Goal: Complete application form: Complete application form

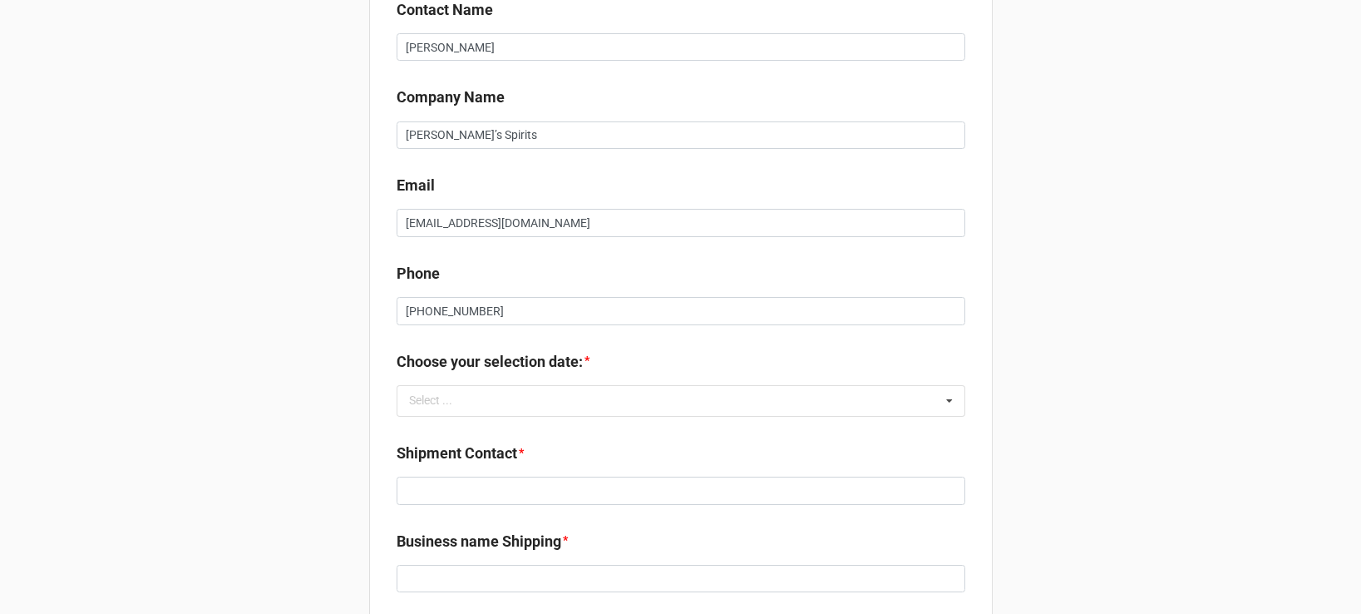
scroll to position [427, 0]
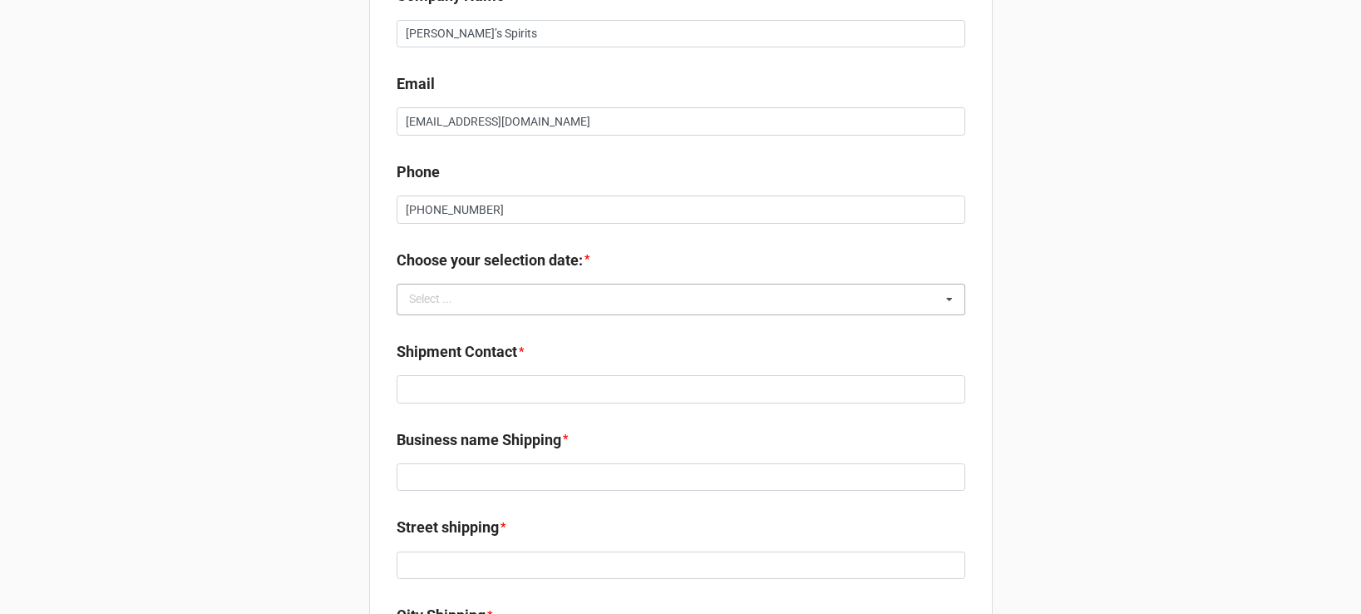
click at [703, 299] on div "Select ... No results found." at bounding box center [681, 300] width 569 height 32
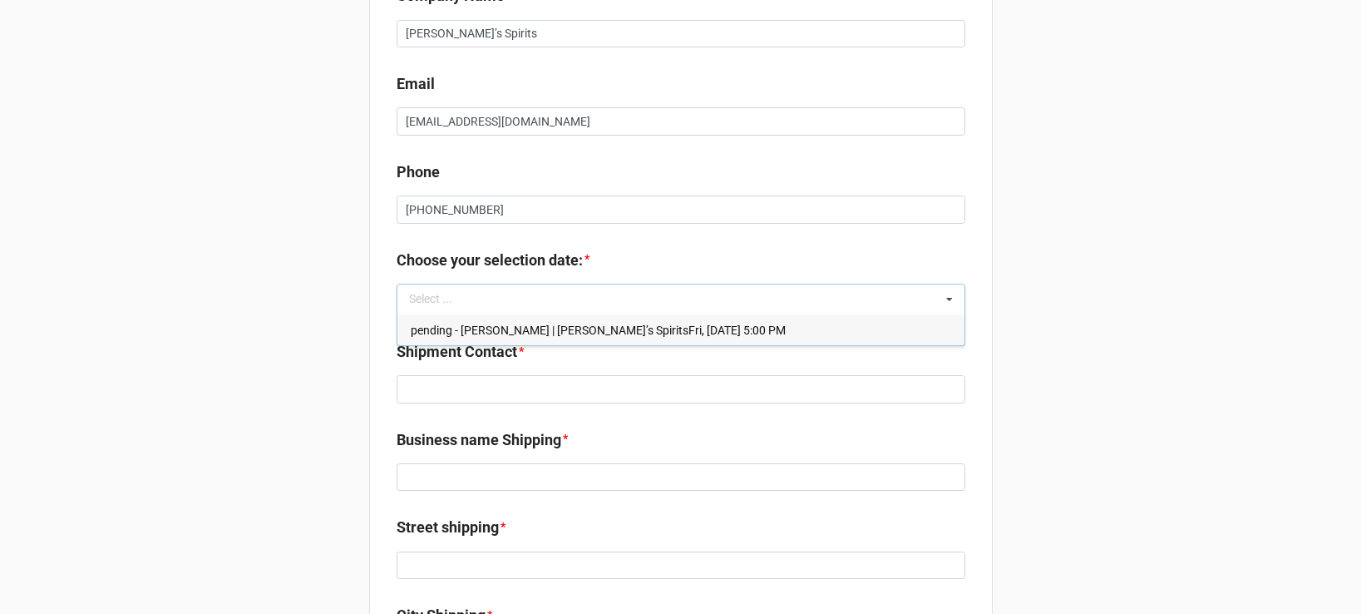
click at [701, 328] on span "pending - Randy Treadwell | Gaucho’s SpiritsFri, Nov 14, 2025 5:00 PM" at bounding box center [598, 330] width 375 height 13
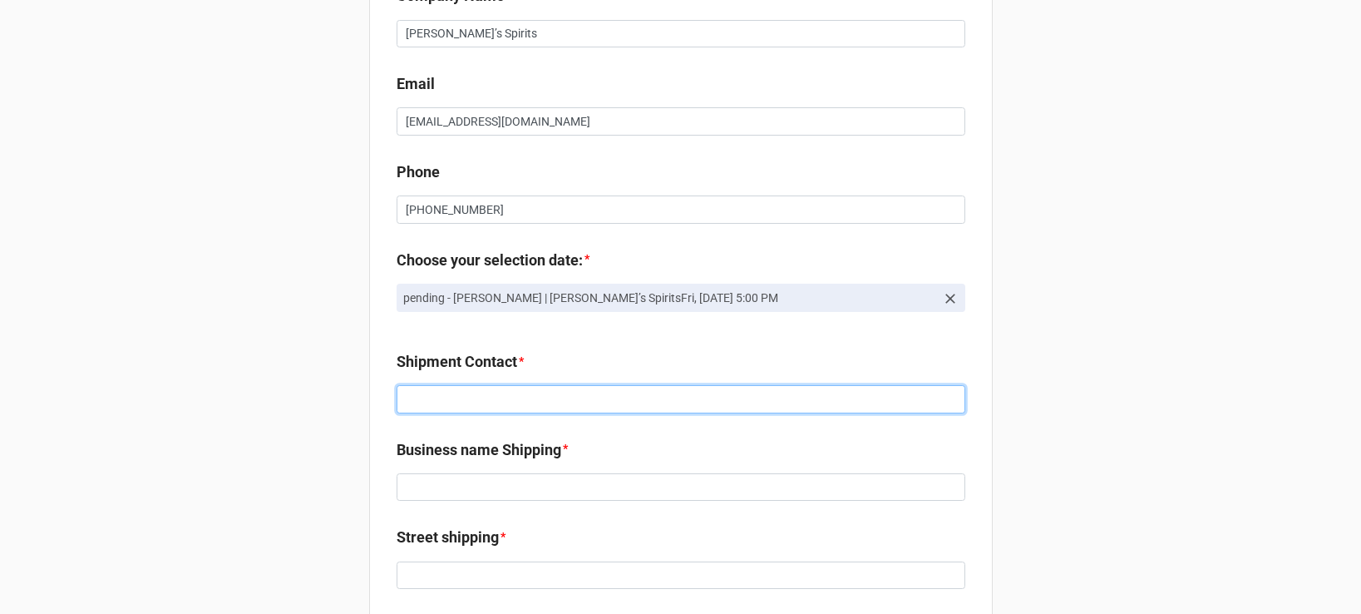
click at [657, 403] on input at bounding box center [681, 399] width 569 height 28
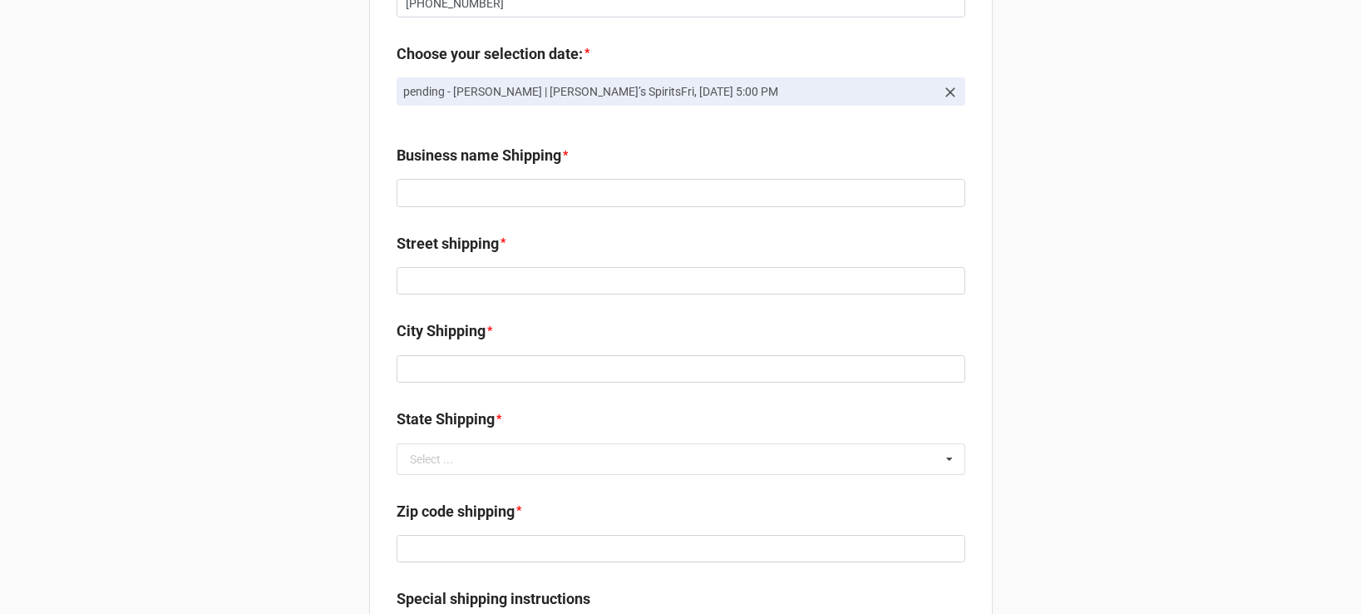
scroll to position [625, 0]
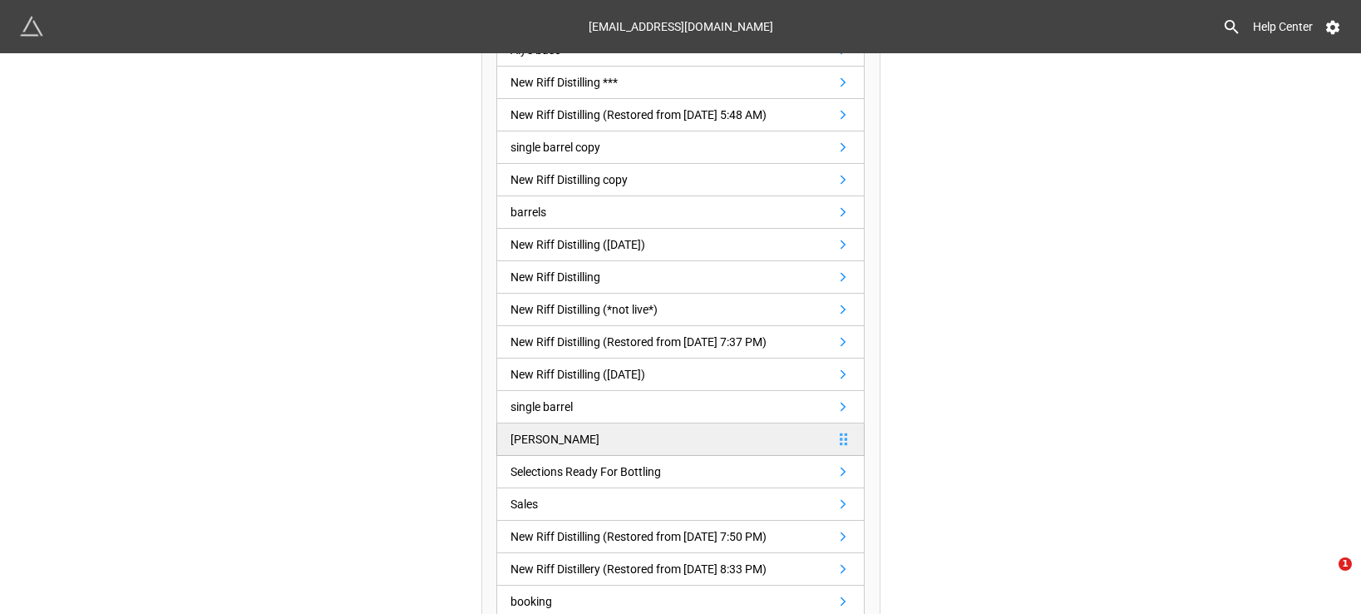
scroll to position [536, 0]
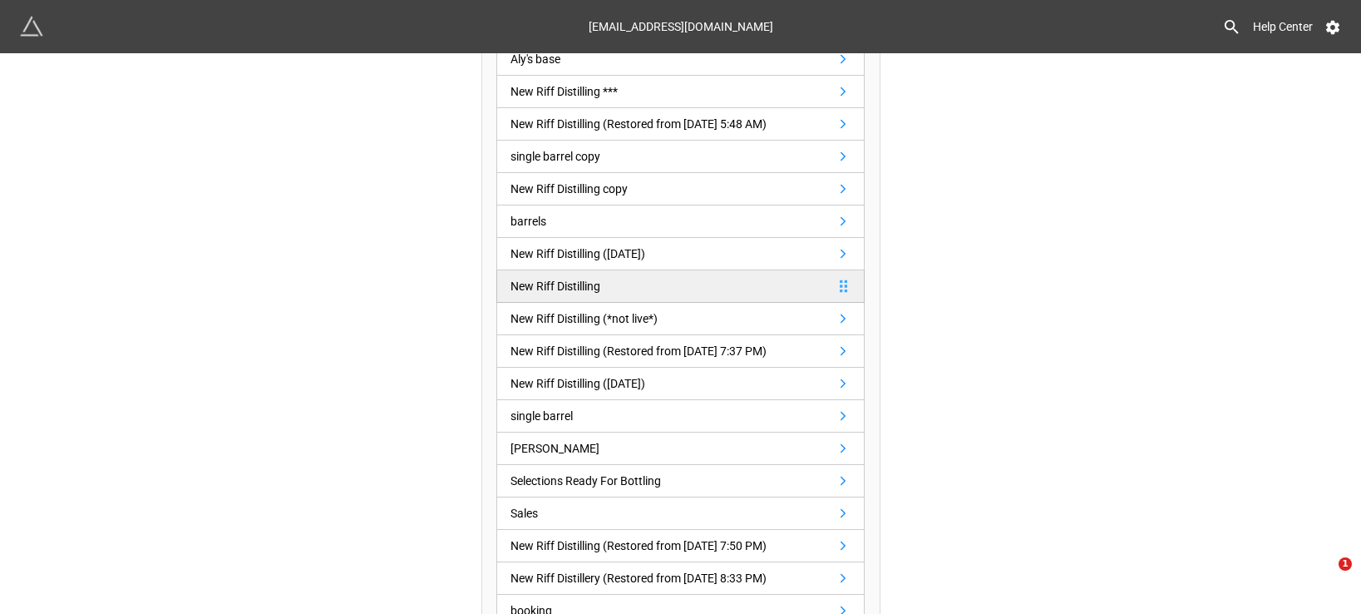
click at [680, 282] on link "New Riff Distilling" at bounding box center [680, 286] width 368 height 32
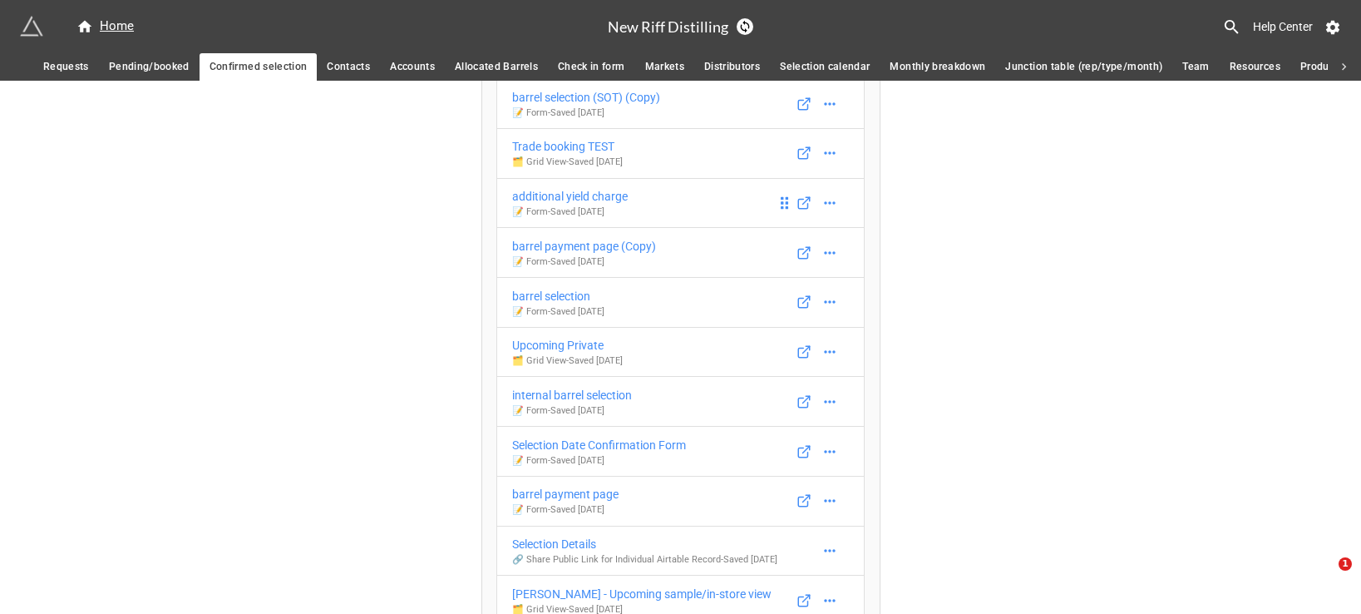
scroll to position [169, 0]
click at [649, 438] on div "Selection Date Confirmation Form" at bounding box center [599, 442] width 174 height 18
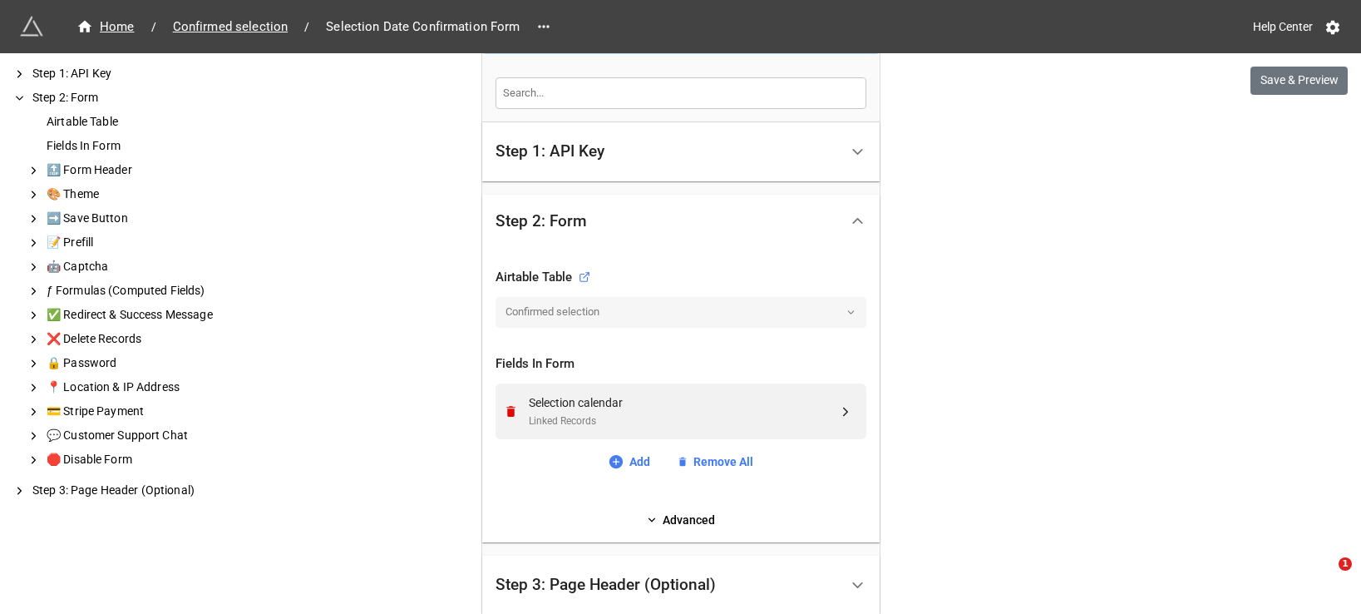
scroll to position [363, 0]
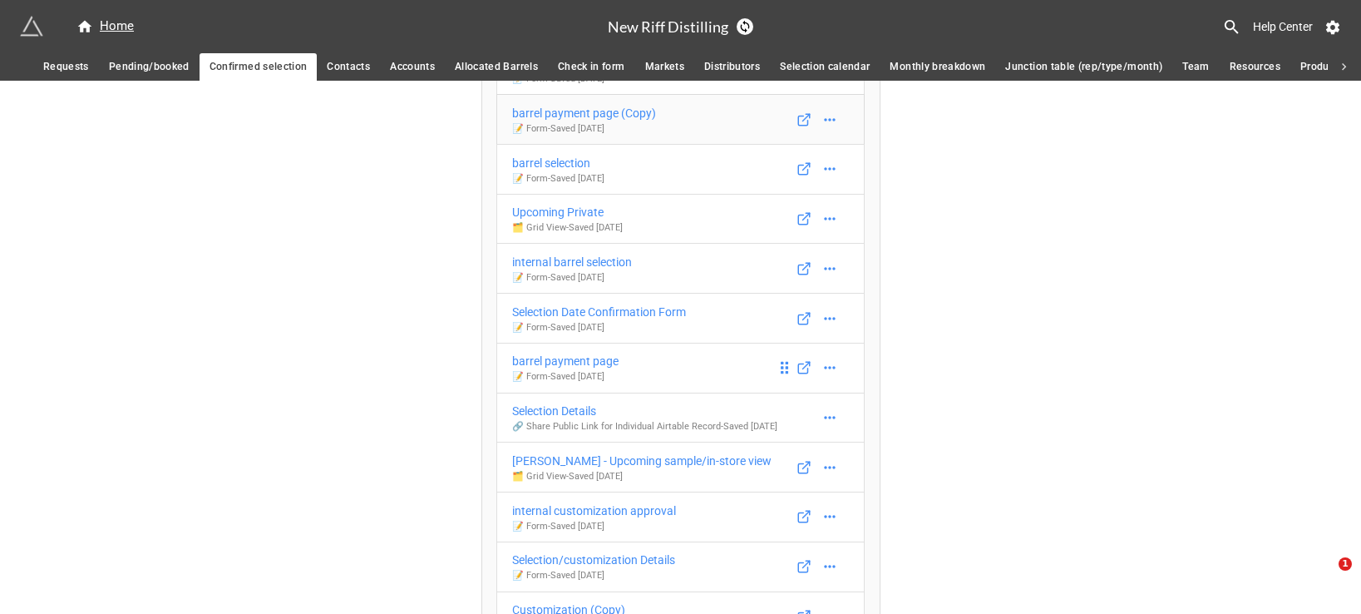
scroll to position [303, 0]
click at [143, 70] on span "Pending/booked" at bounding box center [149, 66] width 81 height 17
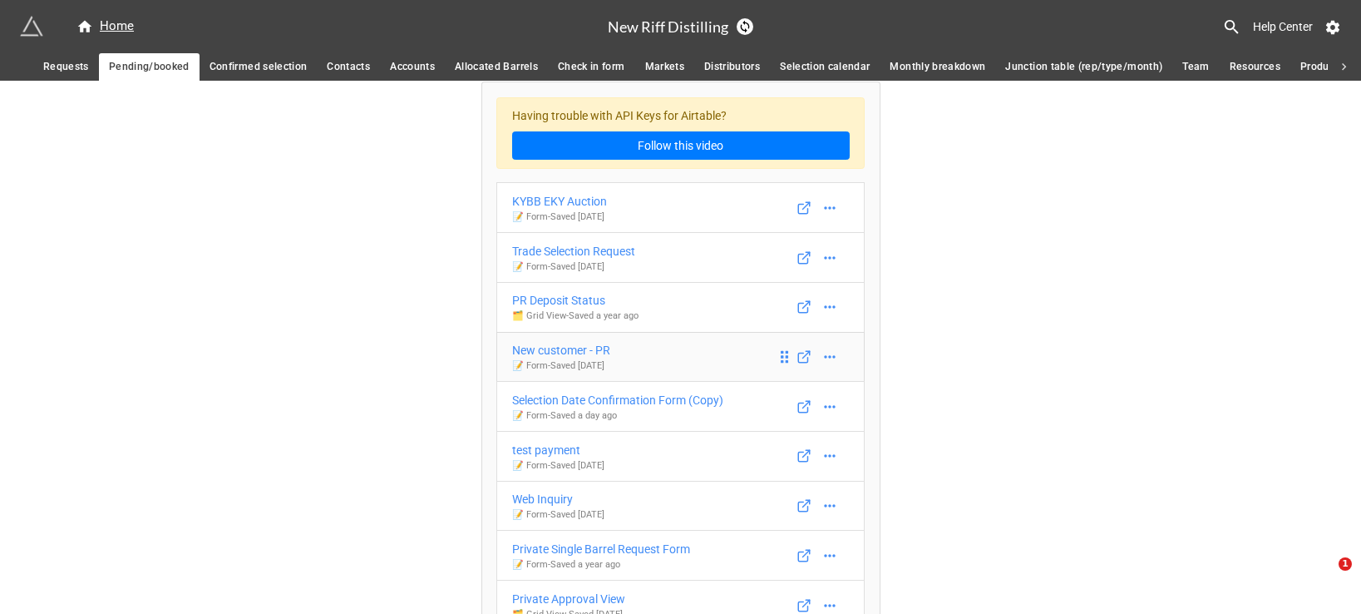
scroll to position [15, 0]
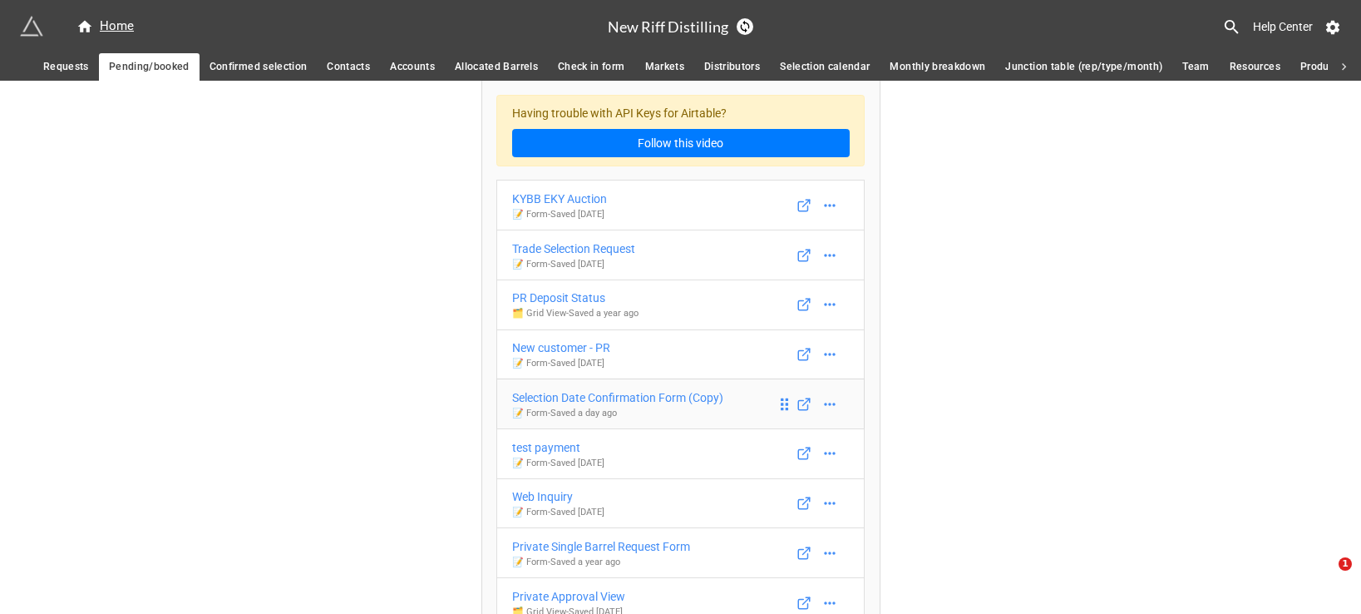
click at [669, 396] on div "Selection Date Confirmation Form (Copy)" at bounding box center [617, 397] width 211 height 18
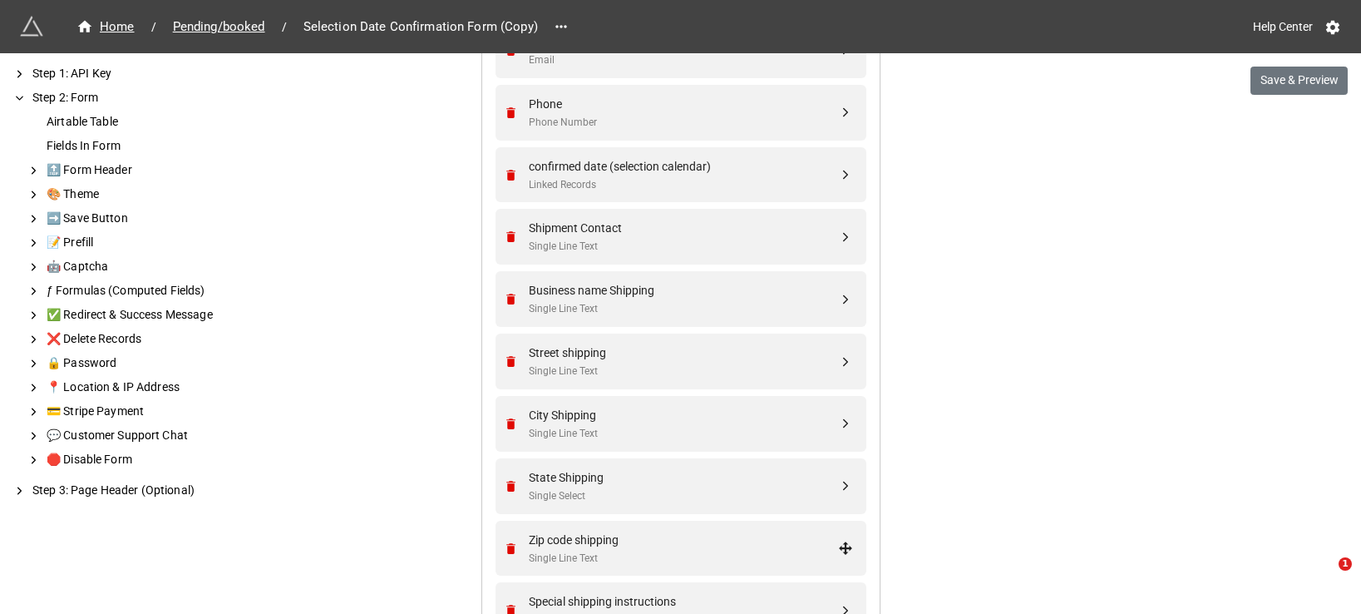
scroll to position [839, 0]
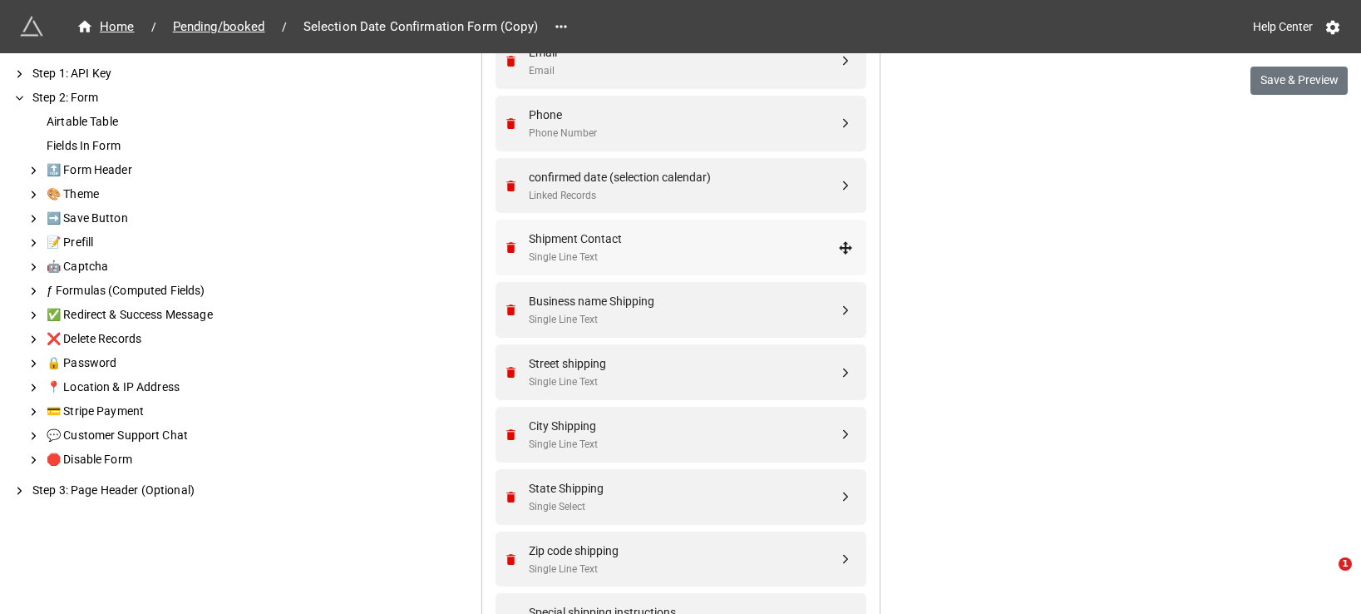
click at [637, 240] on div "Shipment Contact" at bounding box center [683, 239] width 309 height 18
select select "all-are-met"
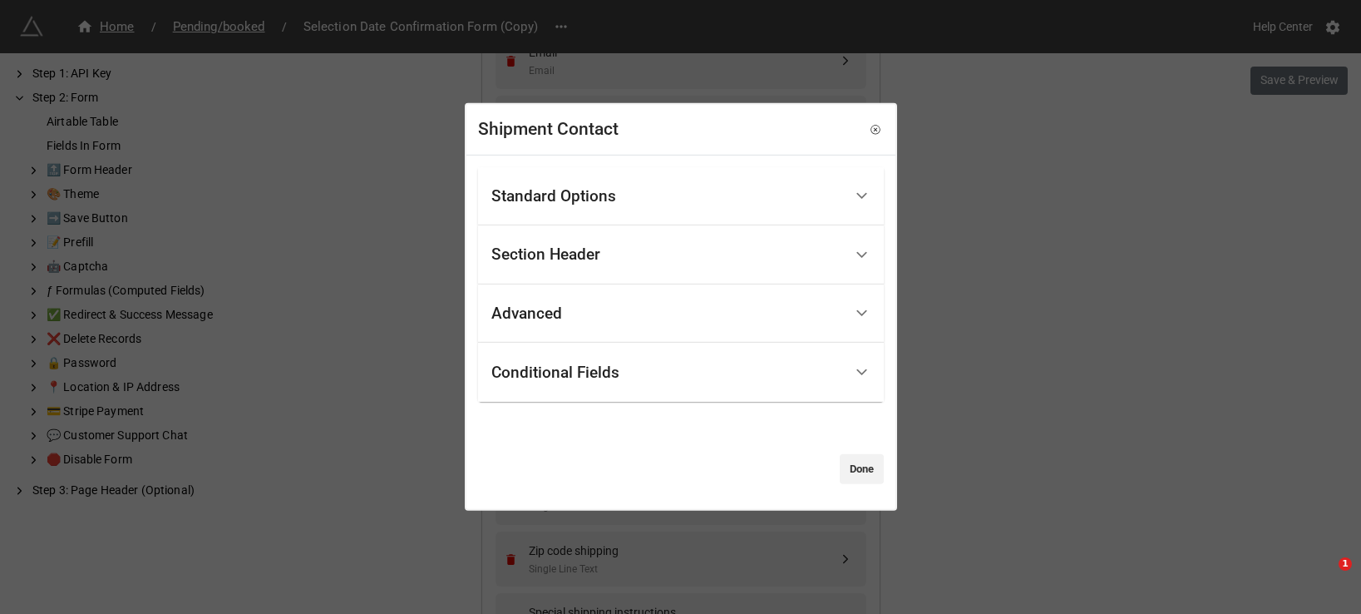
click at [603, 372] on div "Conditional Fields" at bounding box center [555, 371] width 128 height 17
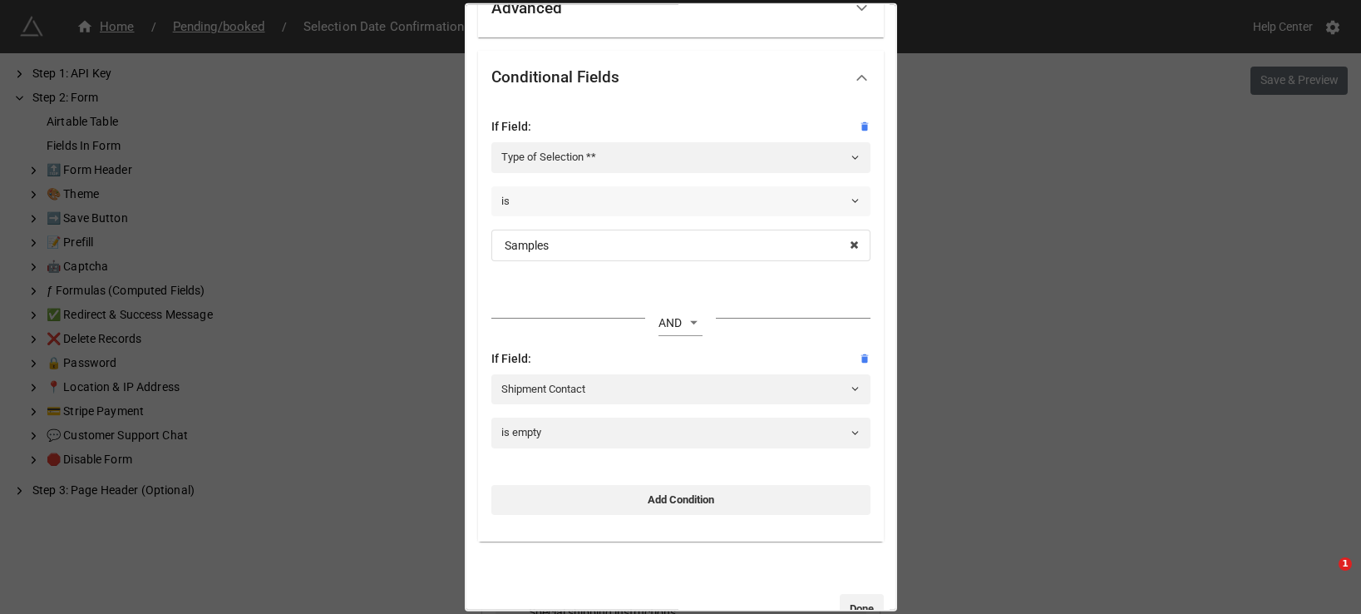
scroll to position [206, 0]
click at [861, 357] on icon at bounding box center [864, 357] width 7 height 9
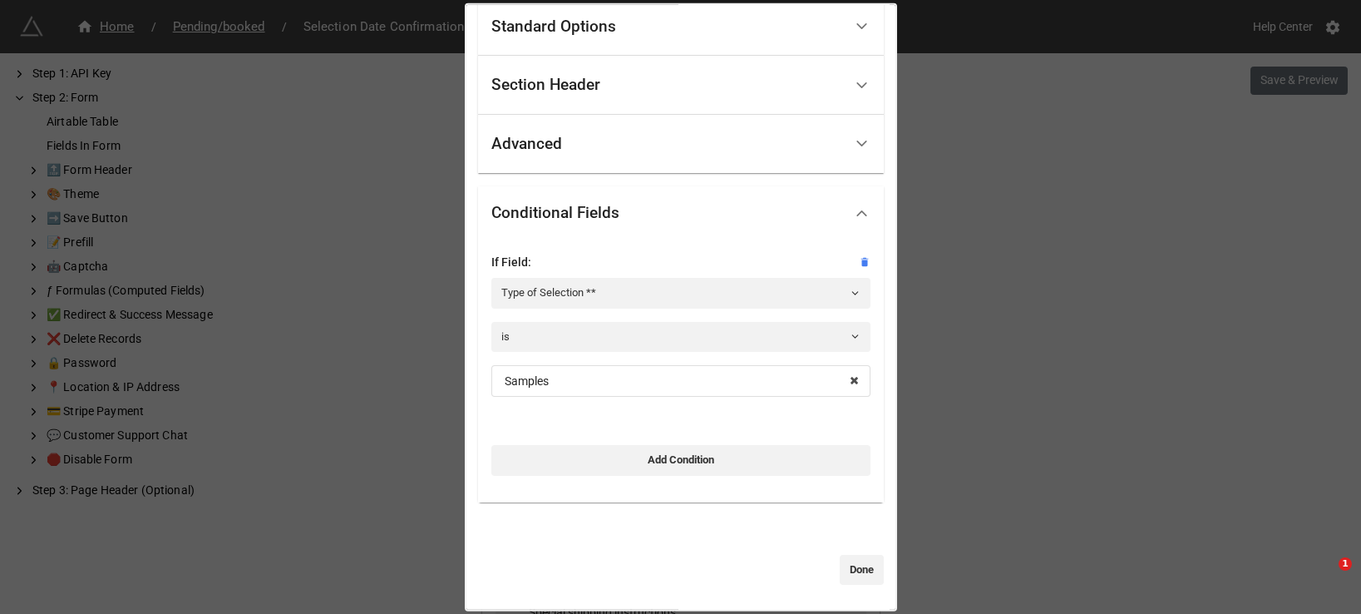
scroll to position [70, 0]
click at [851, 572] on link "Done" at bounding box center [862, 569] width 44 height 30
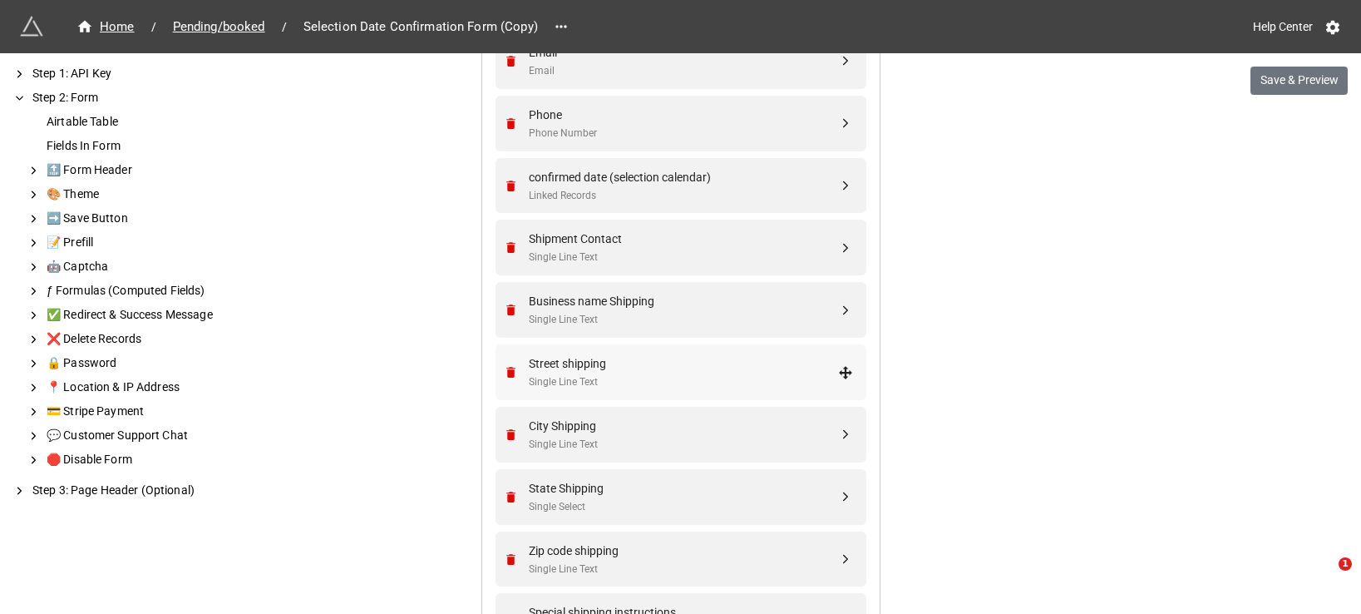
click at [667, 372] on div "Street shipping" at bounding box center [683, 363] width 309 height 18
select select "all-are-met"
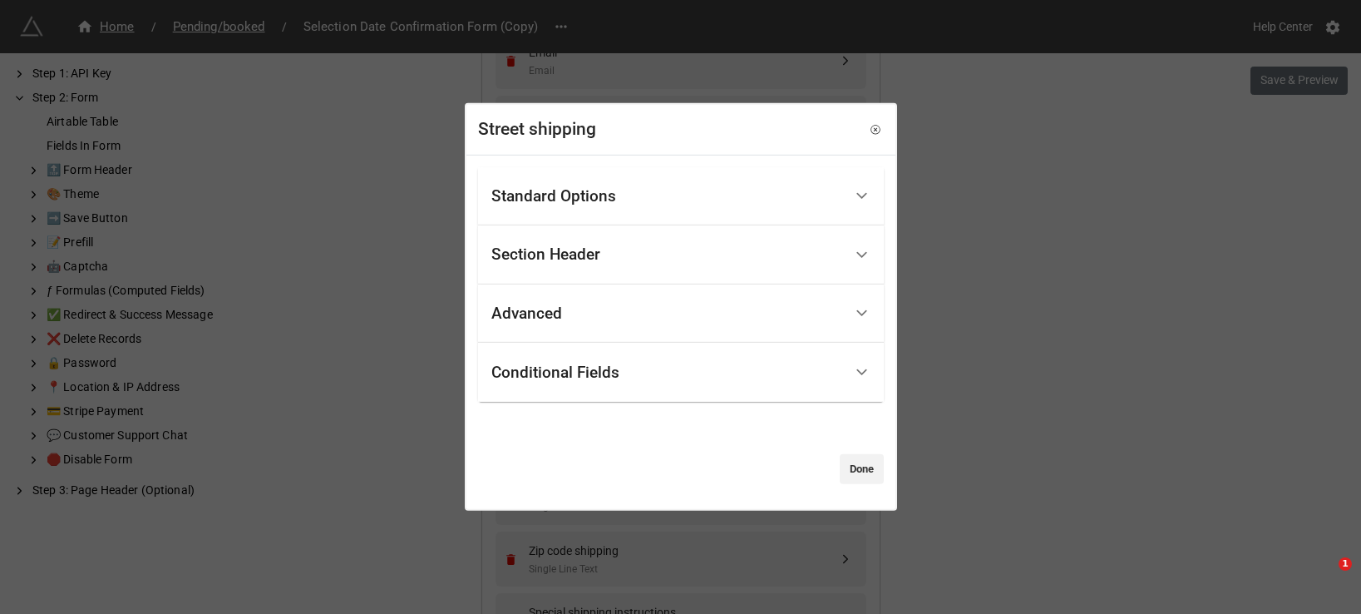
click at [791, 364] on div "Conditional Fields" at bounding box center [667, 372] width 352 height 39
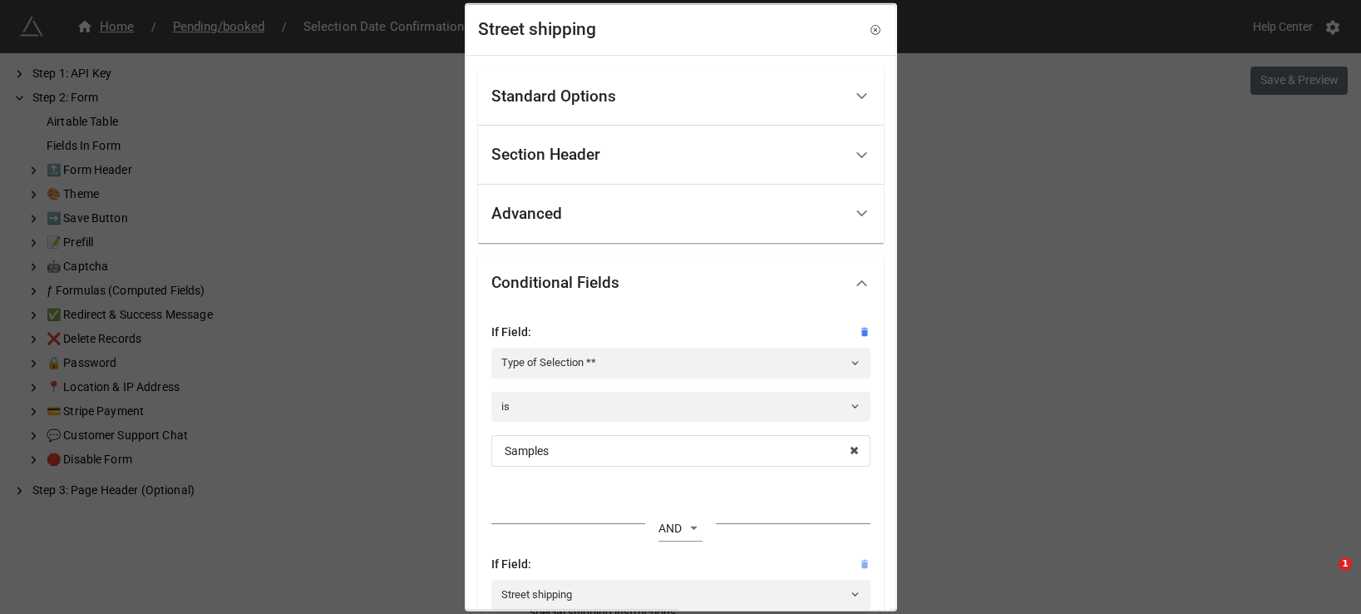
click at [861, 563] on icon at bounding box center [864, 563] width 7 height 9
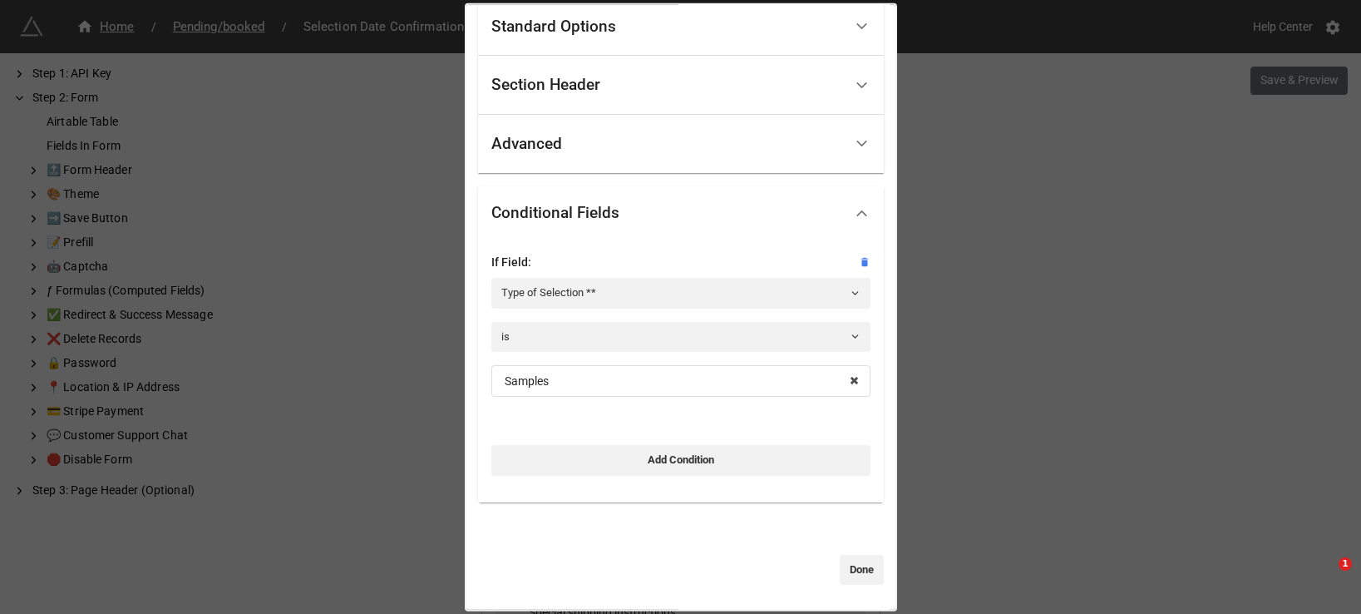
click at [854, 585] on div "Standard Options Title (Optional) Description (Optional) Normal Image (Optional…" at bounding box center [681, 297] width 429 height 624
click at [854, 570] on link "Done" at bounding box center [862, 569] width 44 height 30
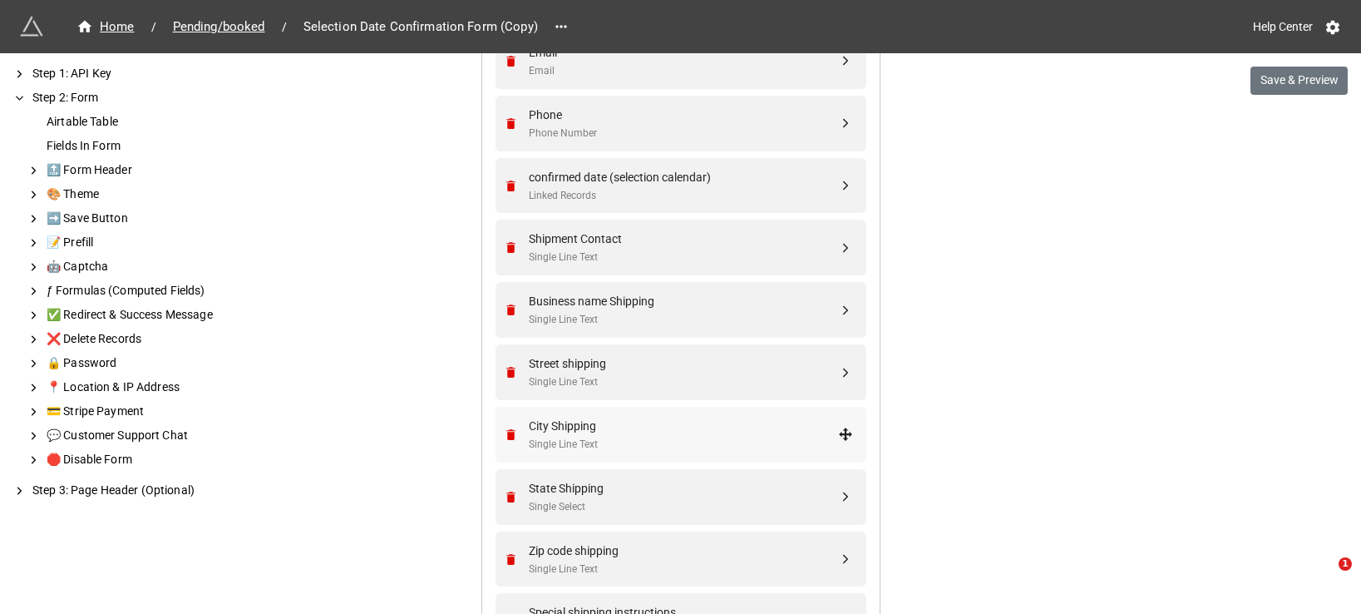
click at [641, 438] on div "Single Line Text" at bounding box center [683, 445] width 309 height 16
select select "all-are-met"
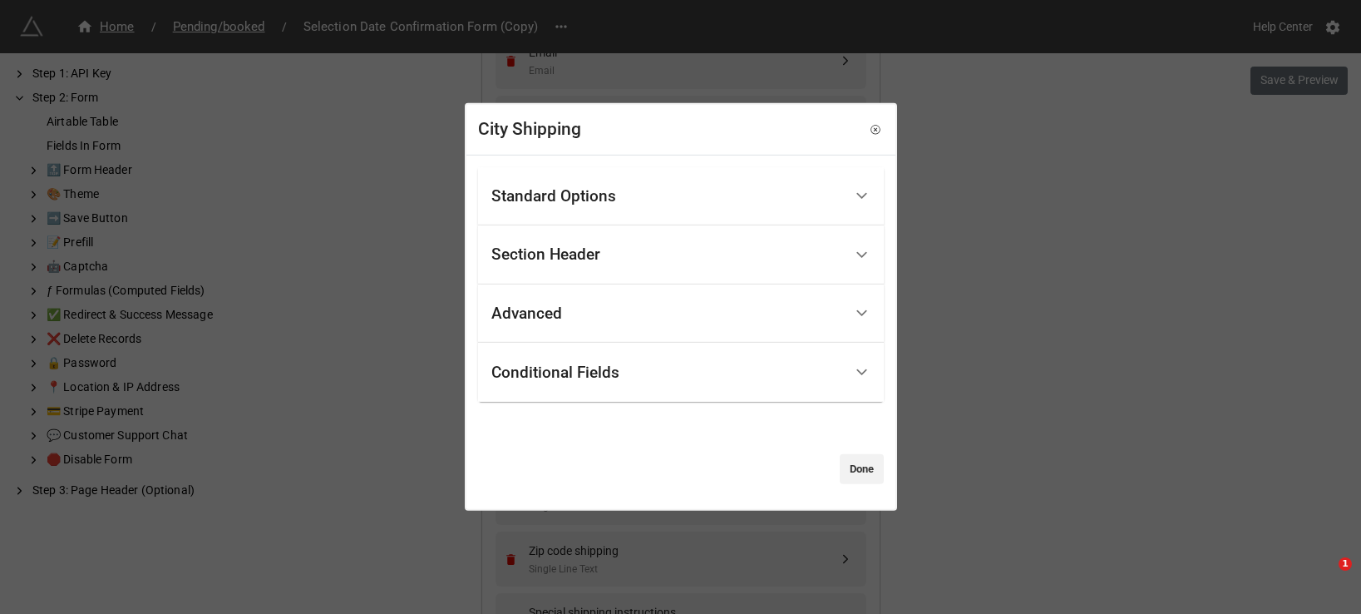
click at [761, 378] on div "Conditional Fields" at bounding box center [667, 372] width 352 height 39
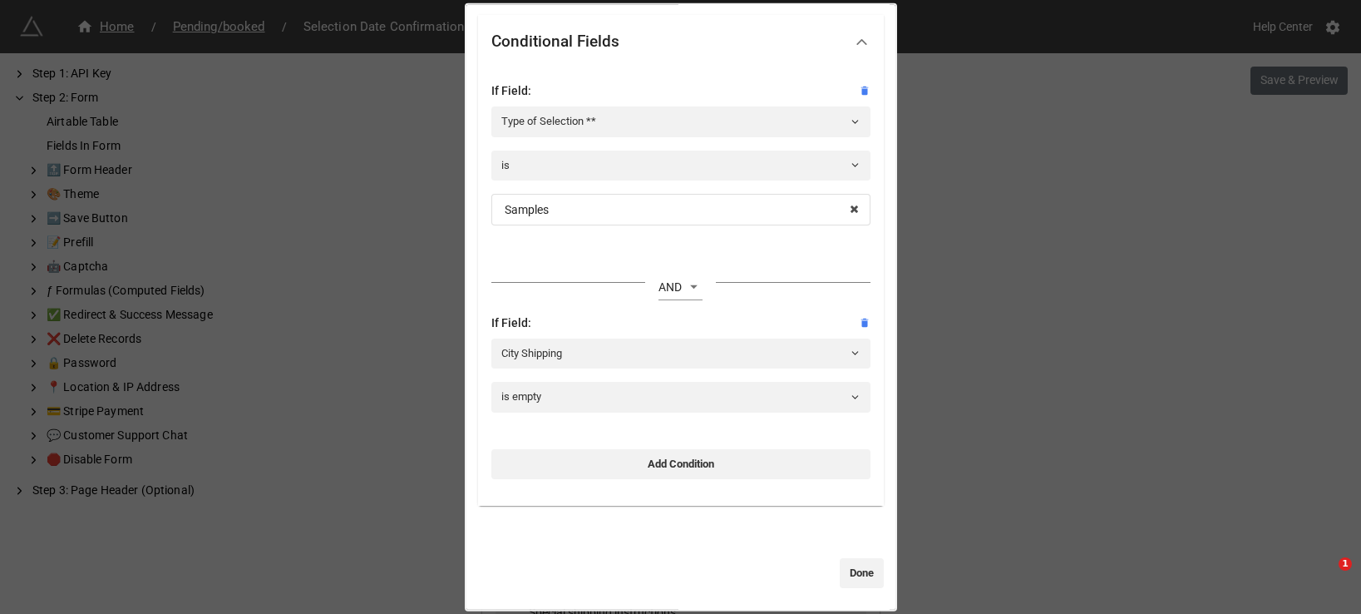
scroll to position [245, 0]
click at [861, 314] on icon at bounding box center [864, 318] width 7 height 9
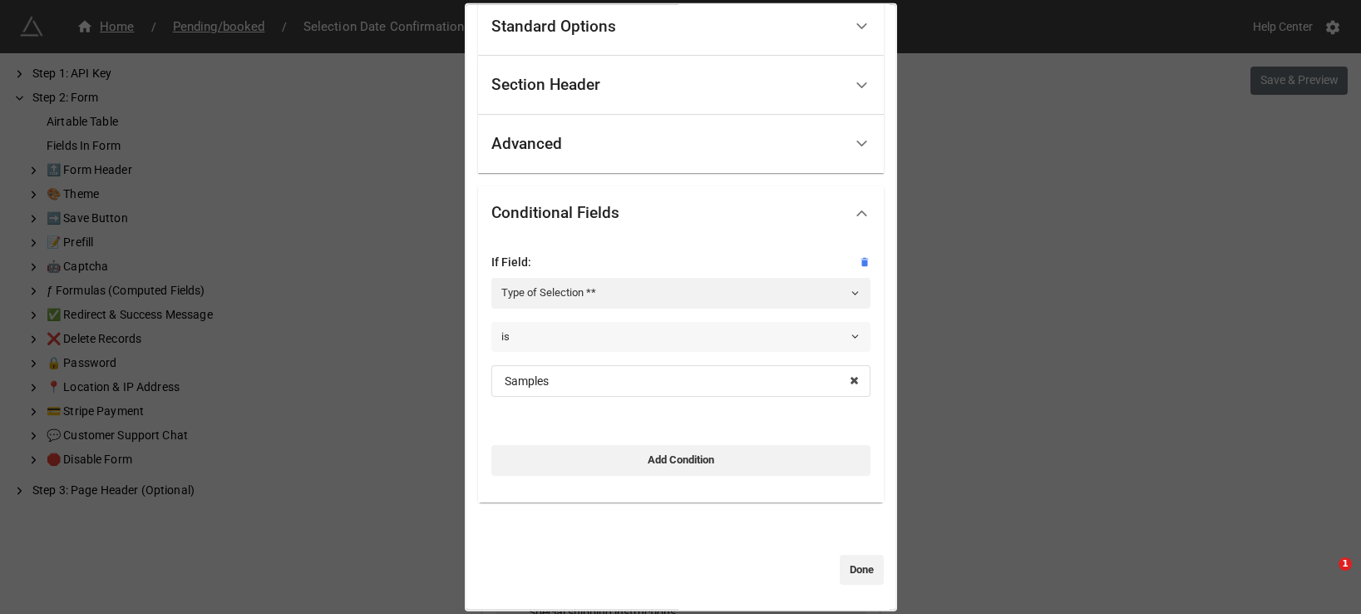
scroll to position [70, 0]
click at [858, 563] on link "Done" at bounding box center [862, 569] width 44 height 30
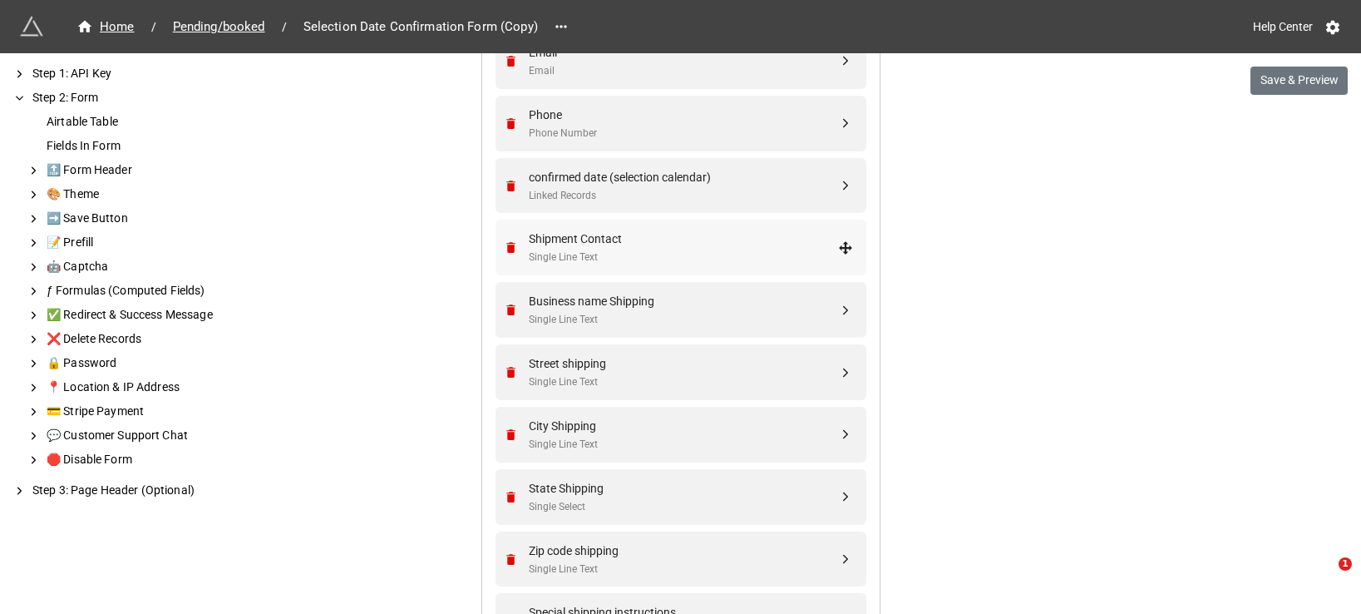
click at [640, 253] on div "Single Line Text" at bounding box center [683, 257] width 309 height 16
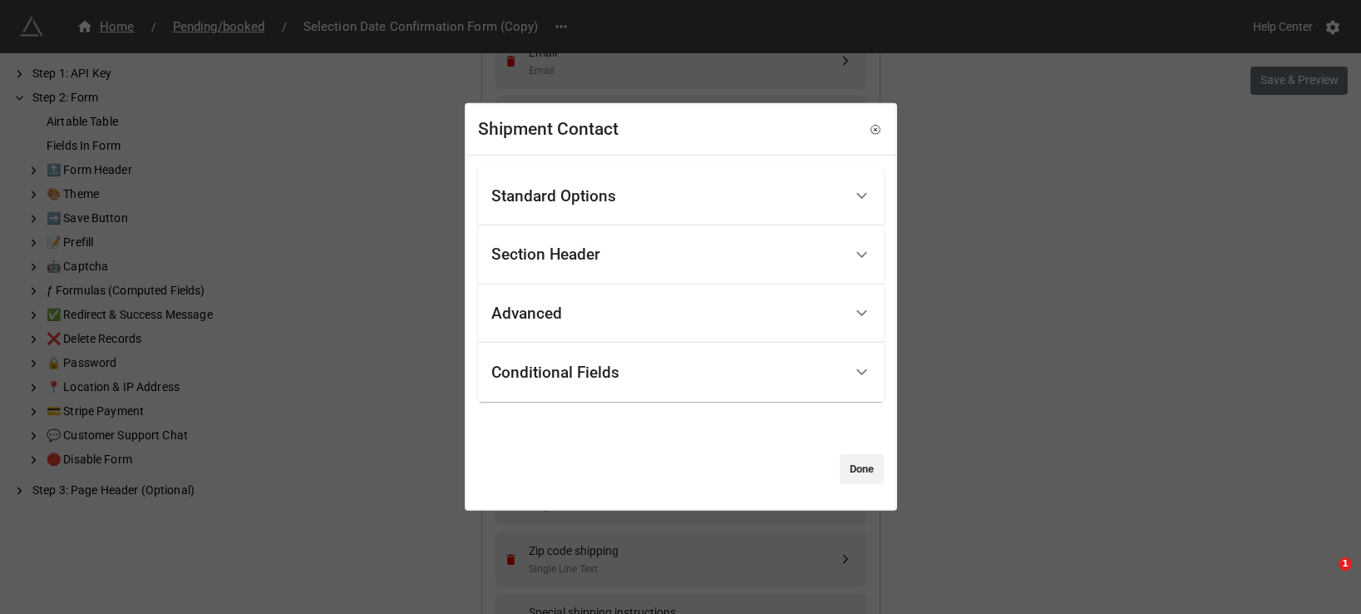
click at [704, 384] on div "Conditional Fields" at bounding box center [667, 372] width 352 height 39
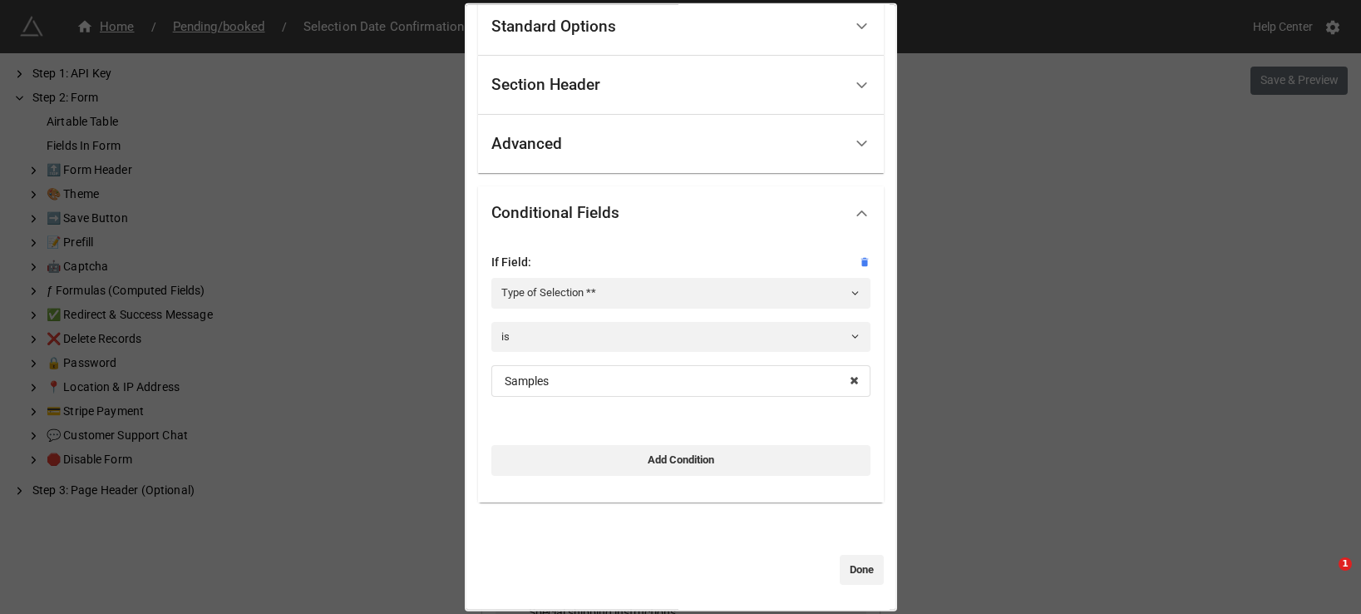
click at [1078, 447] on div "Shipment Contact Standard Options Title (Optional) Description (Optional) Norma…" at bounding box center [680, 307] width 1361 height 614
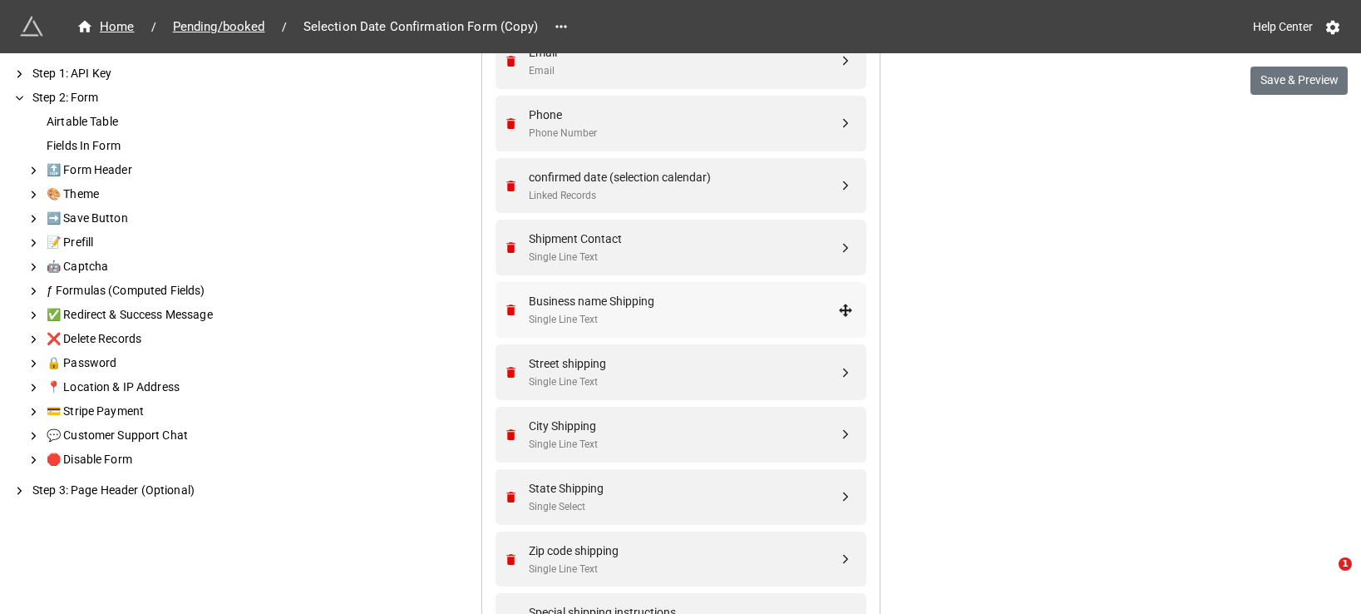
click at [645, 310] on div "Business name Shipping Single Line Text" at bounding box center [683, 310] width 309 height 36
select select "all-are-met"
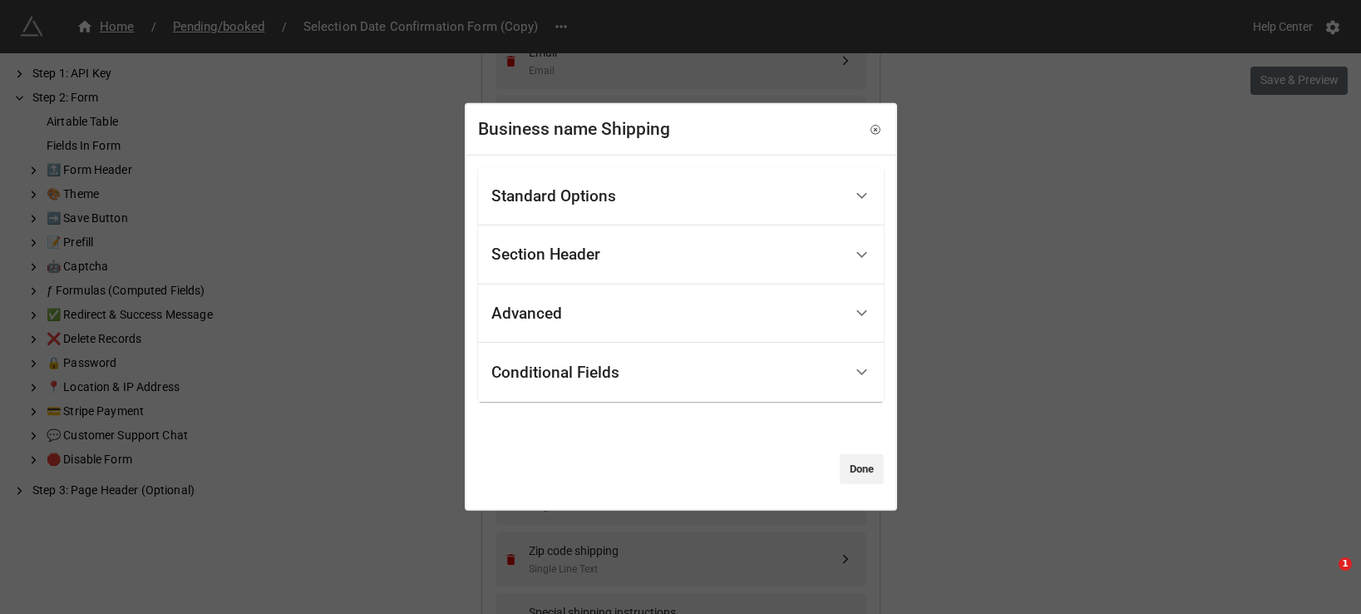
click at [654, 388] on div "Conditional Fields" at bounding box center [667, 372] width 352 height 39
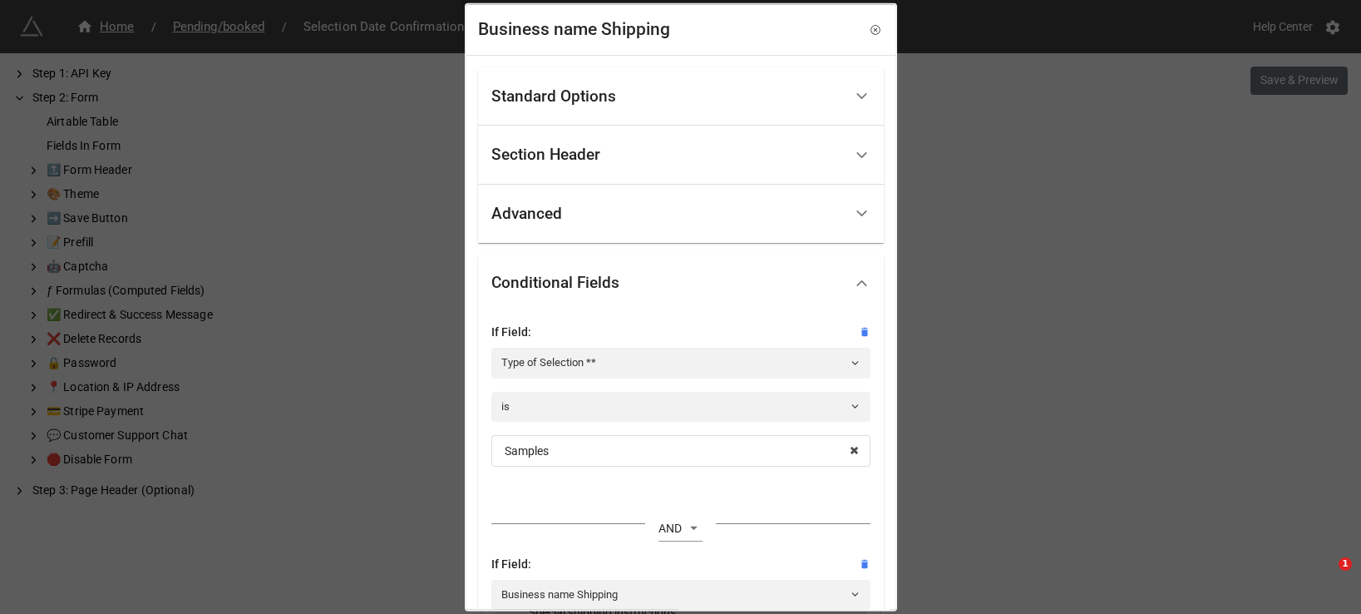
scroll to position [245, 0]
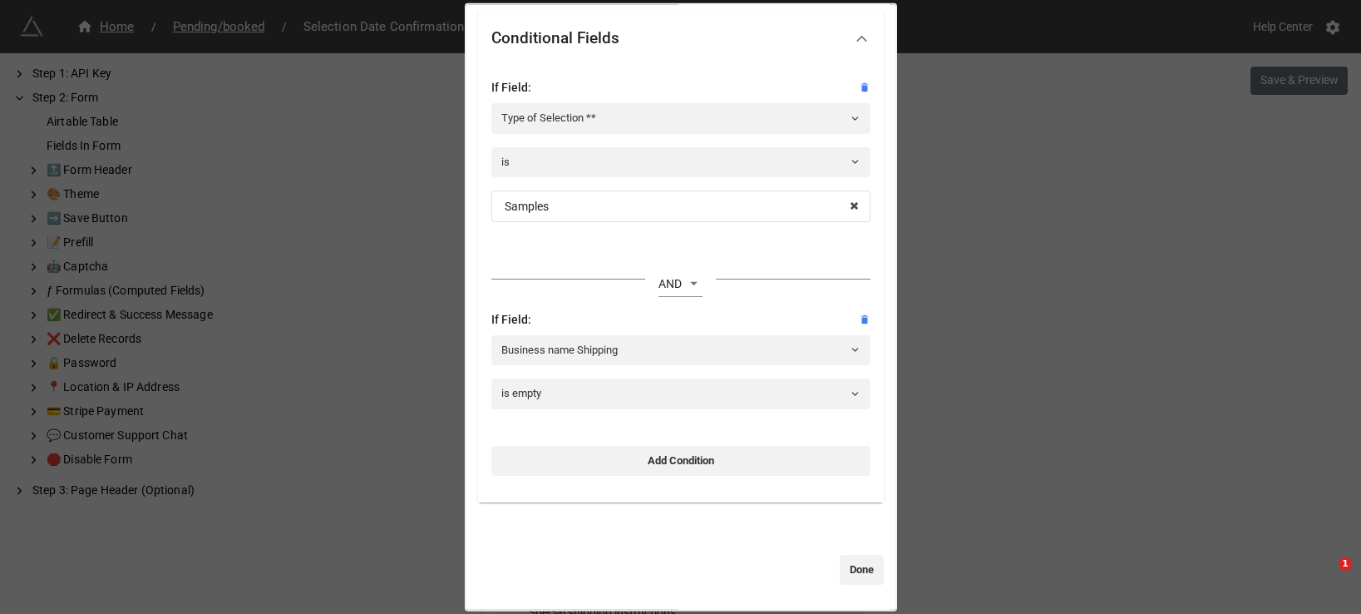
click at [853, 309] on div "If Field:" at bounding box center [680, 318] width 379 height 18
click at [853, 328] on div at bounding box center [680, 331] width 379 height 7
click at [853, 324] on div "If Field:" at bounding box center [680, 318] width 379 height 18
click at [859, 323] on icon at bounding box center [865, 319] width 12 height 12
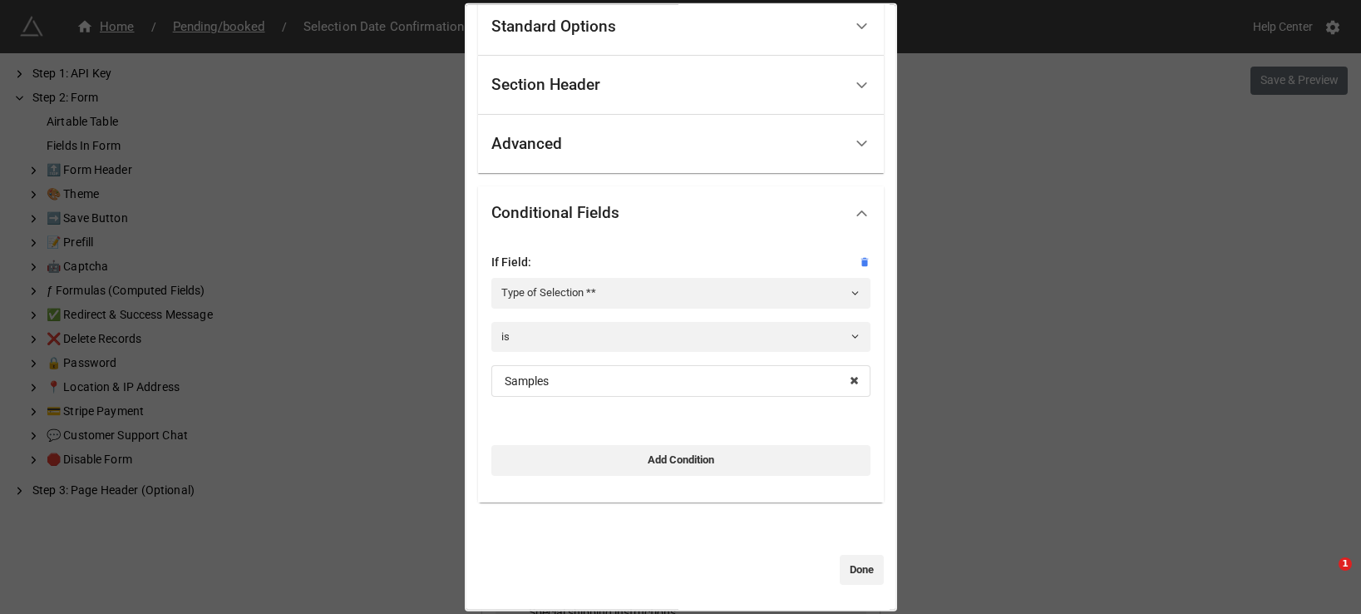
scroll to position [70, 0]
click at [855, 558] on link "Done" at bounding box center [862, 569] width 44 height 30
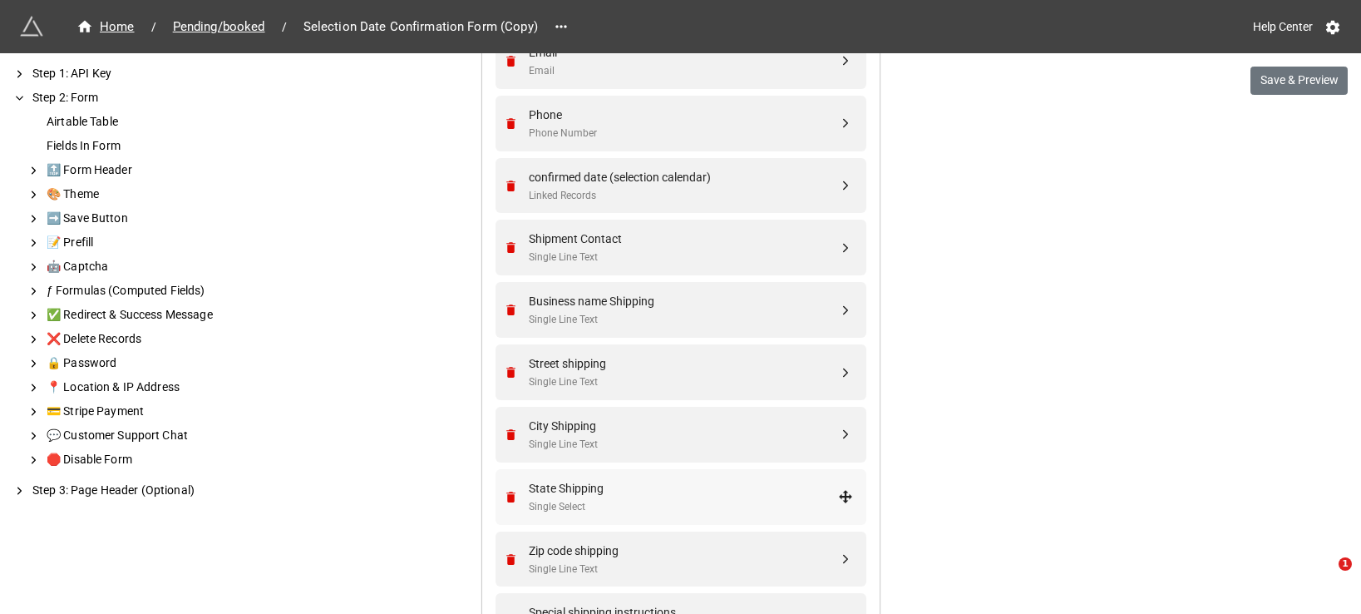
click at [654, 479] on div "State Shipping" at bounding box center [683, 488] width 309 height 18
select select "all-are-met"
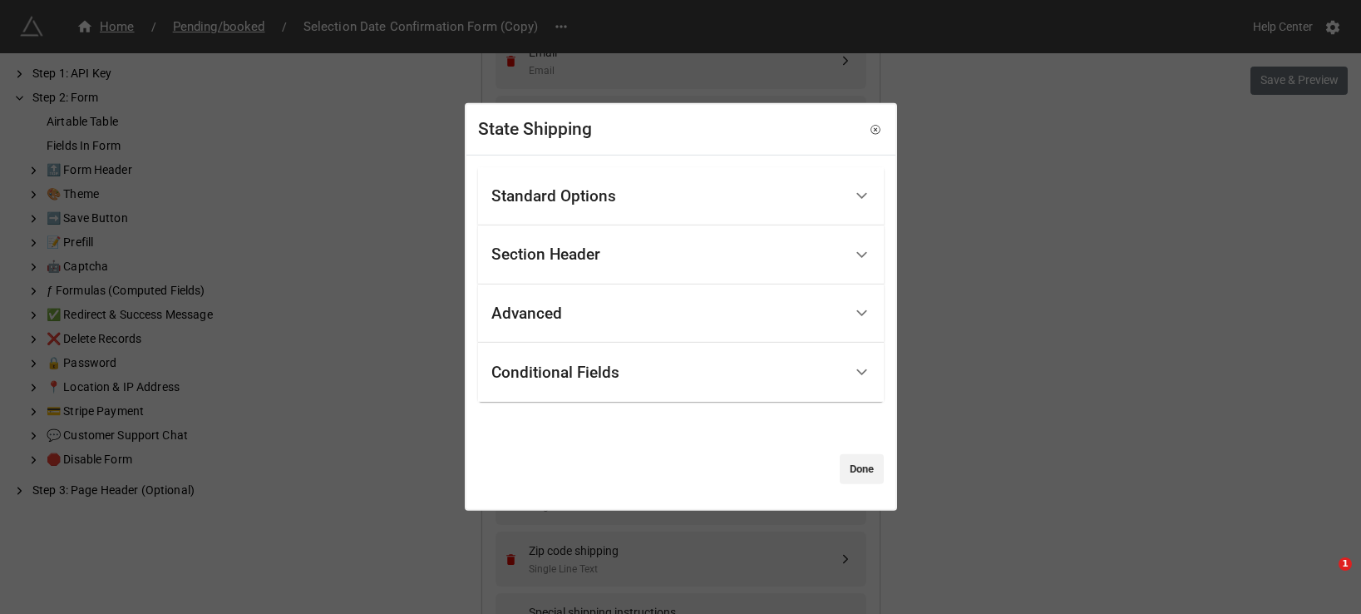
click at [700, 368] on div "Conditional Fields" at bounding box center [667, 372] width 352 height 39
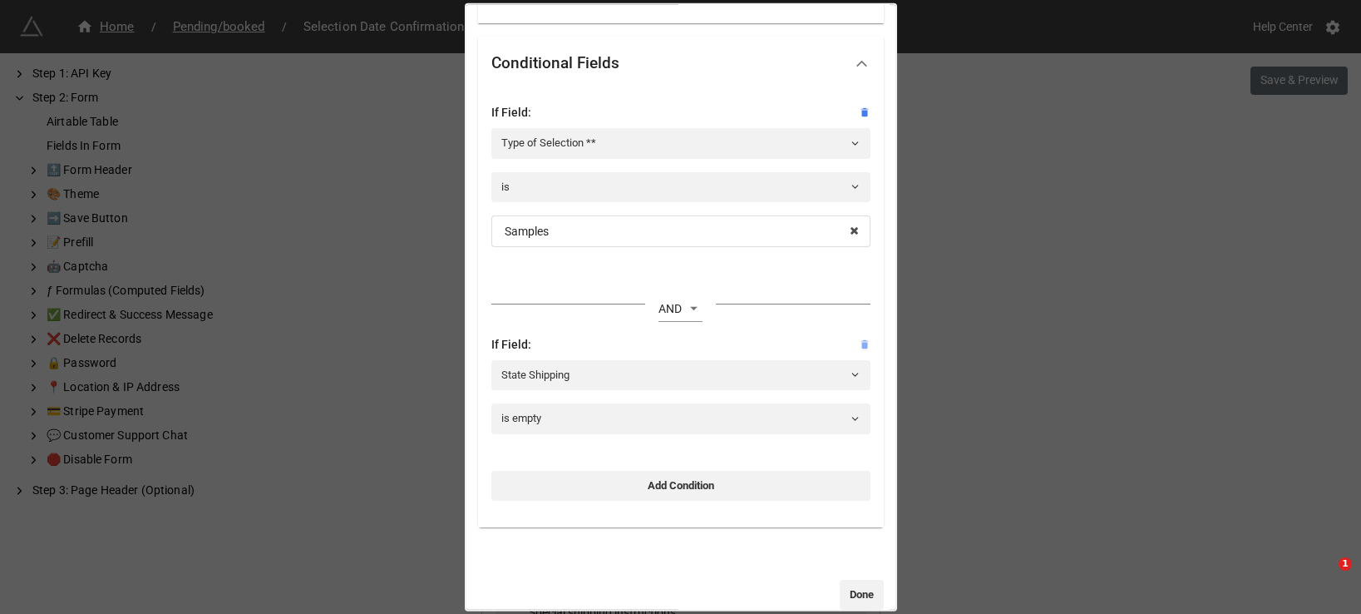
click at [861, 343] on icon at bounding box center [864, 343] width 7 height 9
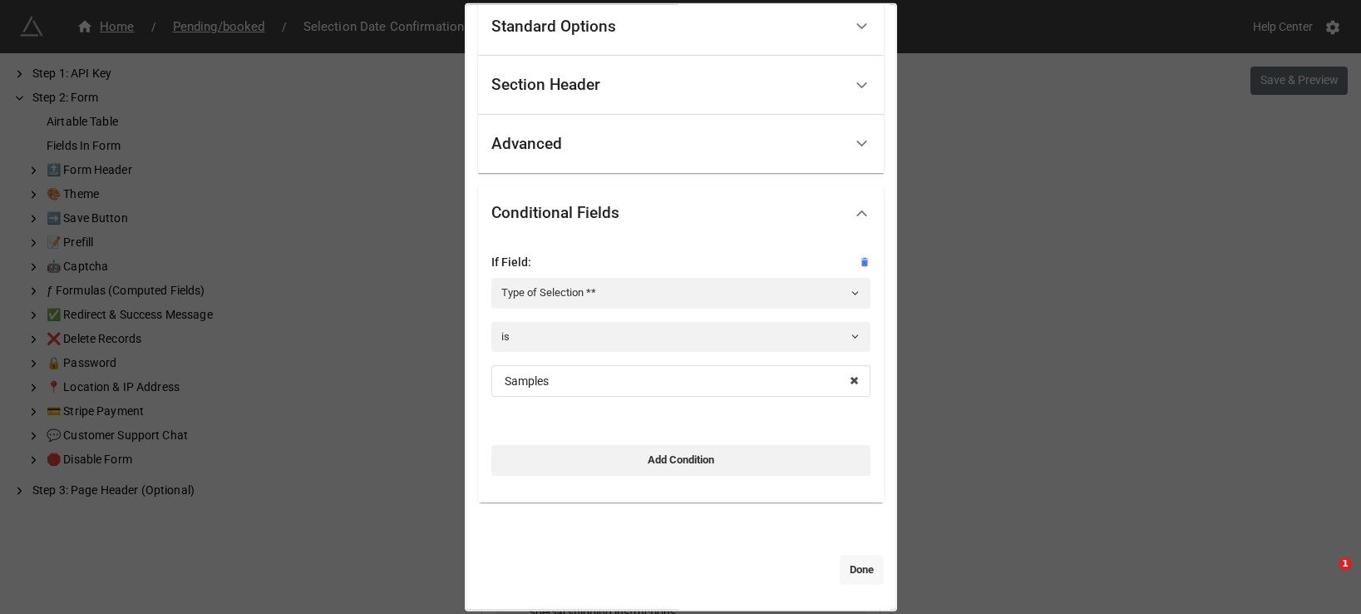
click at [852, 572] on link "Done" at bounding box center [862, 569] width 44 height 30
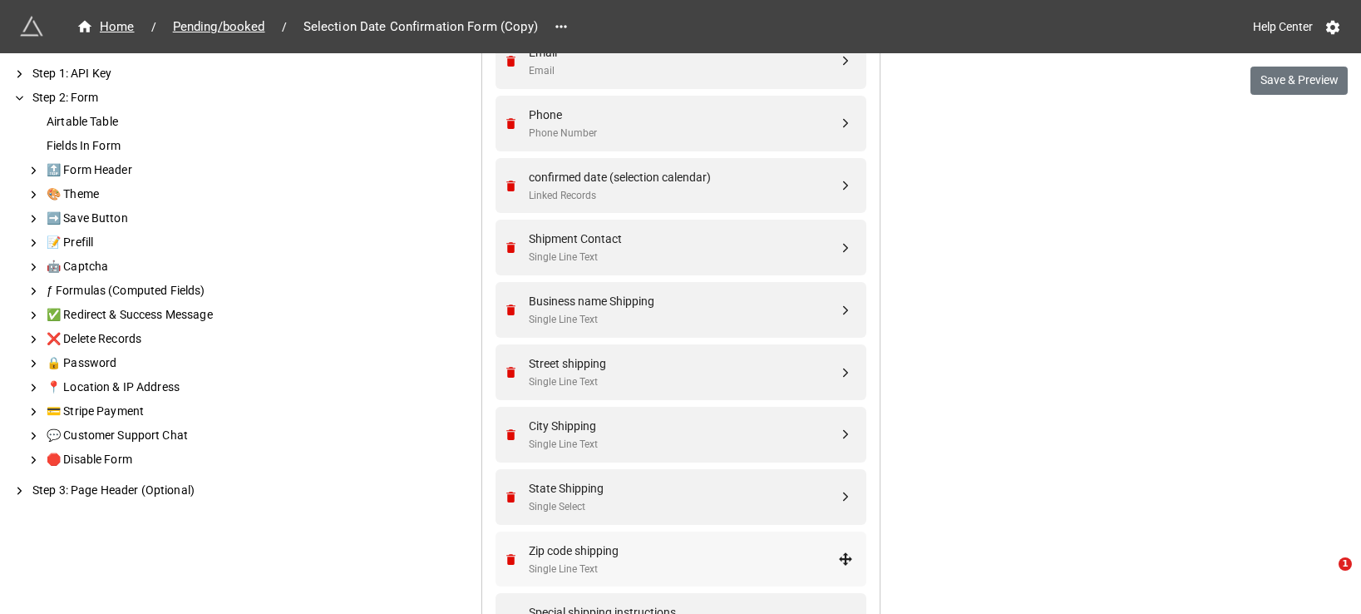
click at [691, 536] on div "Zip code shipping Single Line Text" at bounding box center [678, 559] width 349 height 56
select select "all-are-met"
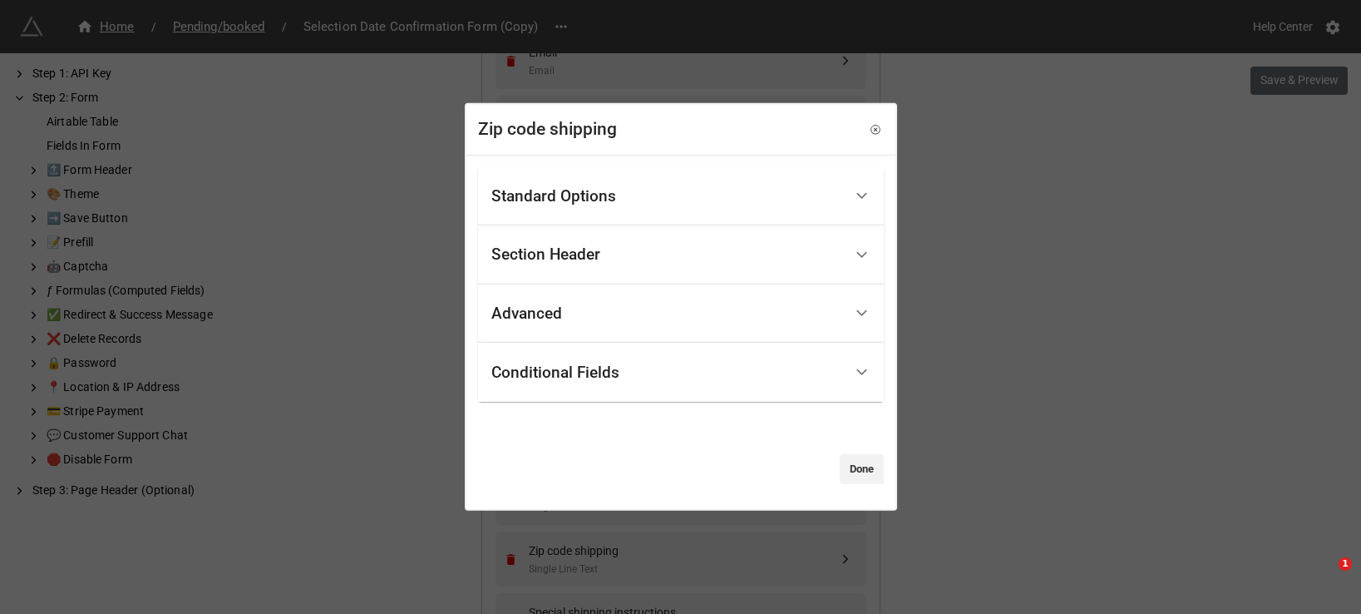
click at [739, 375] on div "Conditional Fields" at bounding box center [667, 372] width 352 height 39
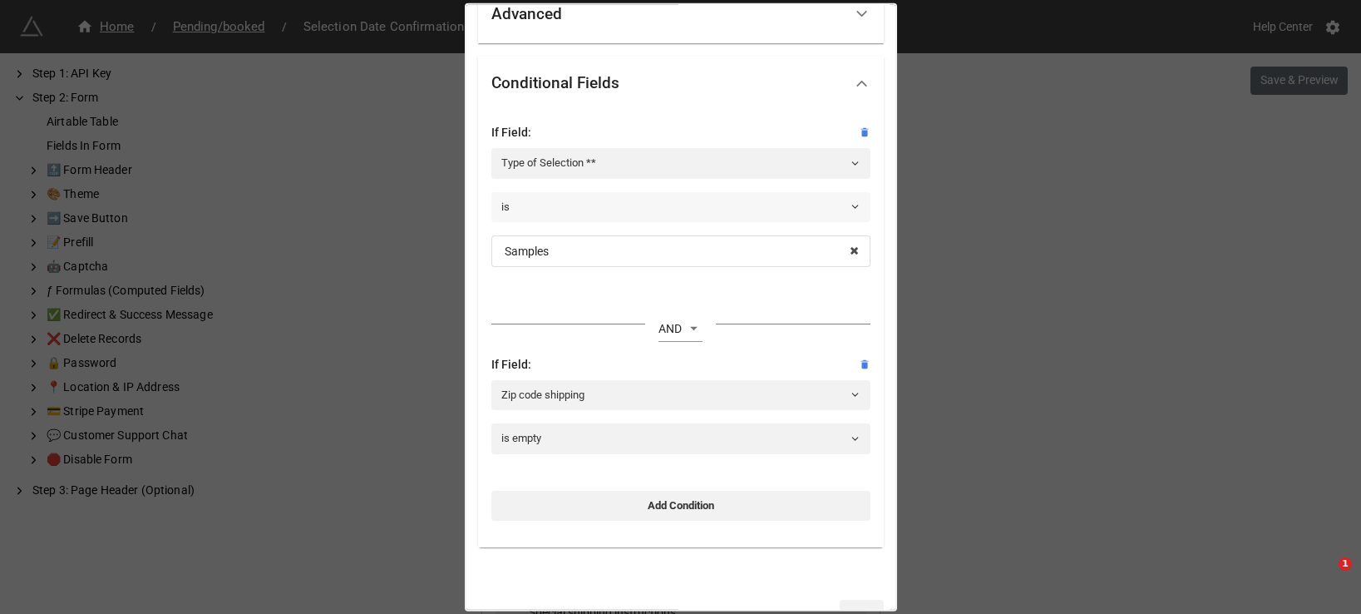
scroll to position [245, 0]
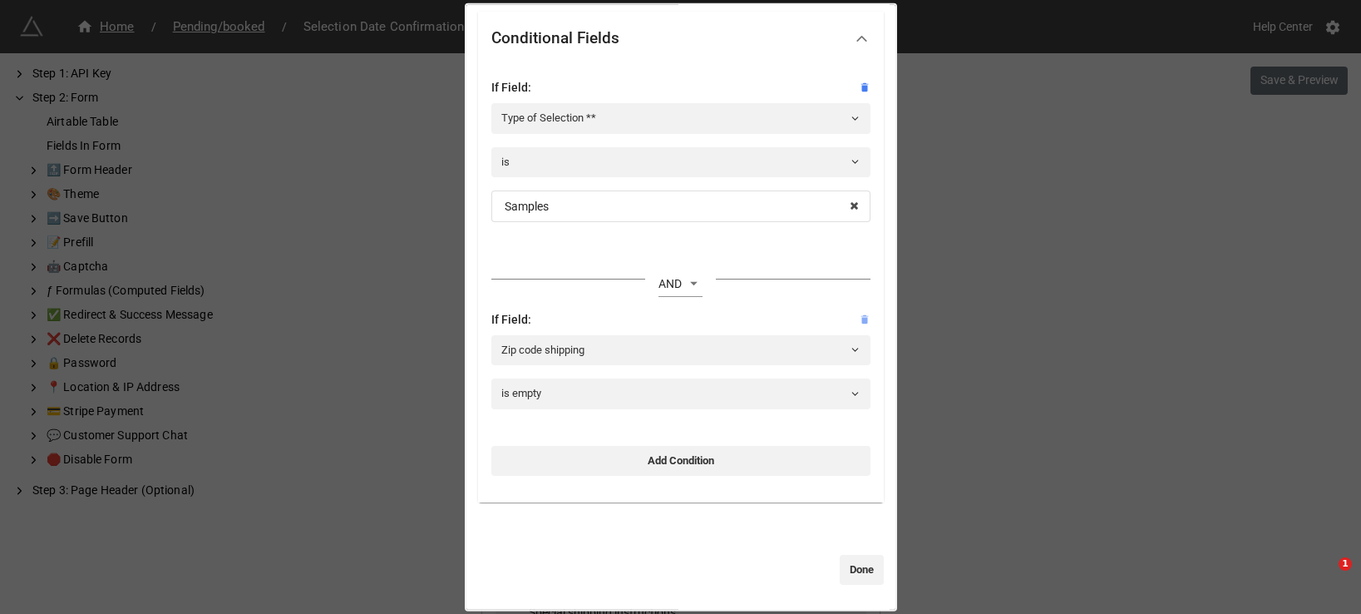
click at [862, 320] on icon at bounding box center [865, 319] width 12 height 12
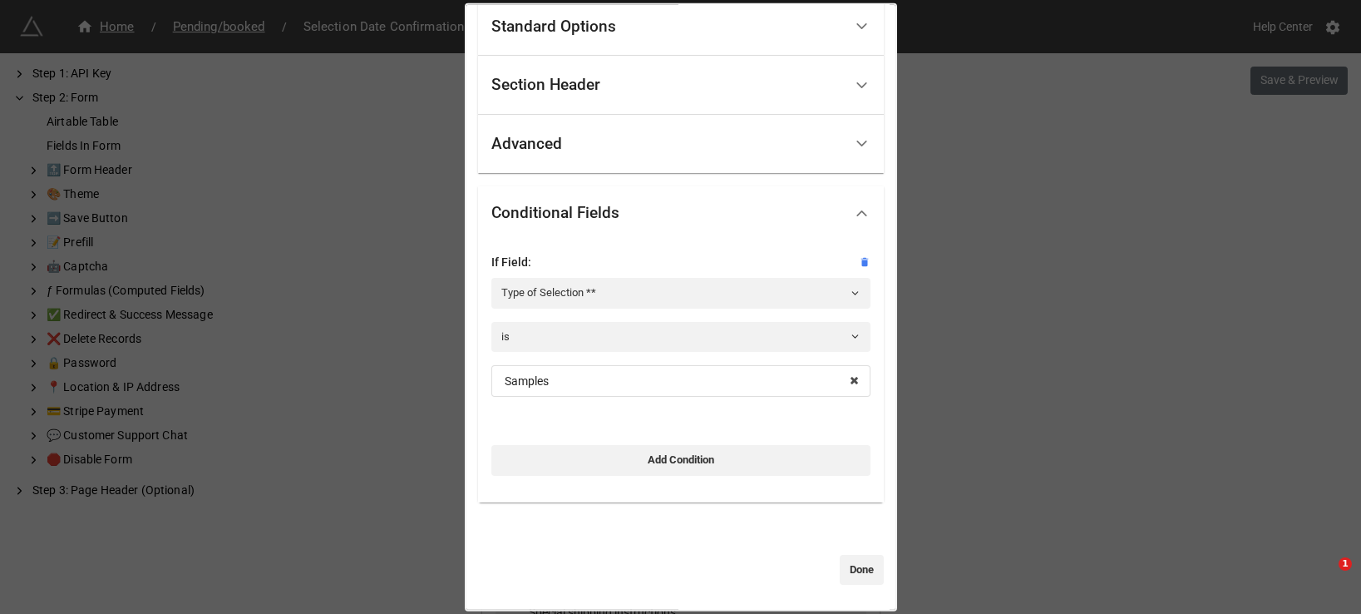
scroll to position [70, 0]
click at [845, 563] on link "Done" at bounding box center [862, 569] width 44 height 30
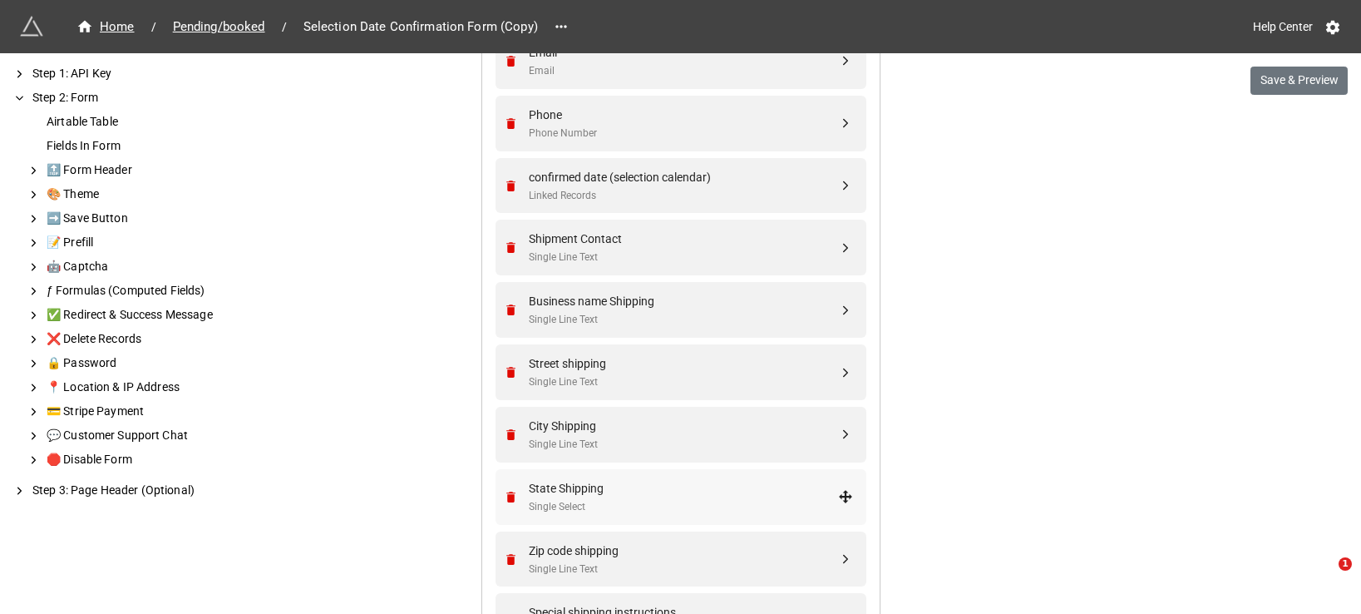
scroll to position [967, 0]
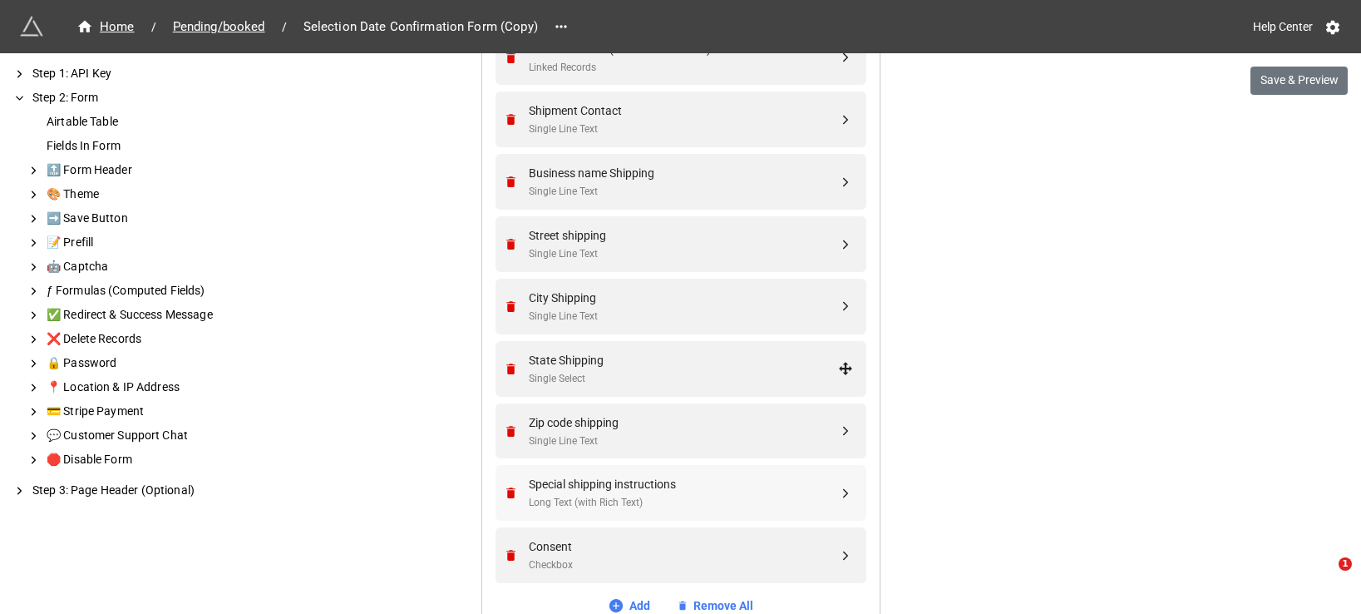
click at [731, 481] on div "Special shipping instructions" at bounding box center [683, 484] width 309 height 18
select select "all-are-met"
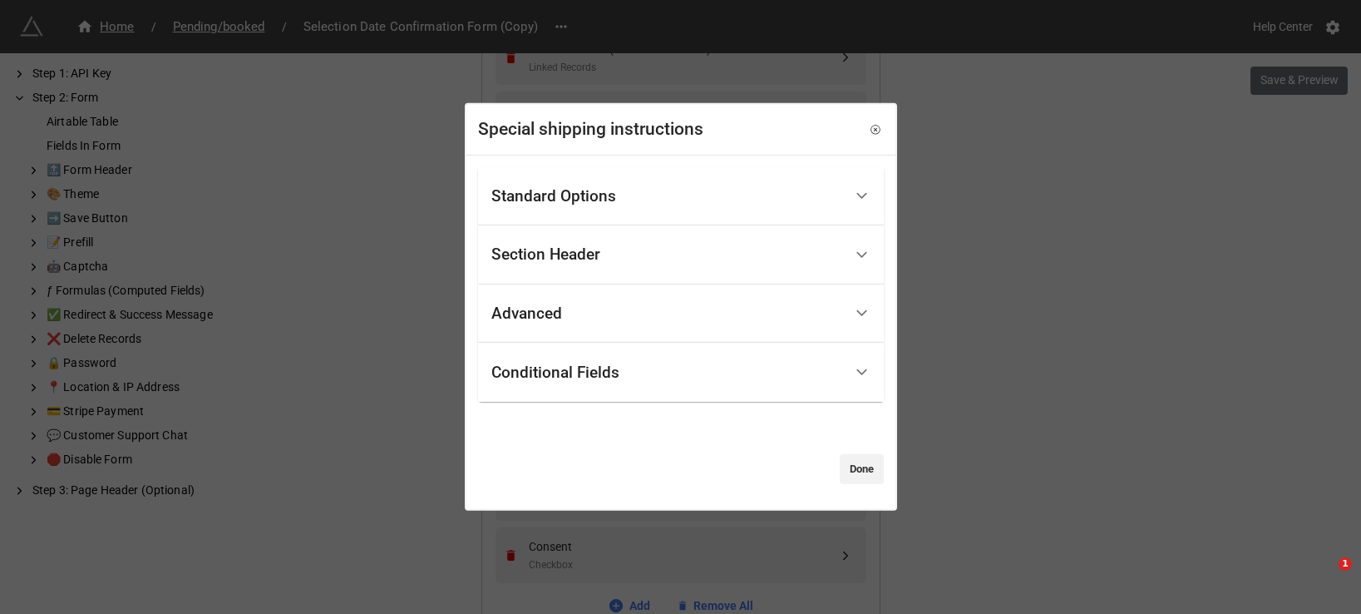
click at [768, 363] on div "Conditional Fields" at bounding box center [667, 372] width 352 height 39
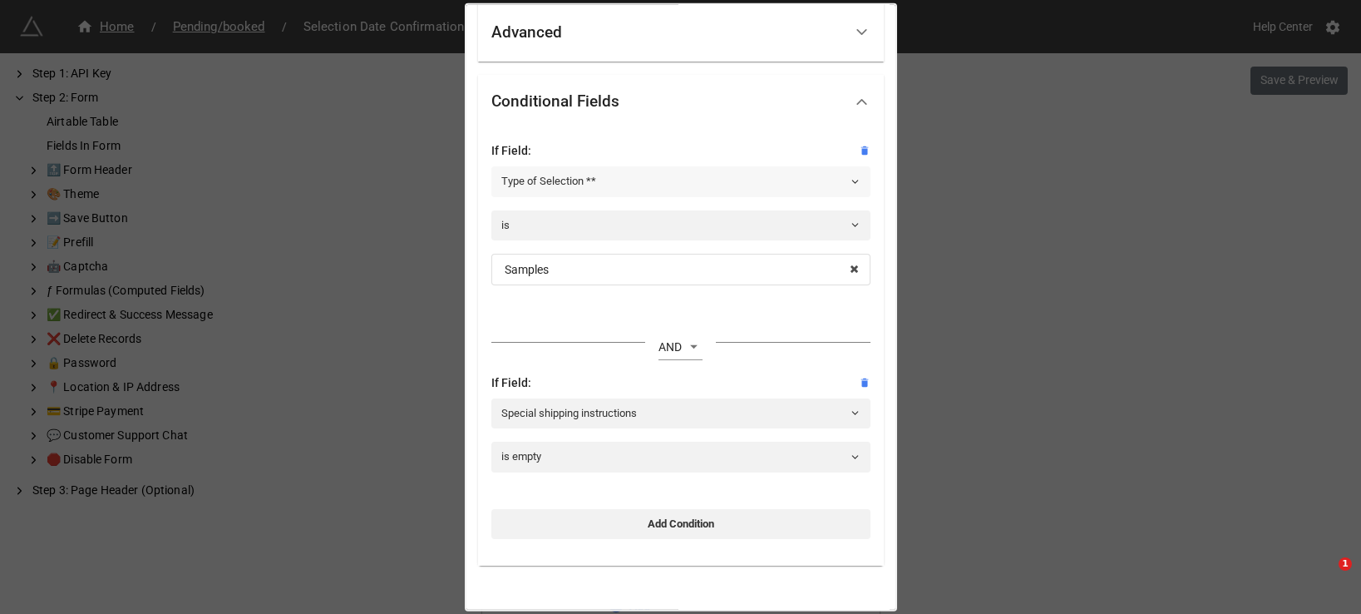
scroll to position [245, 0]
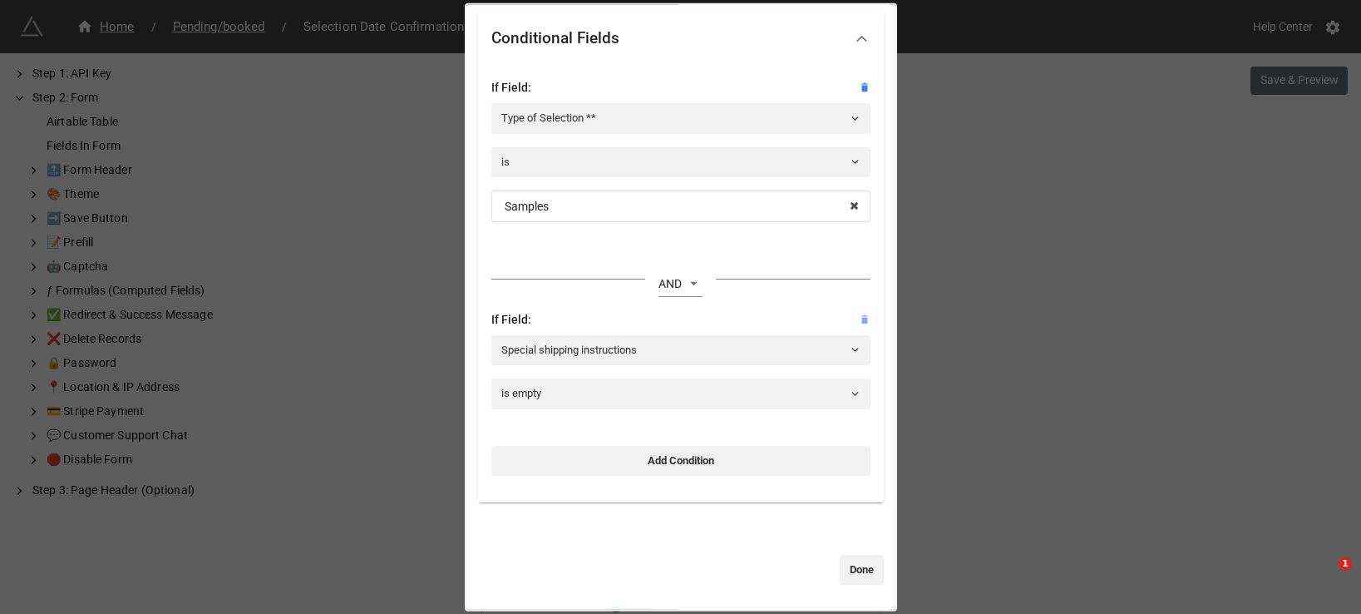
click at [861, 317] on icon at bounding box center [864, 318] width 7 height 9
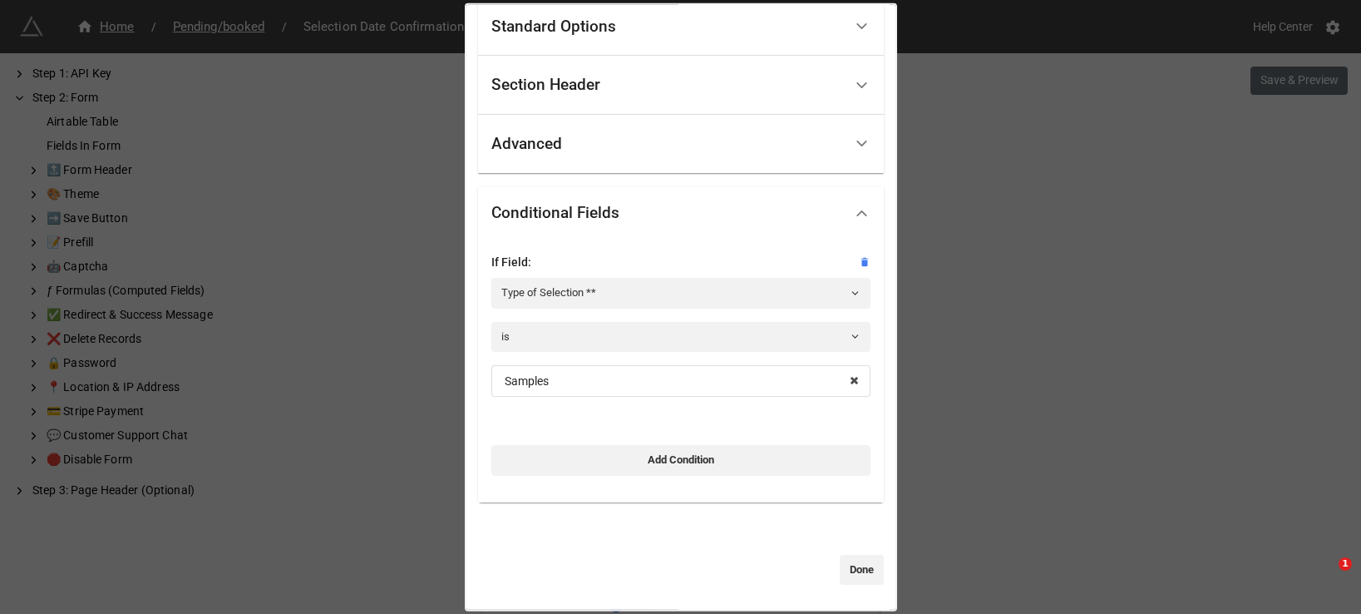
scroll to position [70, 0]
click at [857, 577] on link "Done" at bounding box center [862, 569] width 44 height 30
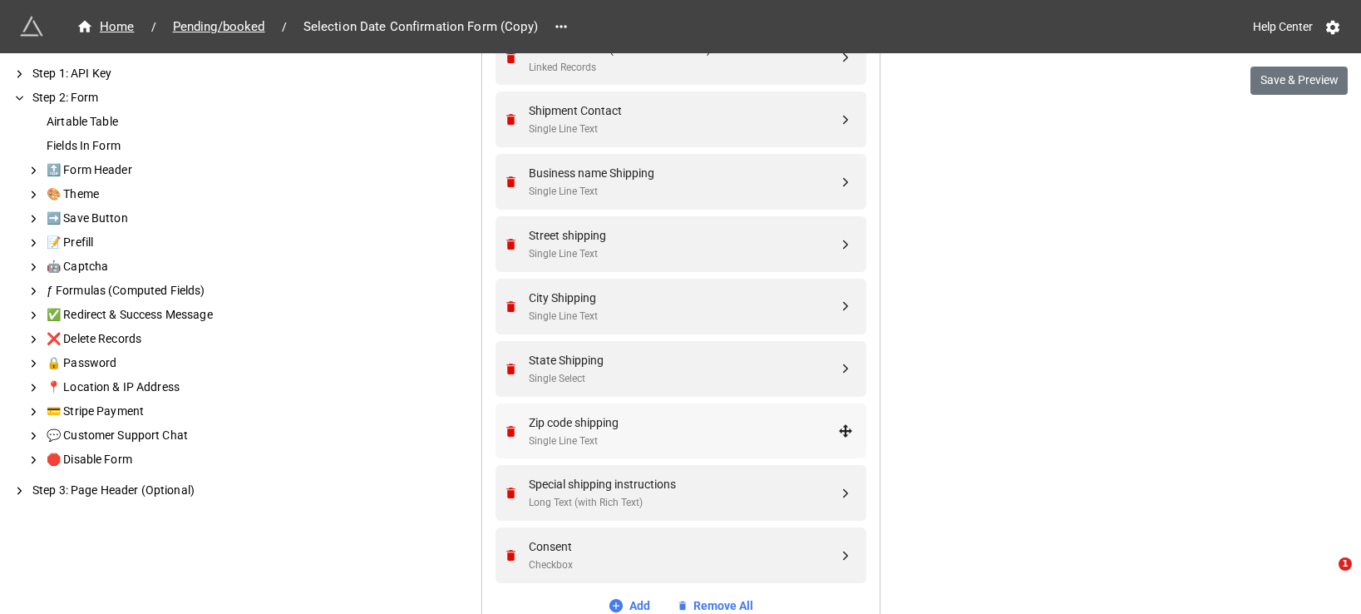
click at [697, 413] on div "Zip code shipping" at bounding box center [683, 422] width 309 height 18
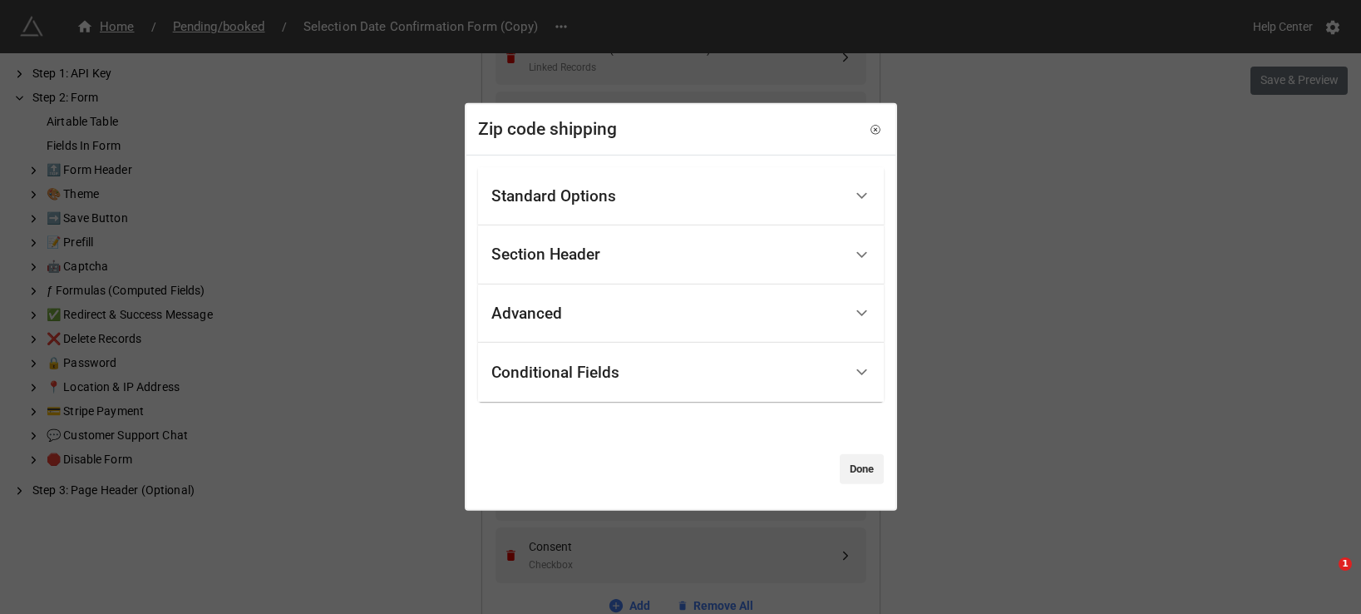
click at [741, 355] on div "Conditional Fields" at bounding box center [667, 372] width 352 height 39
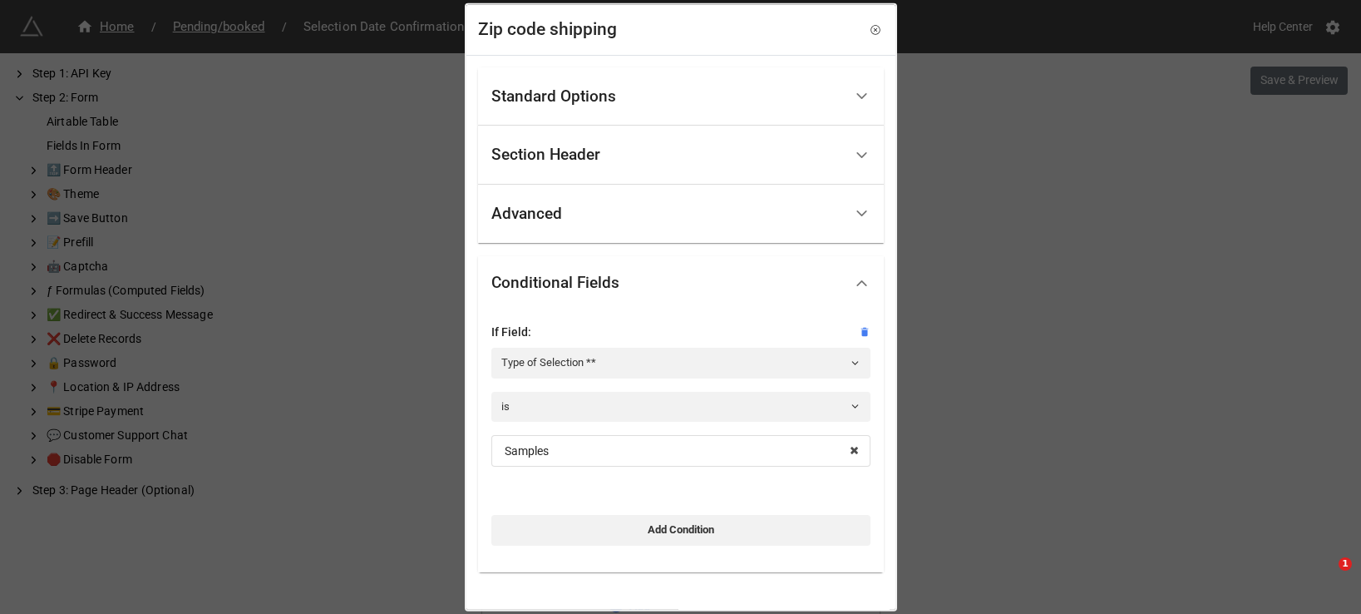
click at [970, 397] on div "Zip code shipping Standard Options Title (Optional) Description (Optional) Norm…" at bounding box center [680, 307] width 1361 height 614
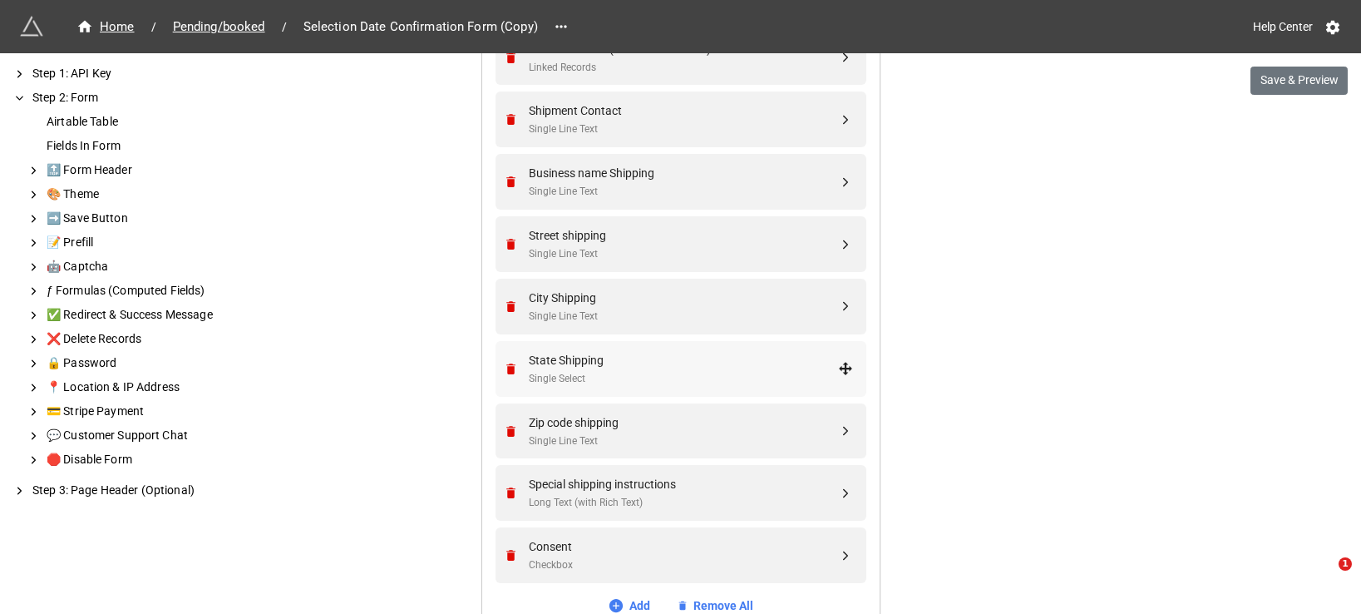
click at [679, 354] on div "State Shipping" at bounding box center [683, 360] width 309 height 18
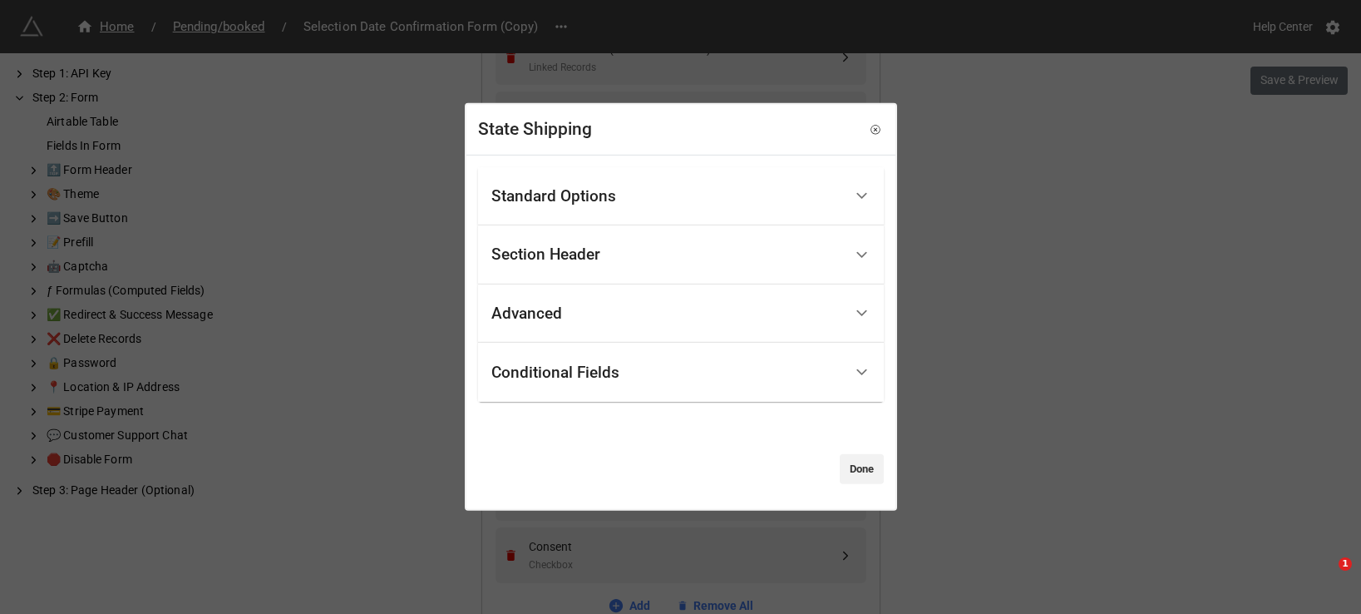
click at [724, 398] on div "Conditional Fields" at bounding box center [681, 372] width 406 height 59
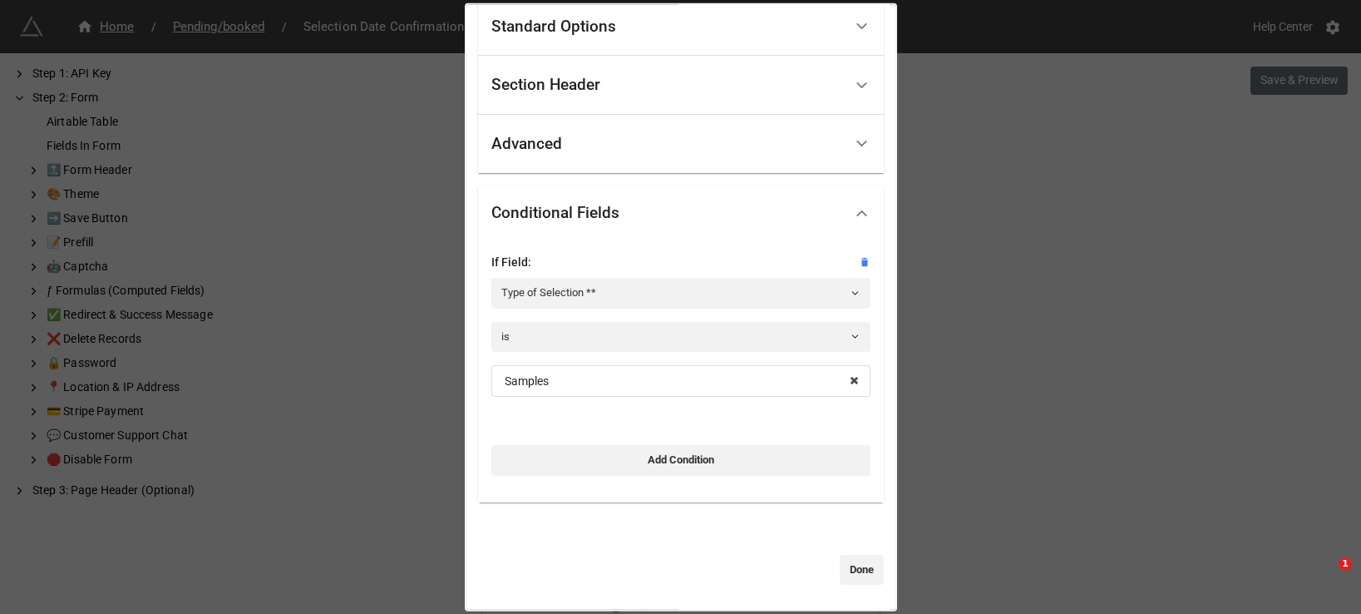
click at [966, 398] on div "State Shipping Standard Options Title (Optional) Description (Optional) Normal …" at bounding box center [680, 307] width 1361 height 614
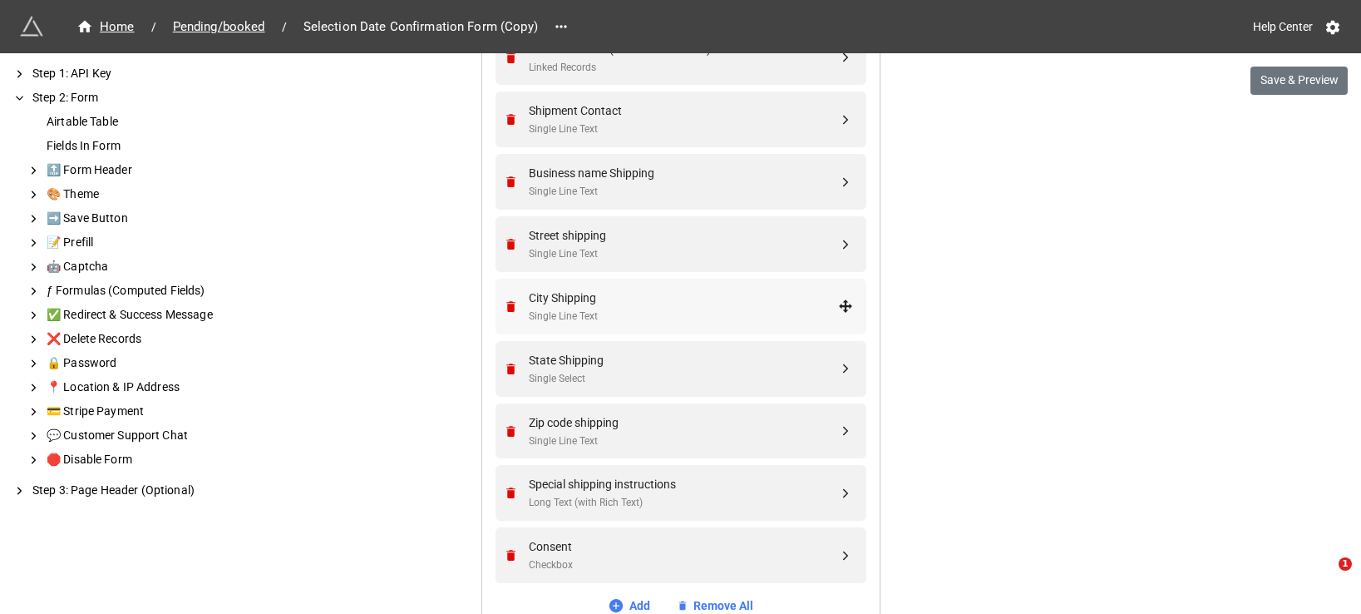
click at [645, 321] on div "Single Line Text" at bounding box center [683, 317] width 309 height 16
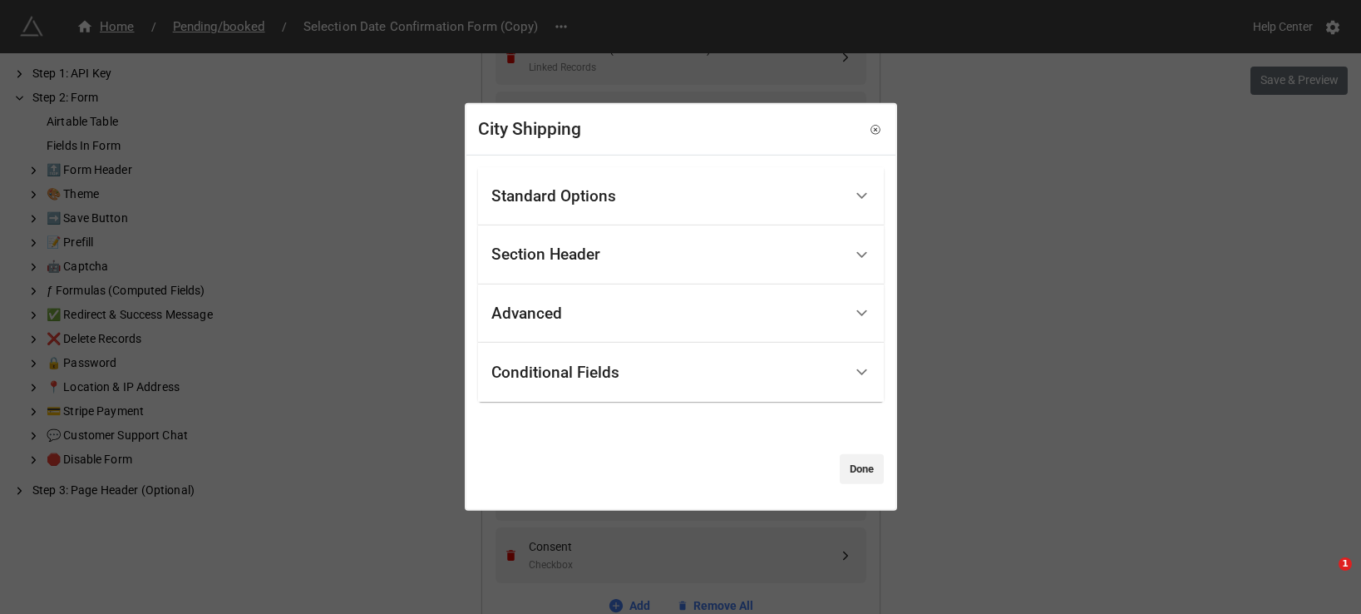
click at [668, 388] on div "Conditional Fields" at bounding box center [667, 372] width 352 height 39
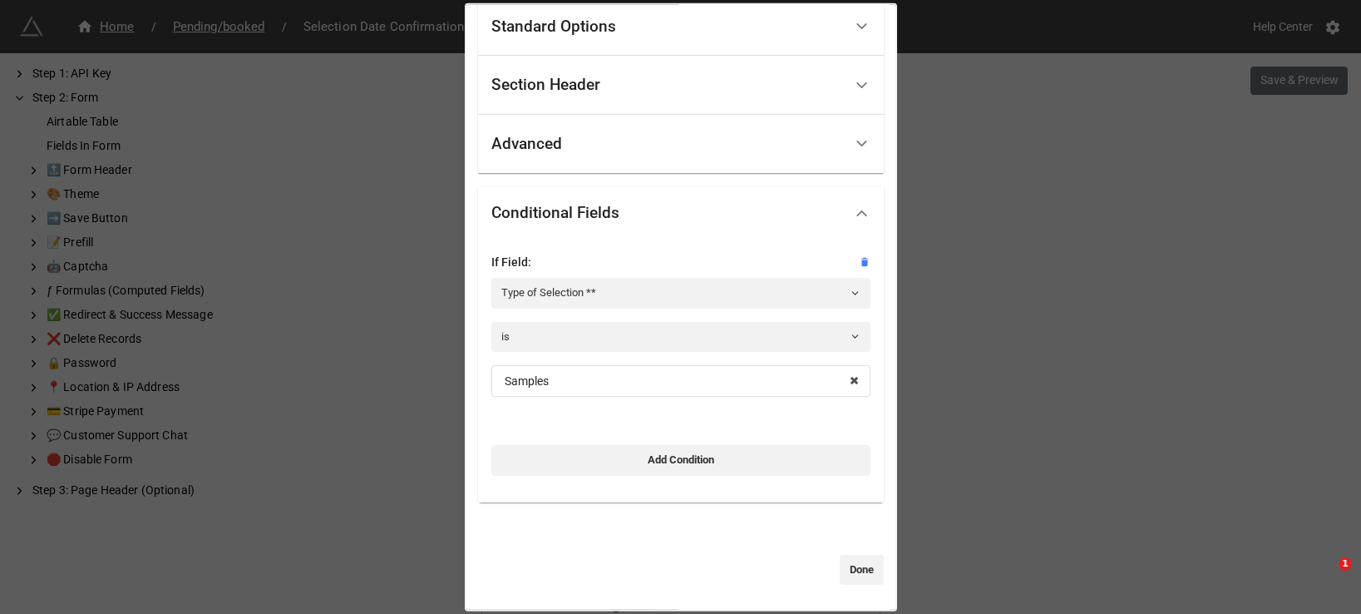
click at [1042, 350] on div "City Shipping Standard Options Title (Optional) Description (Optional) Normal I…" at bounding box center [680, 307] width 1361 height 614
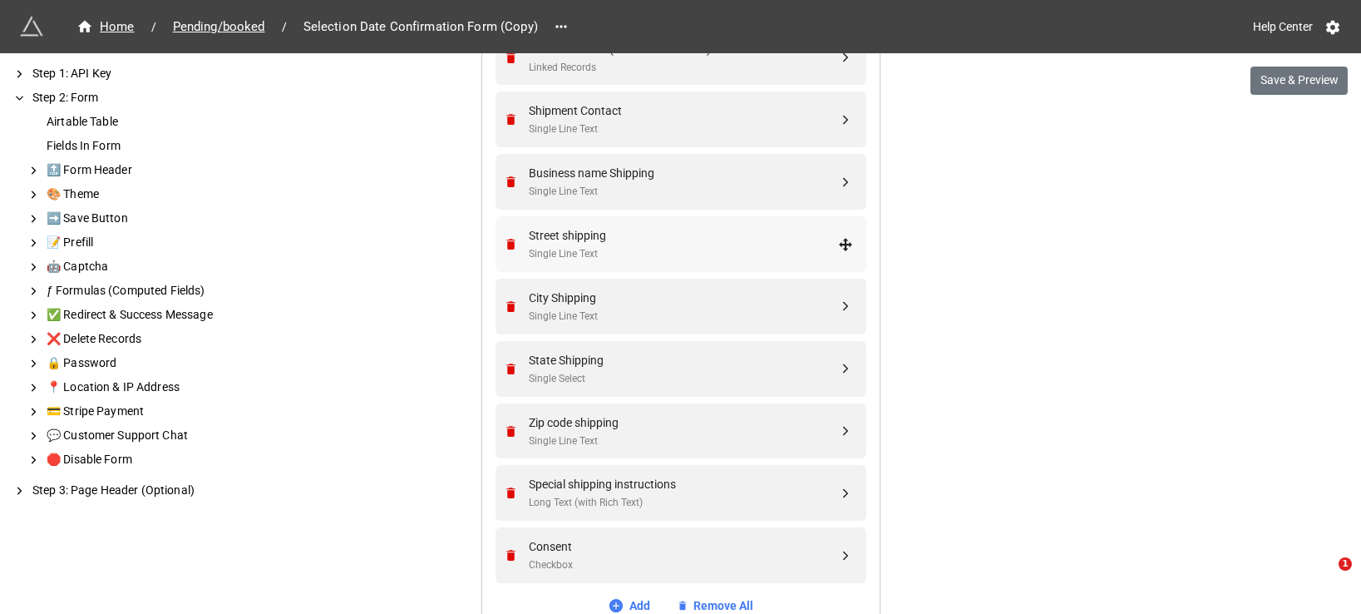
click at [751, 249] on div "Single Line Text" at bounding box center [683, 254] width 309 height 16
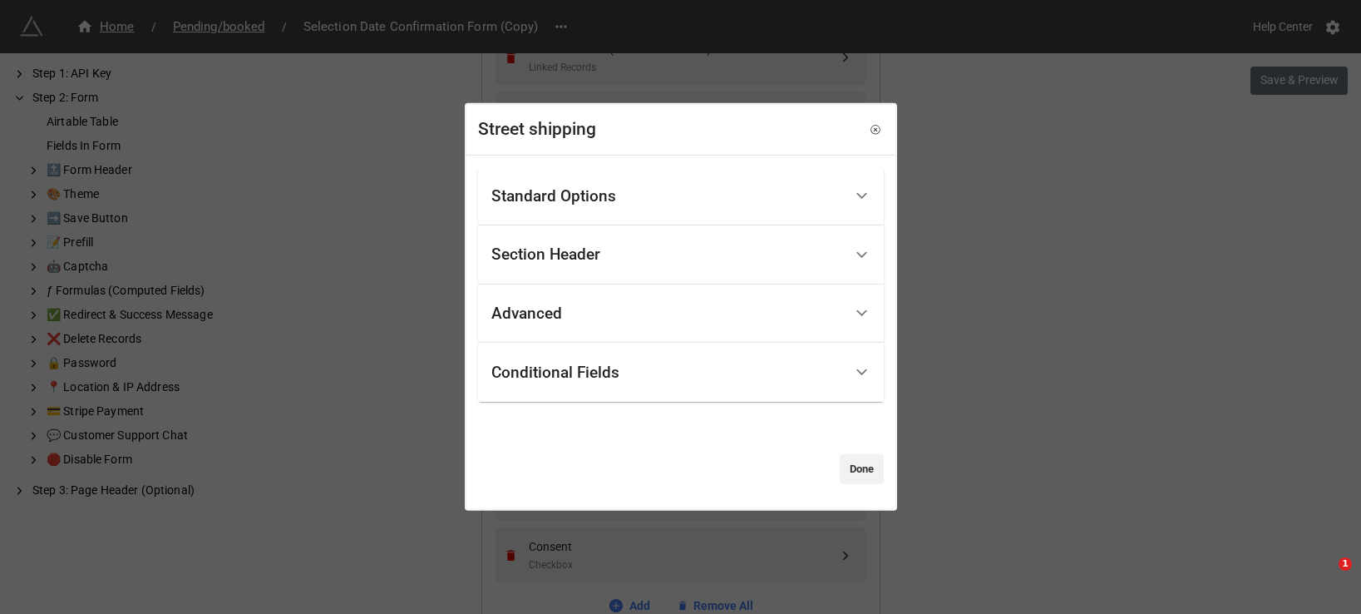
click at [679, 369] on div "Conditional Fields" at bounding box center [667, 372] width 352 height 39
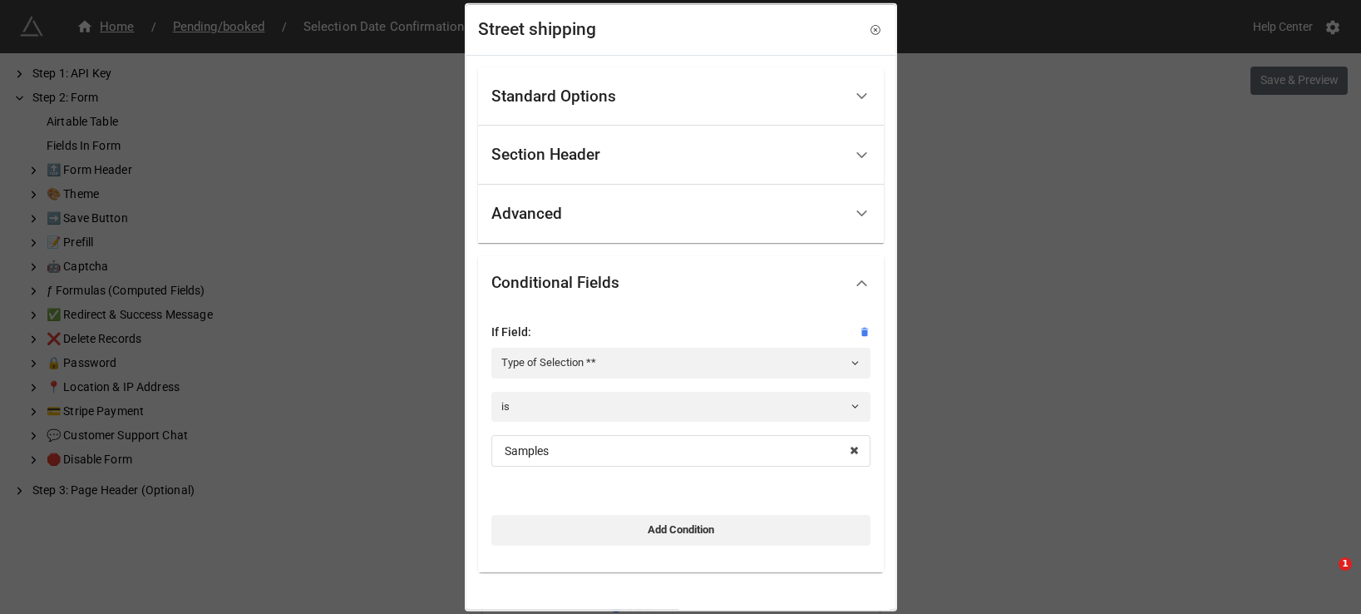
click at [1021, 324] on div "Street shipping Standard Options Title (Optional) Description (Optional) Normal…" at bounding box center [680, 307] width 1361 height 614
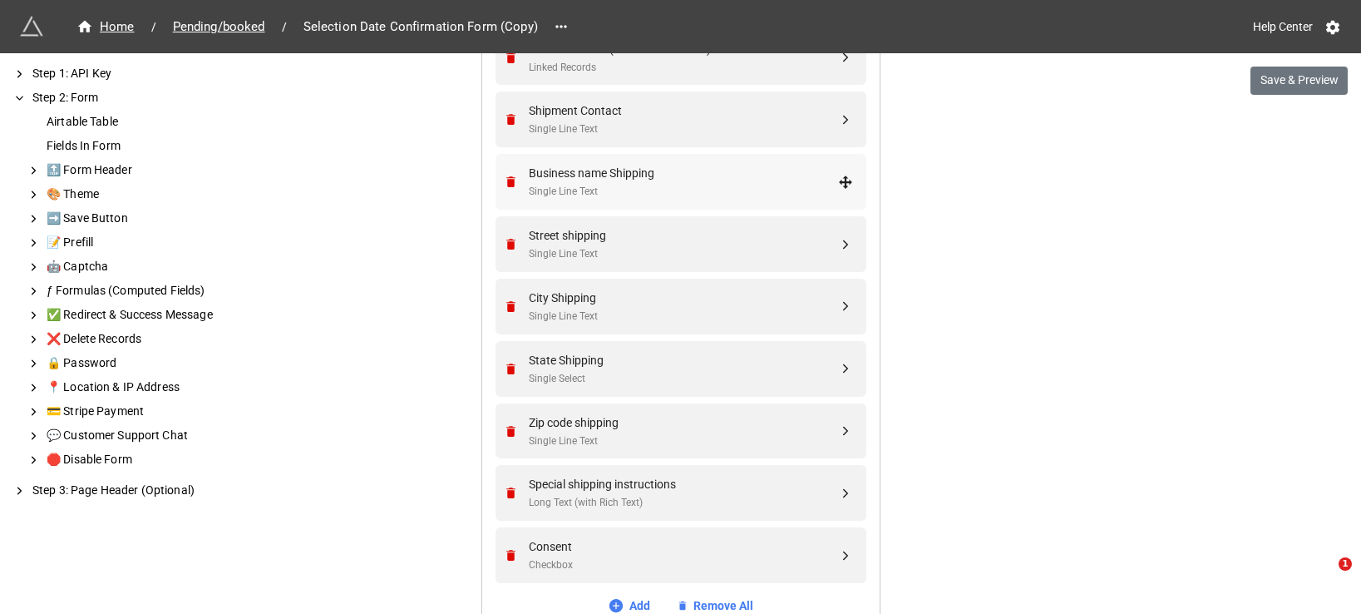
click at [636, 161] on div "Business name Shipping Single Line Text" at bounding box center [678, 182] width 349 height 56
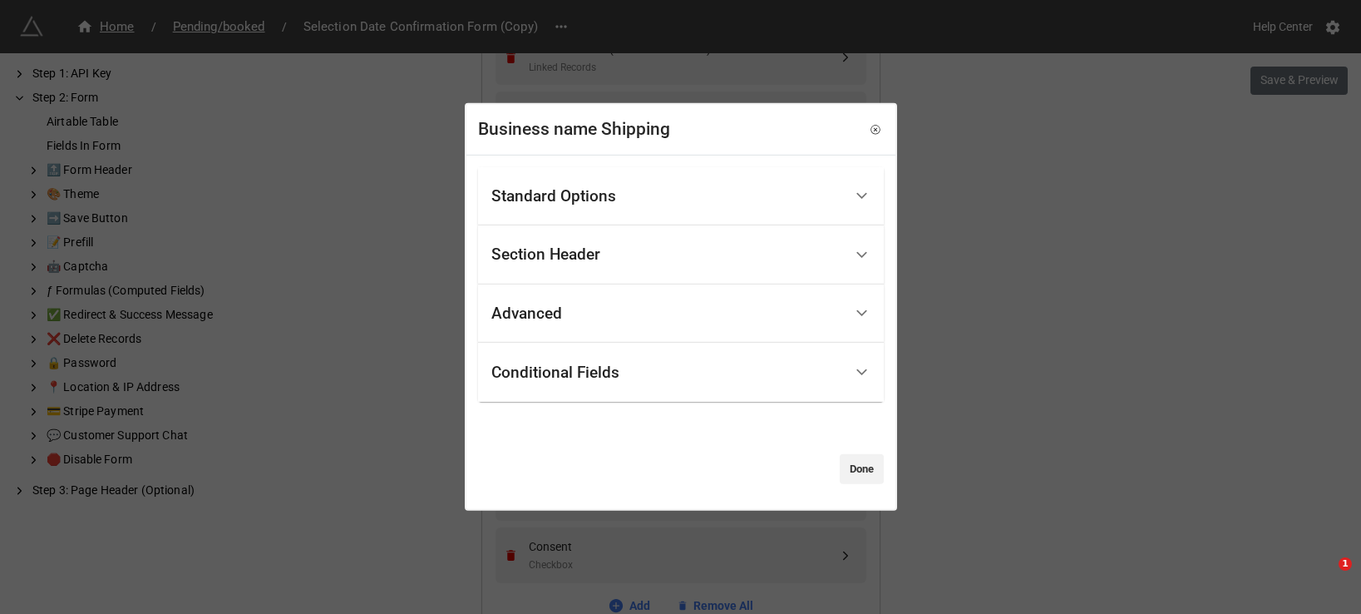
click at [664, 385] on div "Conditional Fields" at bounding box center [667, 372] width 352 height 39
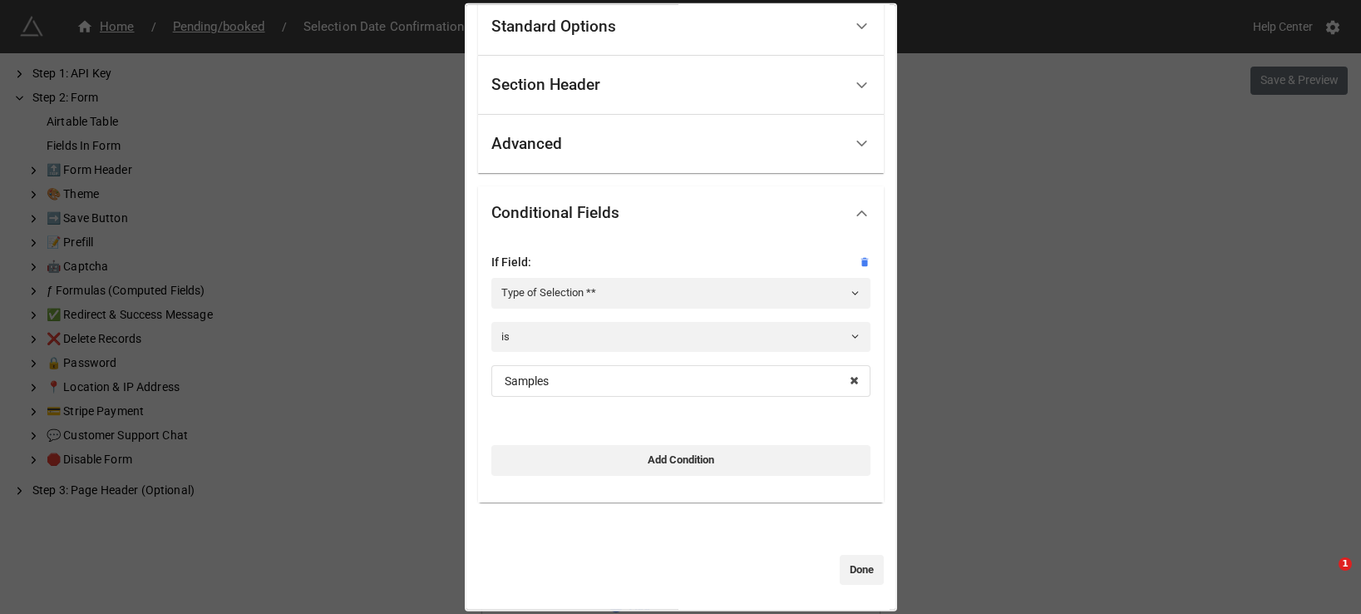
click at [1022, 255] on div "Business name Shipping Standard Options Title (Optional) Description (Optional)…" at bounding box center [680, 307] width 1361 height 614
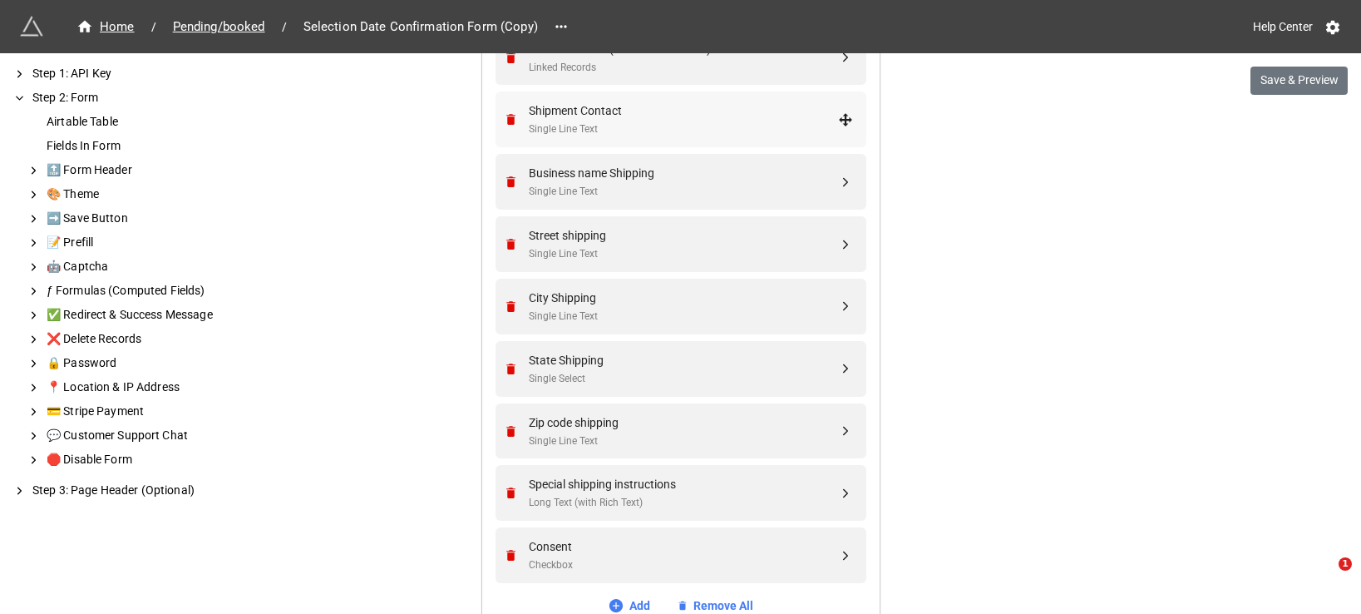
click at [570, 134] on div "Single Line Text" at bounding box center [683, 129] width 309 height 16
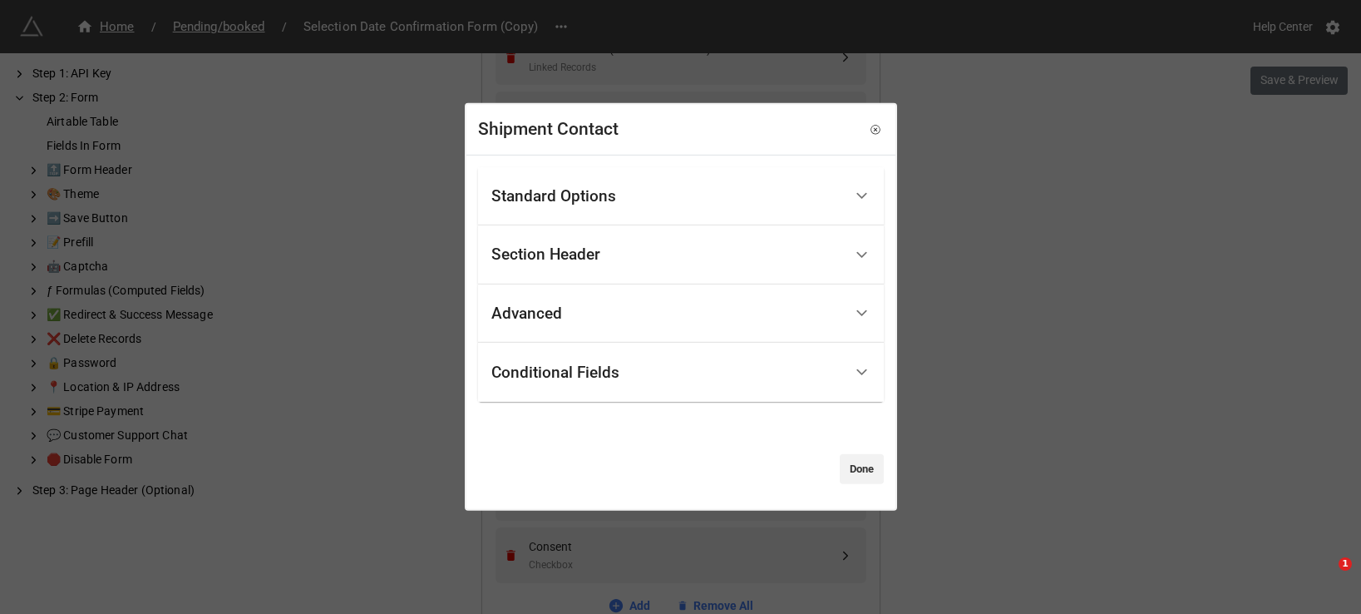
click at [634, 363] on div "Conditional Fields" at bounding box center [667, 372] width 352 height 39
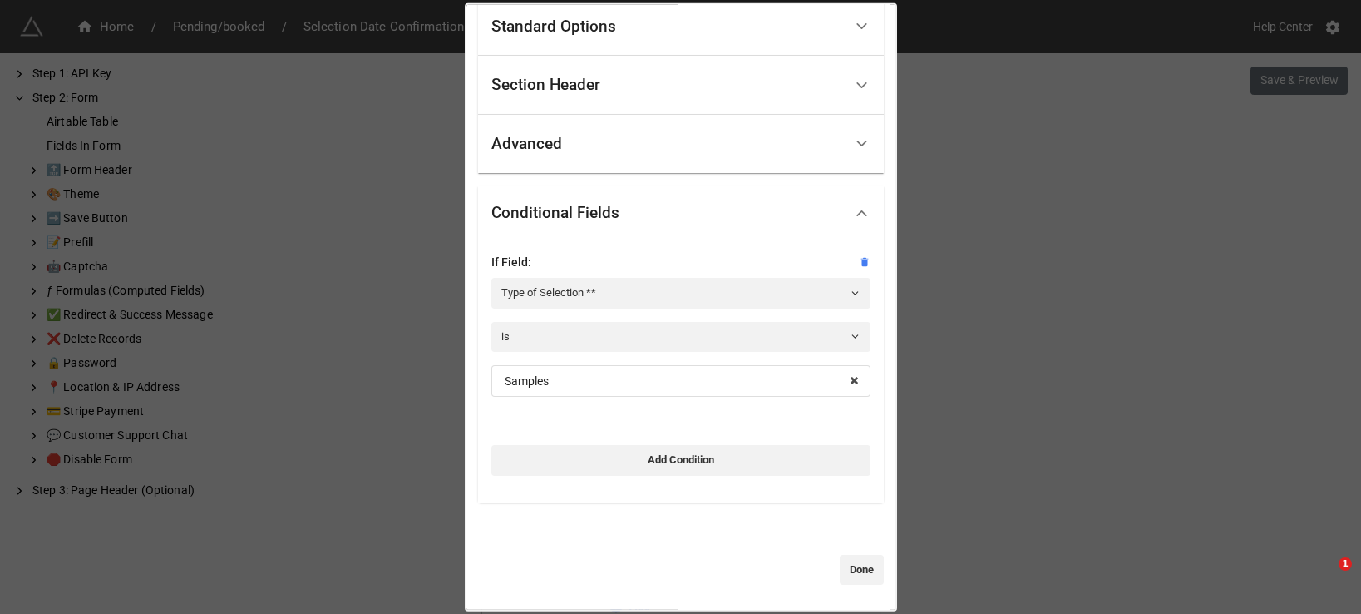
click at [997, 360] on div "Shipment Contact Standard Options Title (Optional) Description (Optional) Norma…" at bounding box center [680, 307] width 1361 height 614
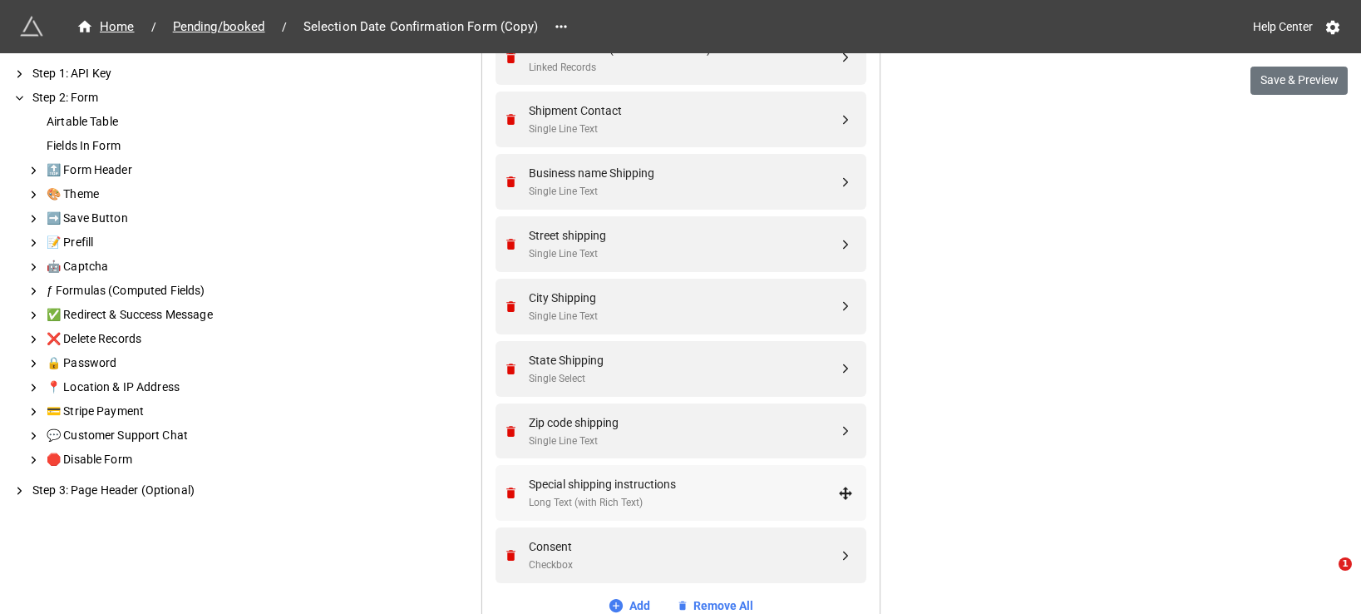
click at [592, 489] on div "Special shipping instructions" at bounding box center [683, 484] width 309 height 18
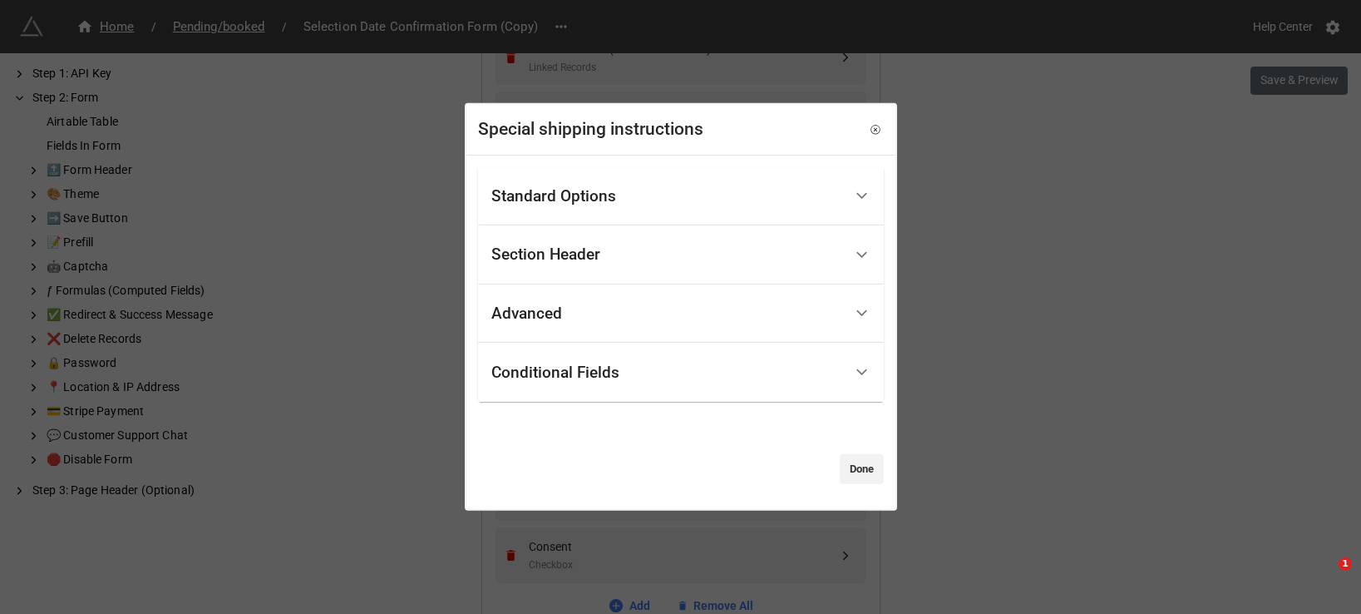
click at [685, 374] on div "Conditional Fields" at bounding box center [667, 372] width 352 height 39
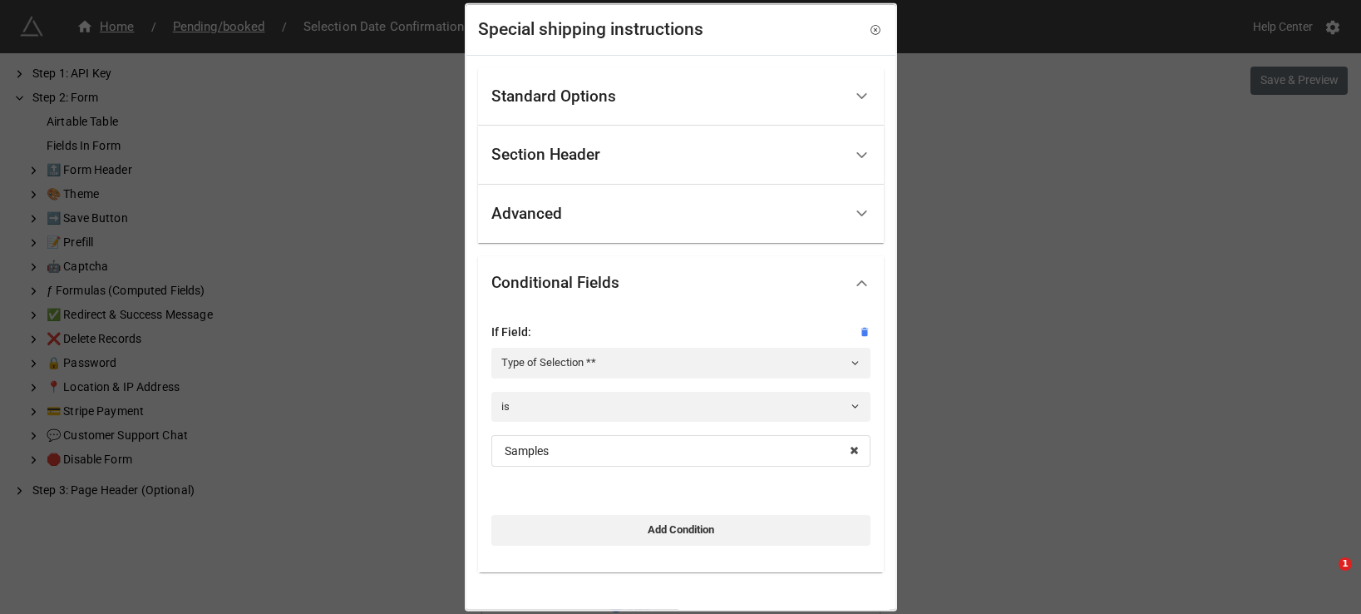
click at [1020, 373] on div "Special shipping instructions Standard Options Title (Optional) Description (Op…" at bounding box center [680, 307] width 1361 height 614
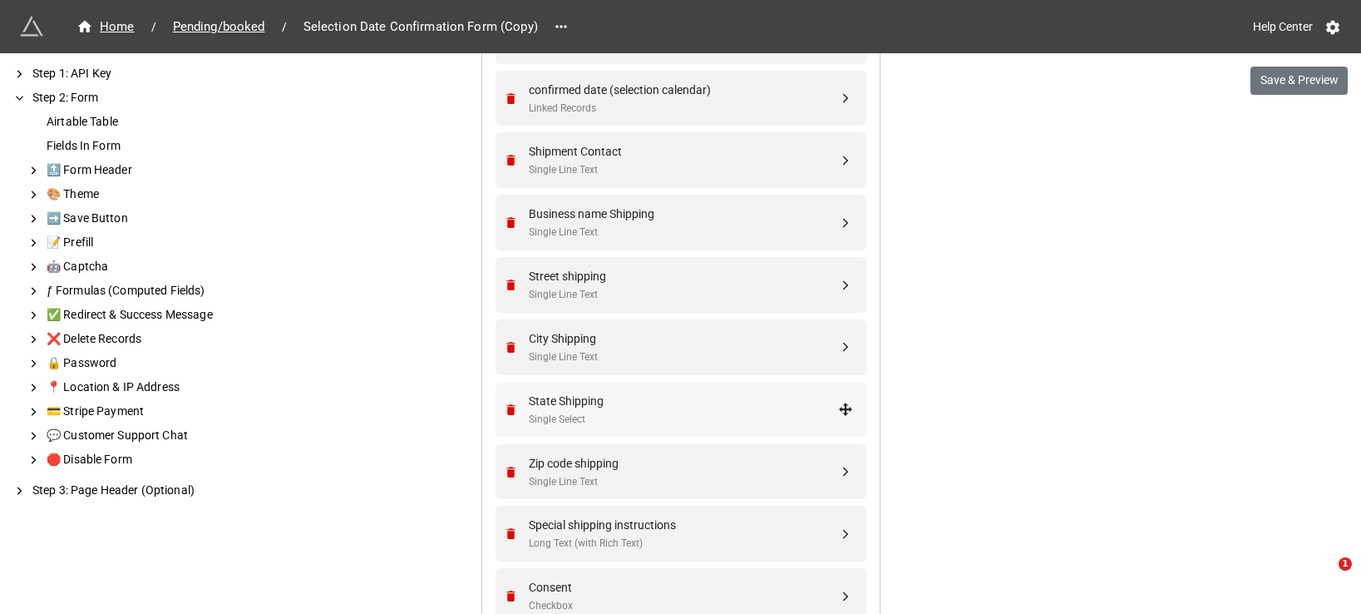
scroll to position [914, 0]
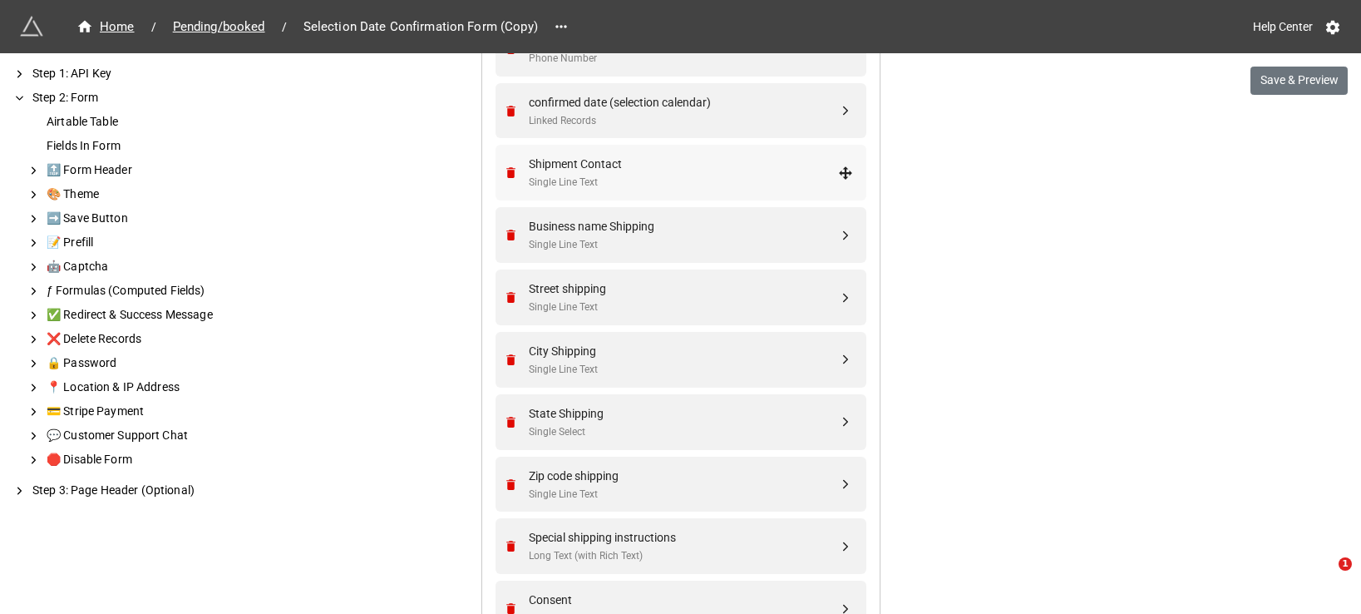
click at [618, 169] on div "Shipment Contact" at bounding box center [683, 164] width 309 height 18
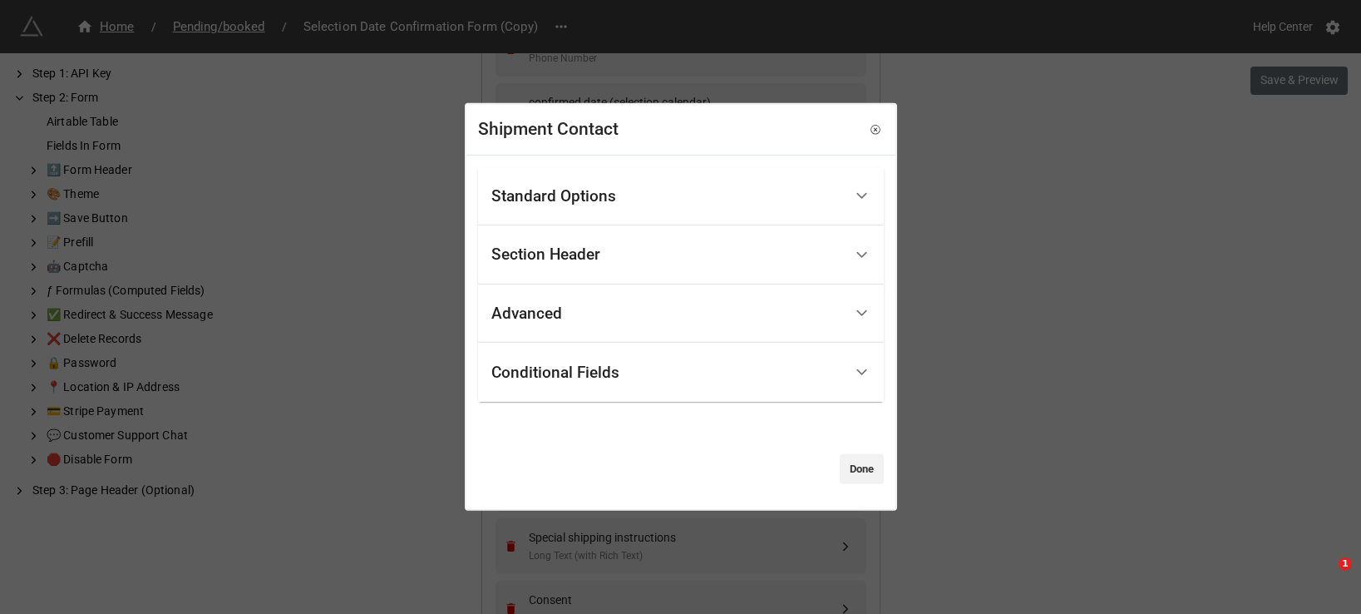
click at [650, 358] on div "Conditional Fields" at bounding box center [667, 372] width 352 height 39
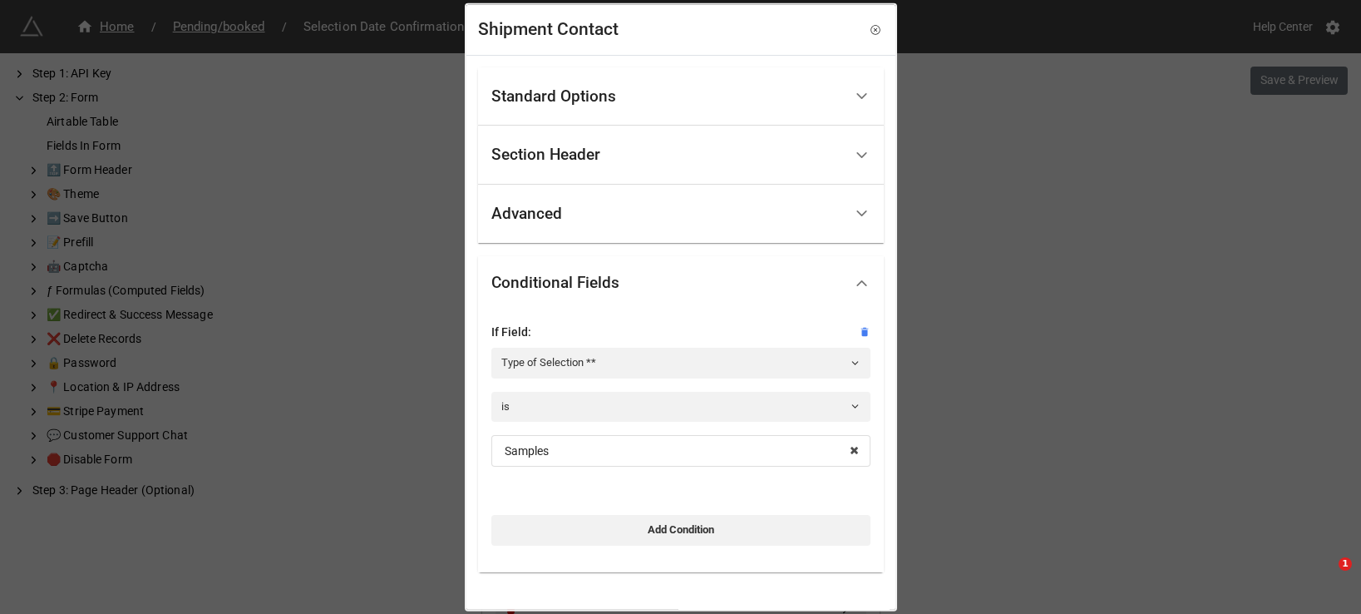
click at [1069, 254] on div "Shipment Contact Standard Options Title (Optional) Description (Optional) Norma…" at bounding box center [680, 307] width 1361 height 614
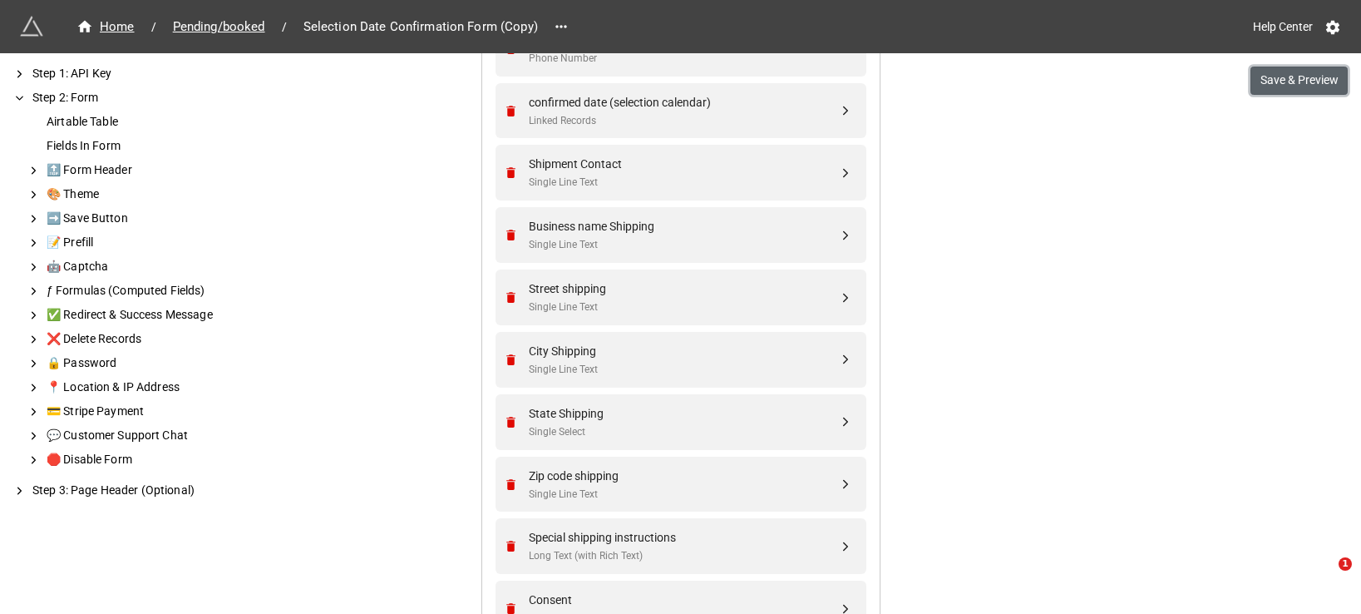
click at [1301, 68] on button "Save & Preview" at bounding box center [1299, 81] width 97 height 28
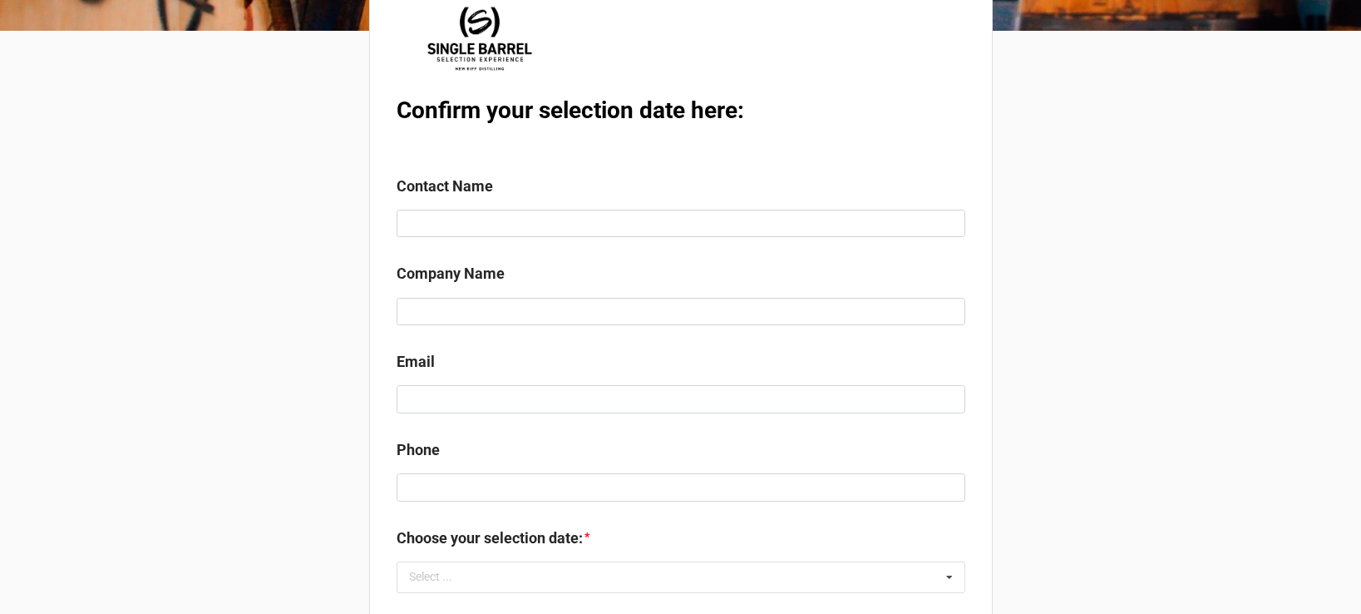
scroll to position [147, 0]
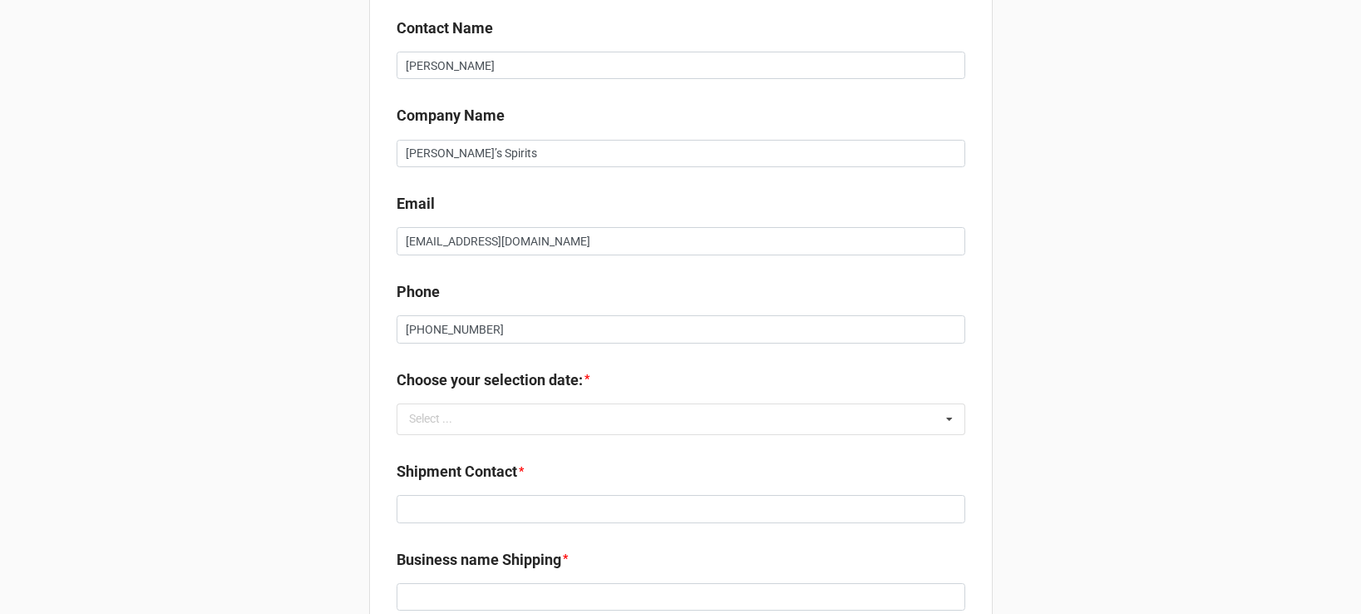
scroll to position [496, 0]
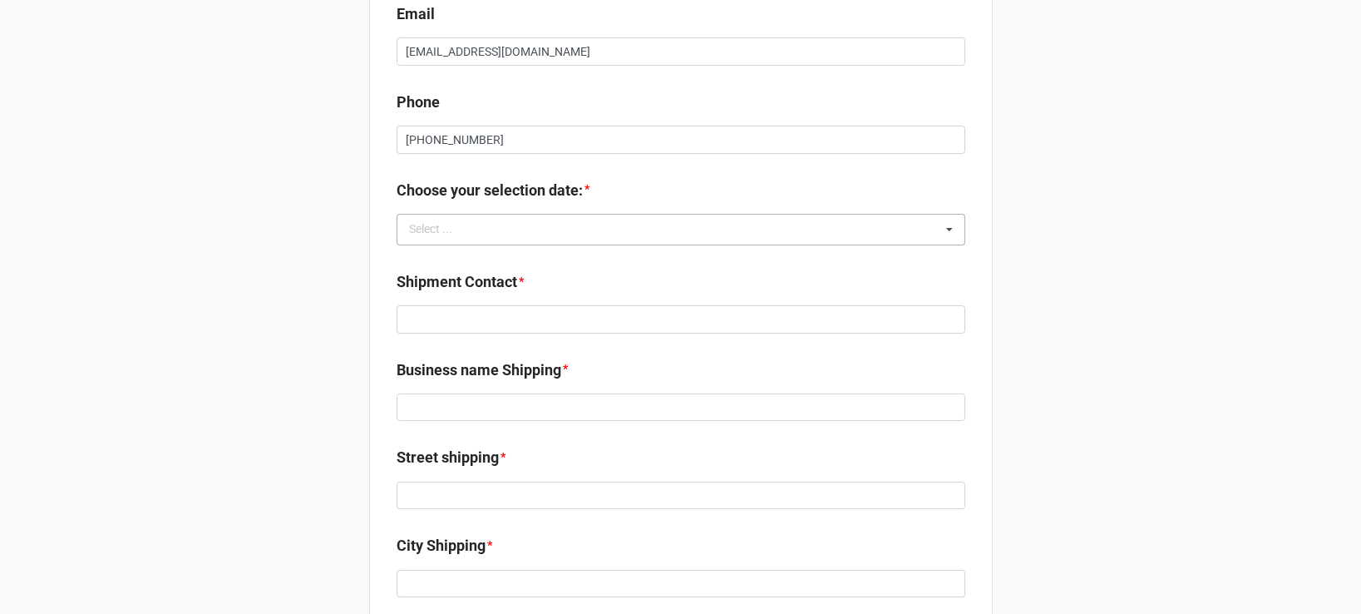
click at [529, 227] on div "Select ... No results found." at bounding box center [681, 230] width 569 height 32
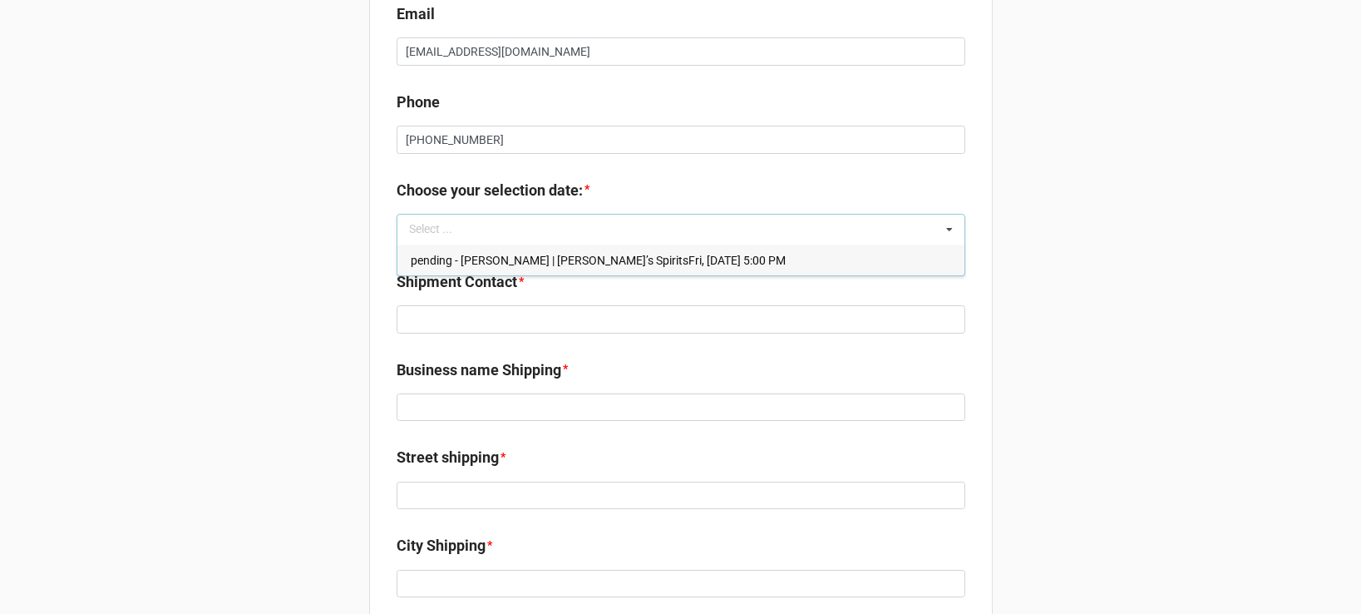
click at [505, 258] on span "pending - Randy Treadwell | Gaucho’s SpiritsFri, Nov 14, 2025 5:00 PM" at bounding box center [598, 260] width 375 height 13
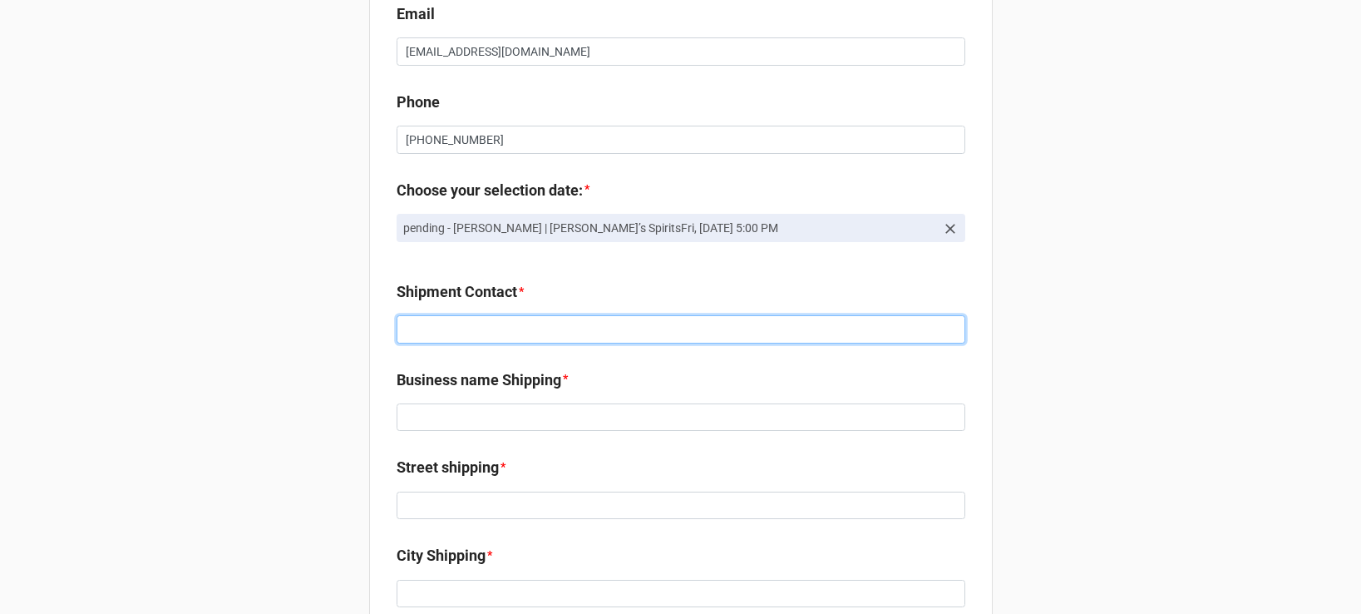
click at [502, 334] on input at bounding box center [681, 329] width 569 height 28
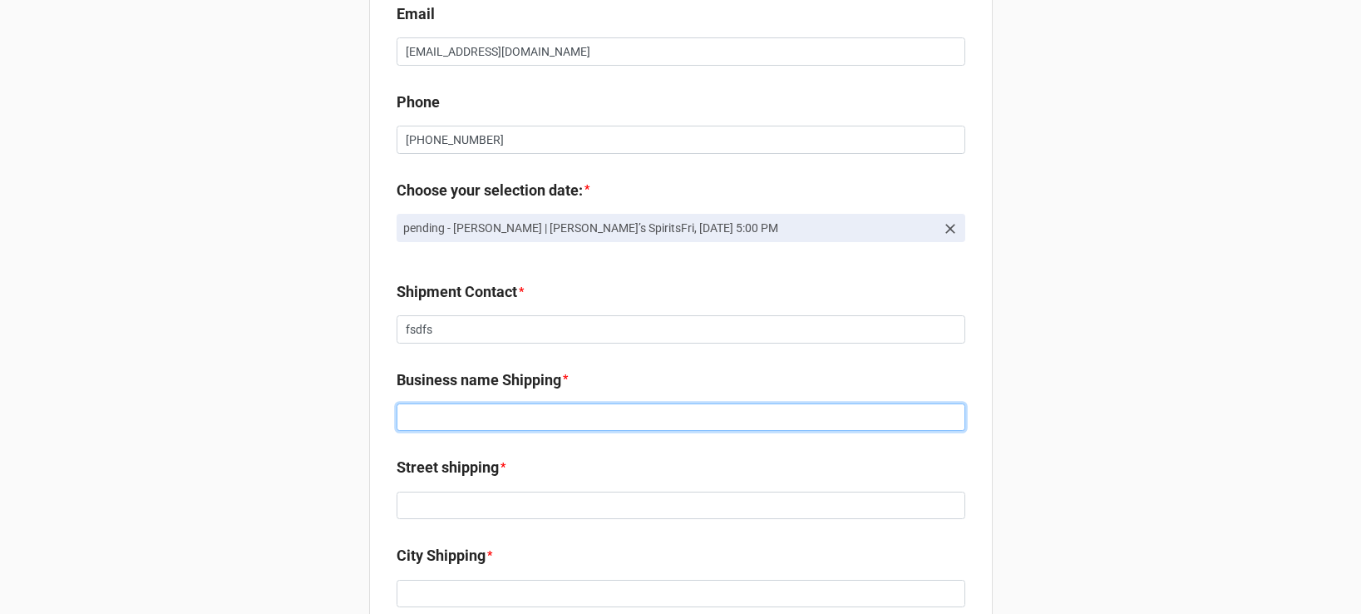
click at [494, 426] on input at bounding box center [681, 417] width 569 height 28
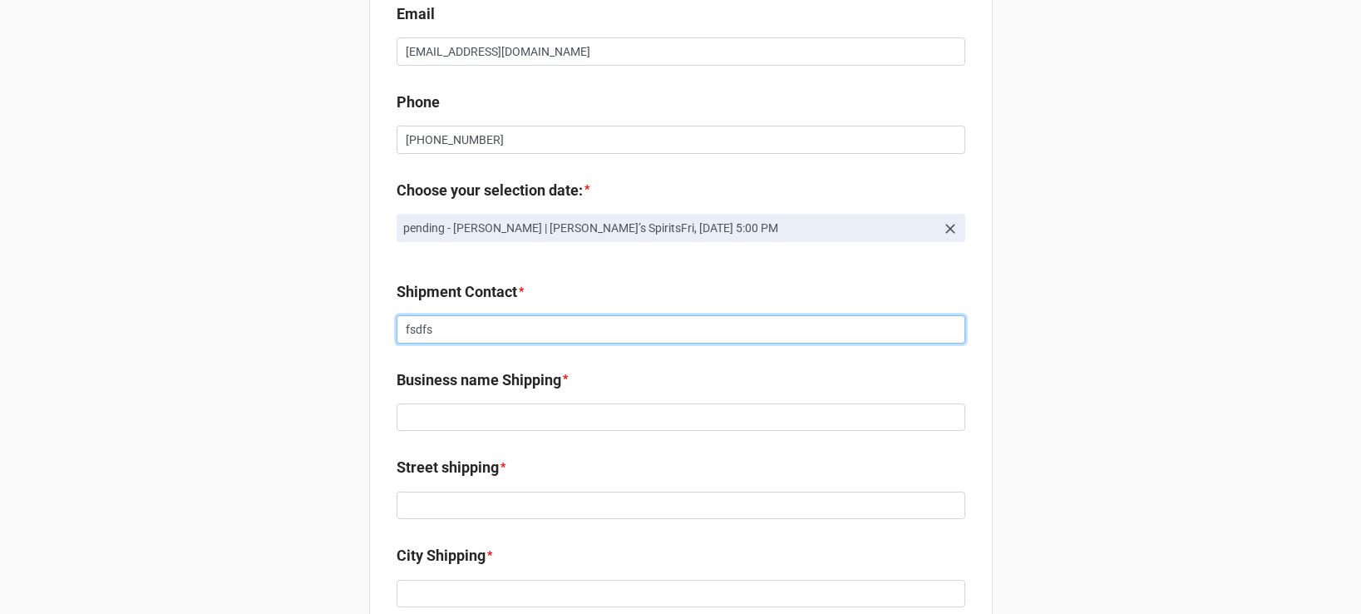
click at [472, 331] on input "fsdfs" at bounding box center [681, 329] width 569 height 28
type input "f"
click at [947, 227] on icon at bounding box center [951, 229] width 10 height 10
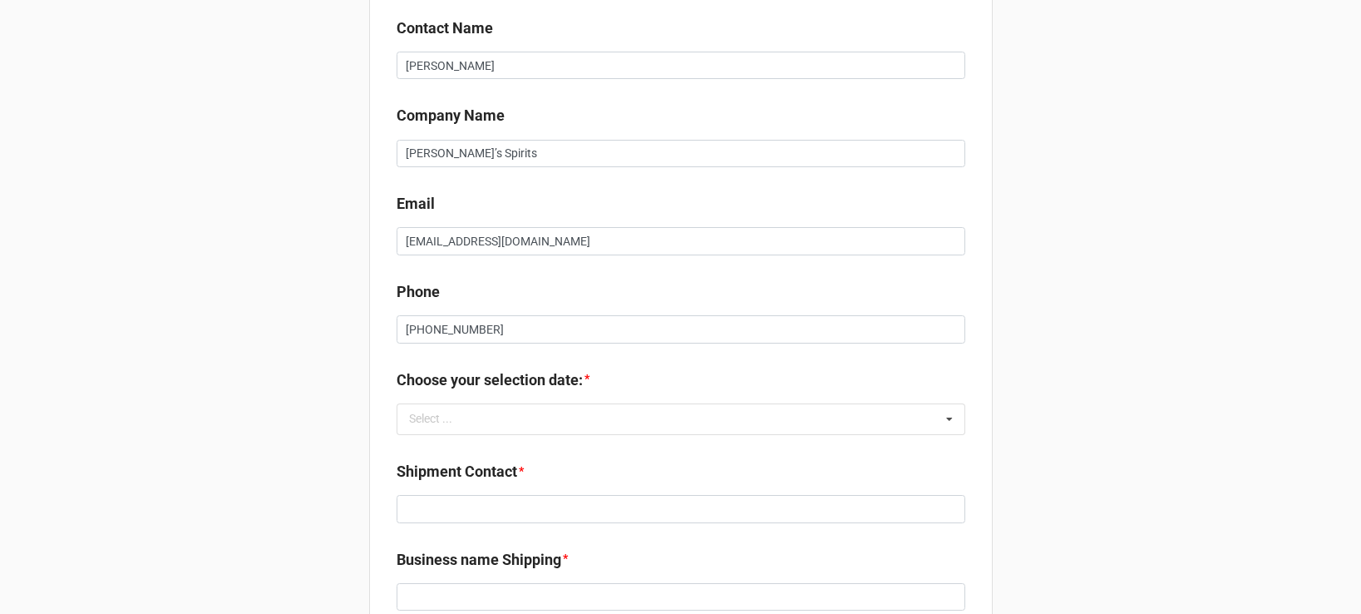
scroll to position [470, 0]
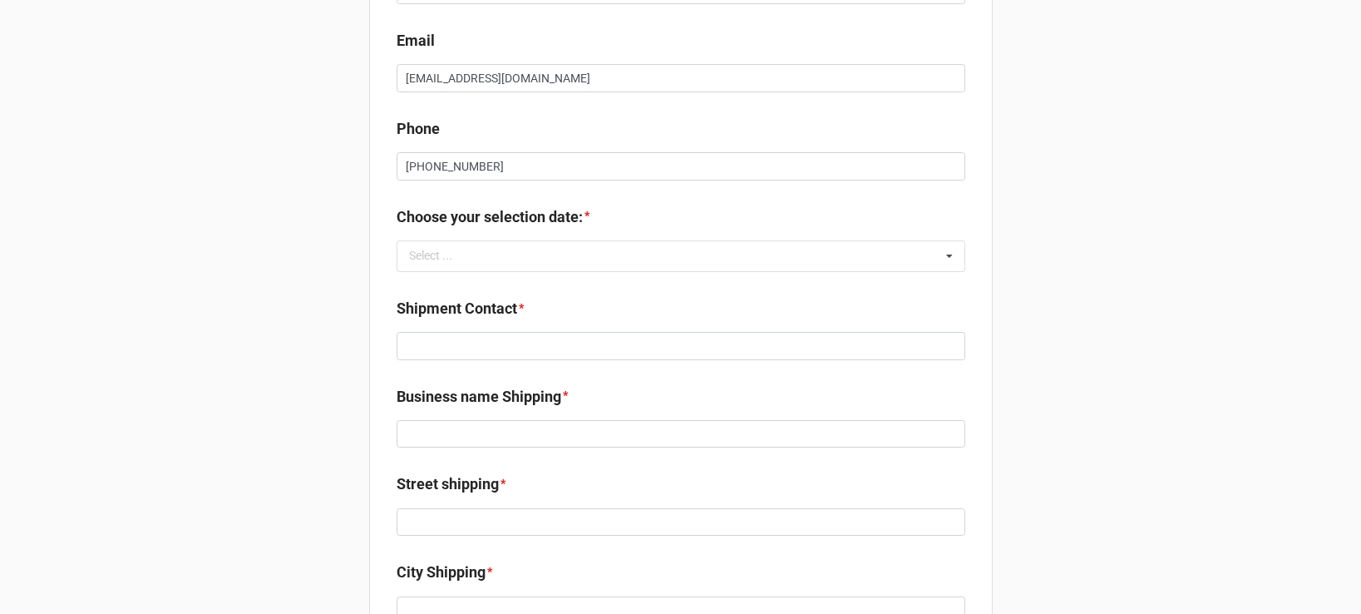
click at [507, 361] on div "Shipment Contact *" at bounding box center [681, 334] width 569 height 75
click at [509, 334] on input at bounding box center [681, 346] width 569 height 28
type input "jkhkj"
click at [228, 442] on div "Confirm your selection date here: Contact Name Randy Treadwell Company Name Gau…" at bounding box center [680, 357] width 1361 height 1654
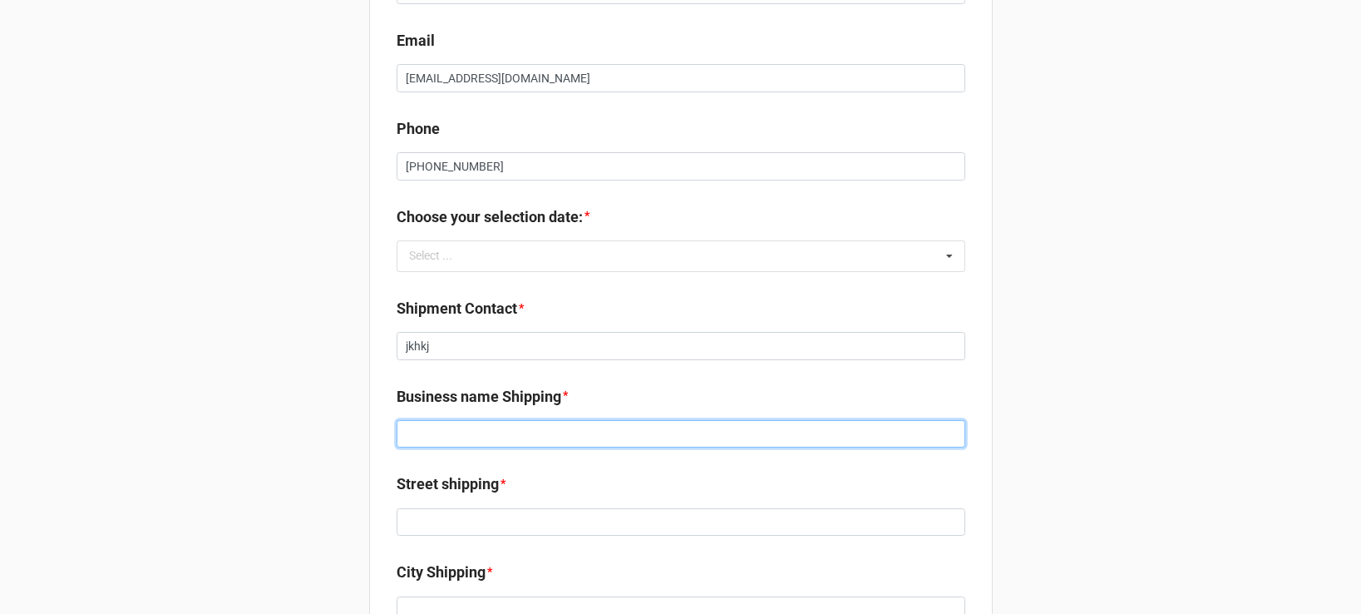
click at [420, 431] on input at bounding box center [681, 434] width 569 height 28
type input "hjkh"
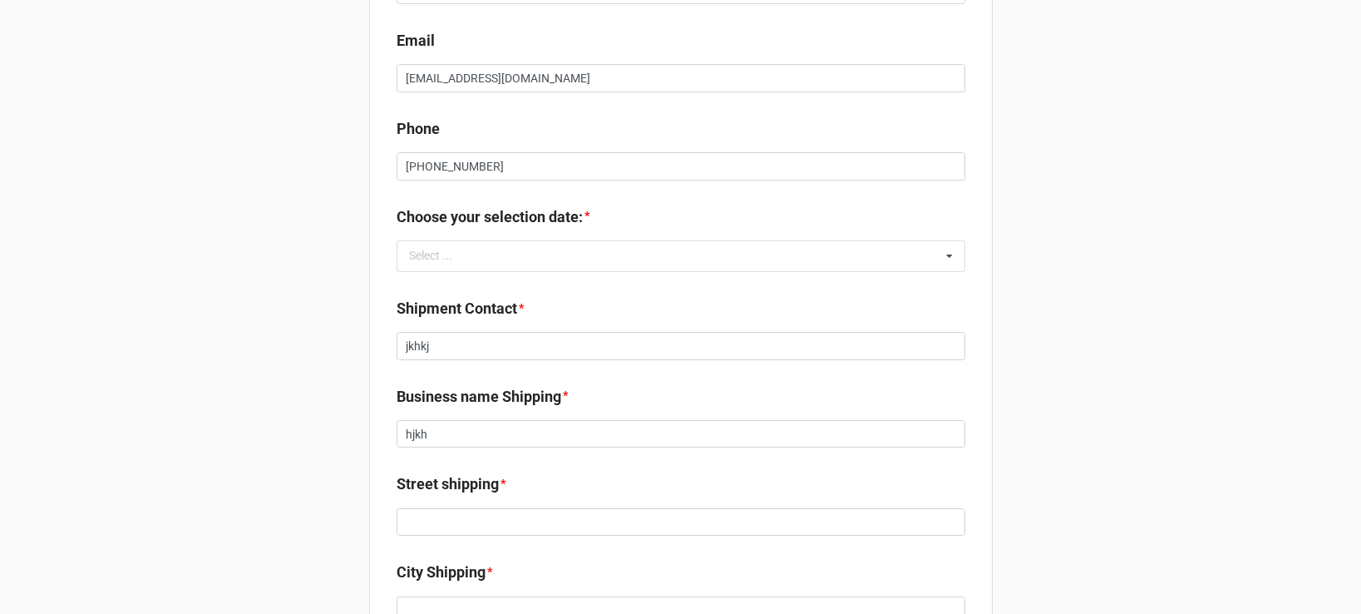
click at [323, 457] on div "Confirm your selection date here: Contact Name Randy Treadwell Company Name Gau…" at bounding box center [680, 357] width 1361 height 1654
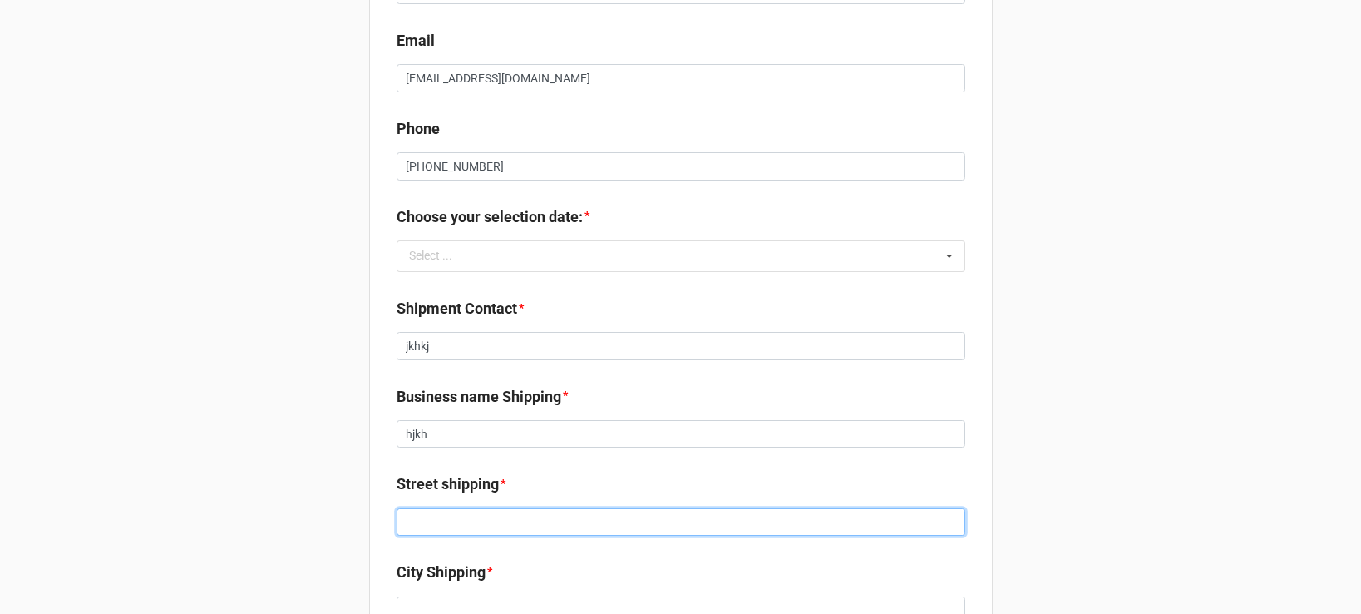
click at [445, 528] on input at bounding box center [681, 522] width 569 height 28
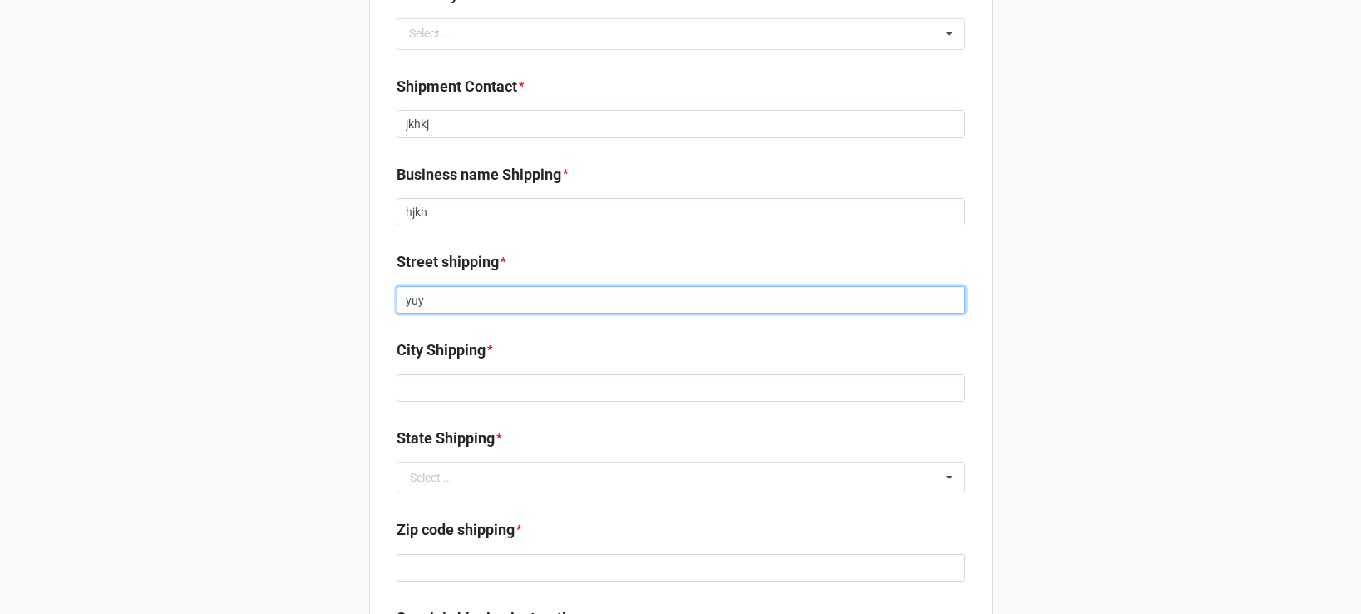
scroll to position [691, 0]
type input "yuy"
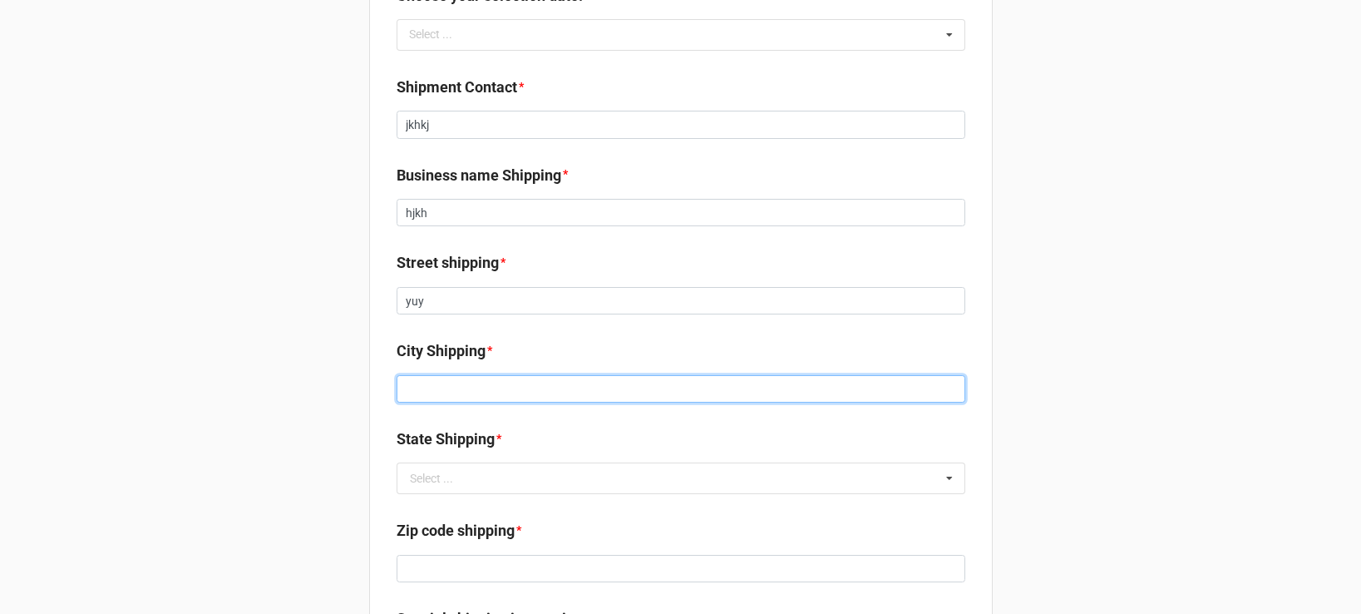
click at [440, 376] on input at bounding box center [681, 389] width 569 height 28
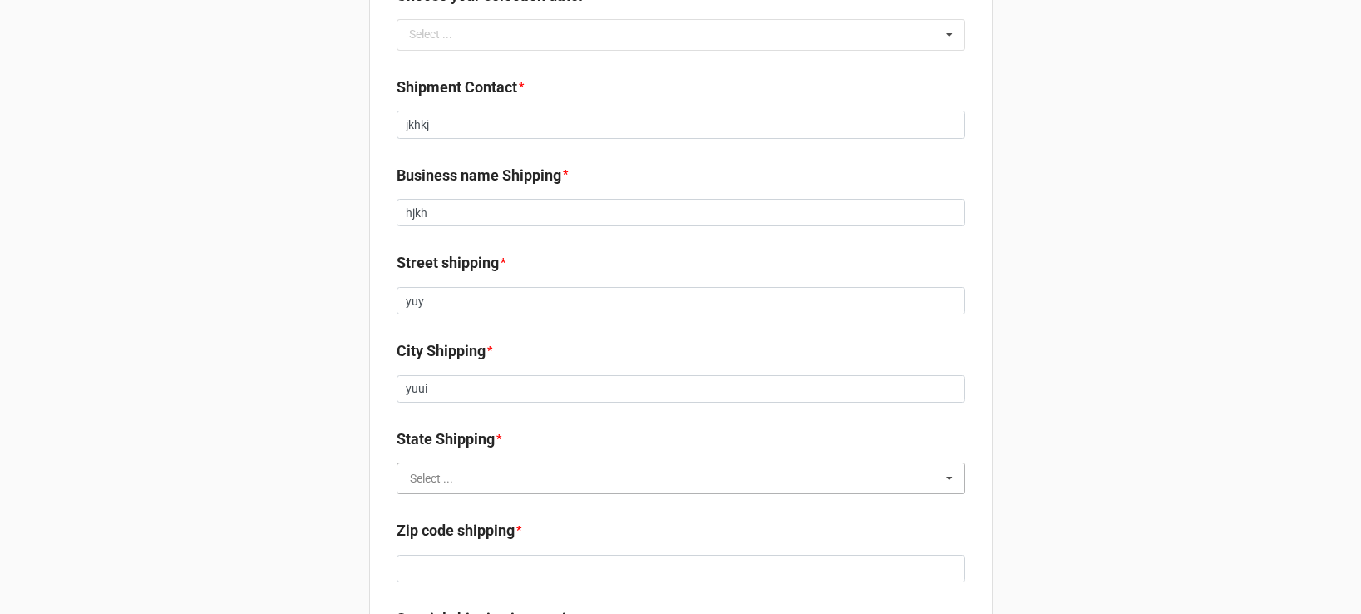
click at [462, 476] on input "text" at bounding box center [681, 478] width 567 height 30
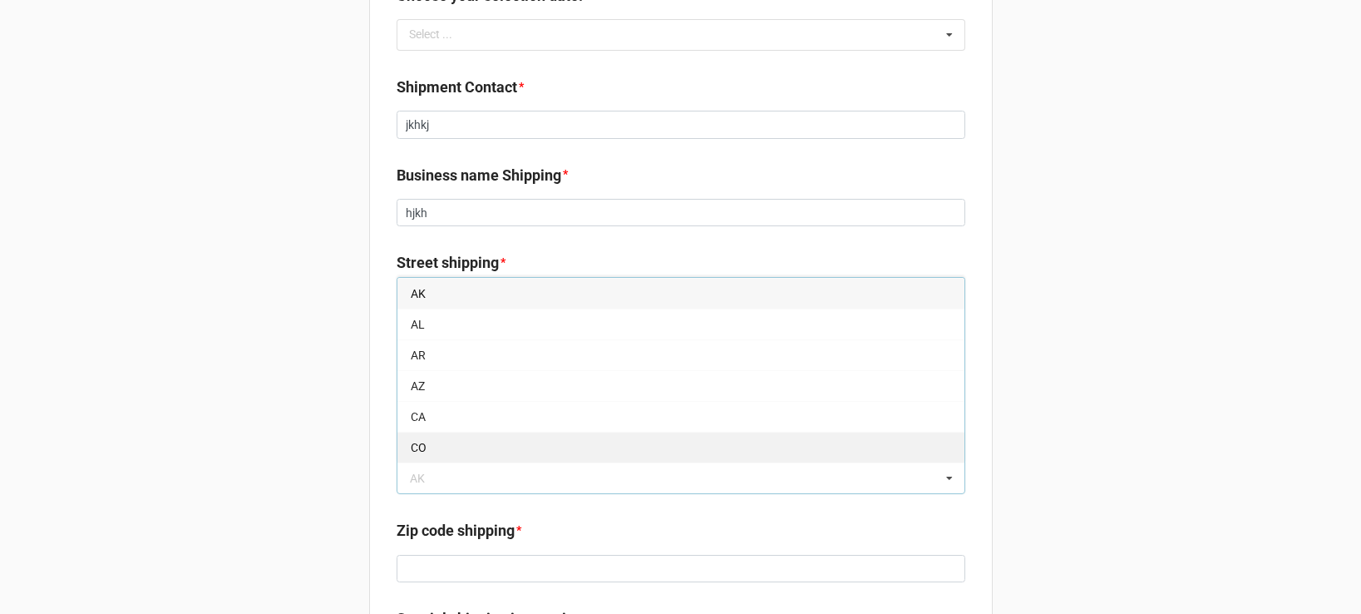
click at [459, 450] on div "CO" at bounding box center [681, 447] width 567 height 31
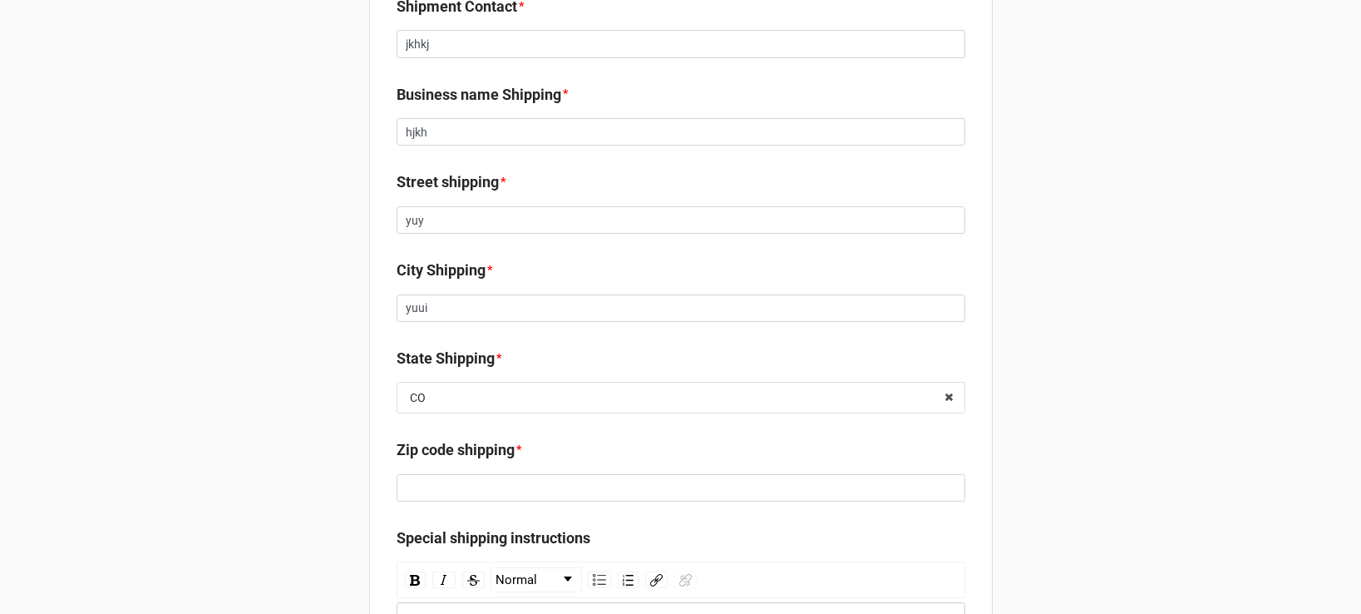
scroll to position [788, 0]
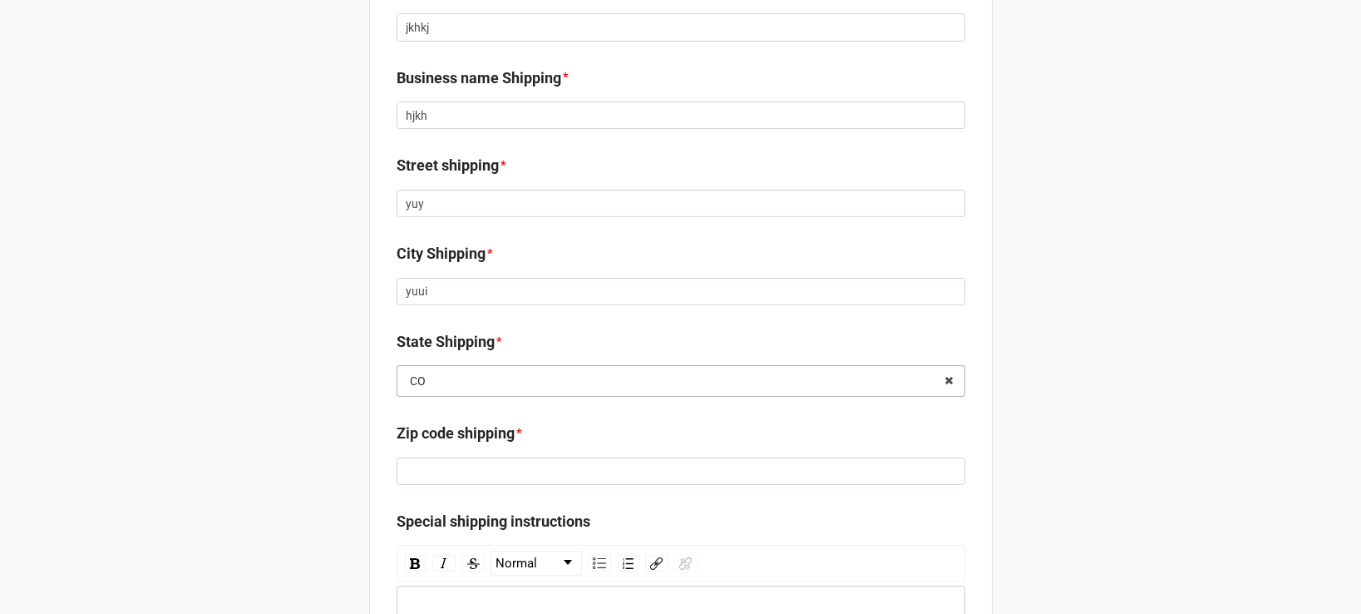
click at [434, 385] on input "text" at bounding box center [681, 381] width 567 height 30
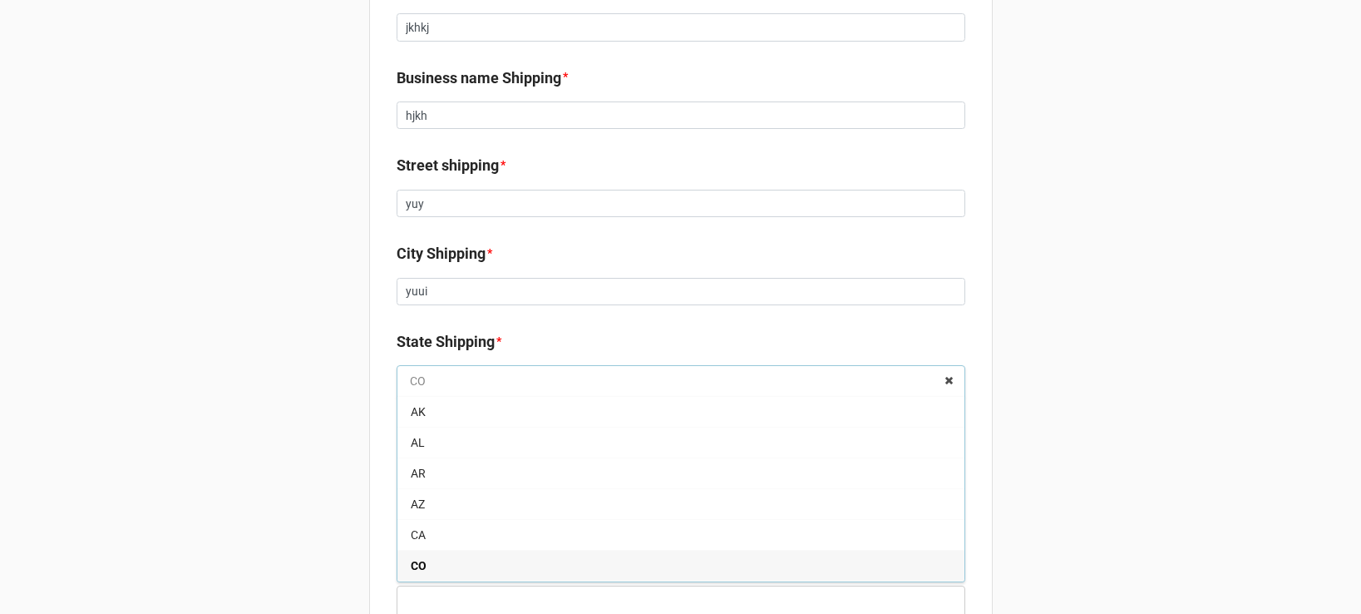
click at [433, 383] on input "text" at bounding box center [681, 381] width 567 height 30
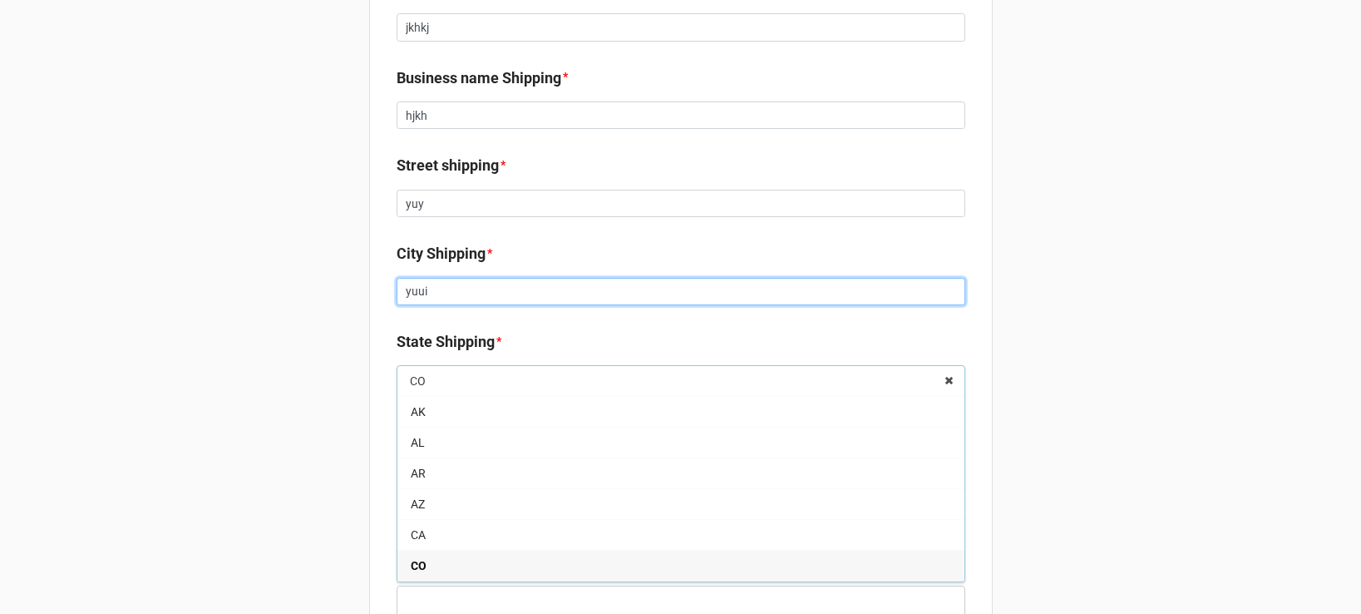
click at [448, 295] on input "yuui" at bounding box center [681, 292] width 569 height 28
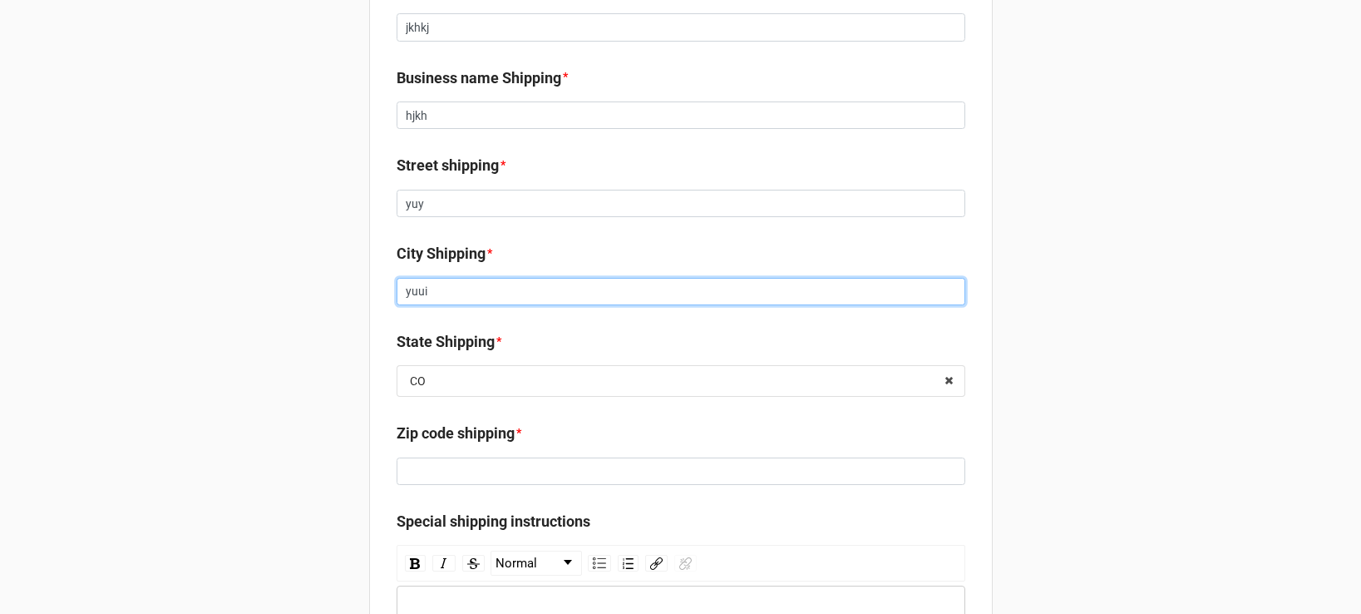
click at [448, 295] on input "yuui" at bounding box center [681, 292] width 569 height 28
type input "]"
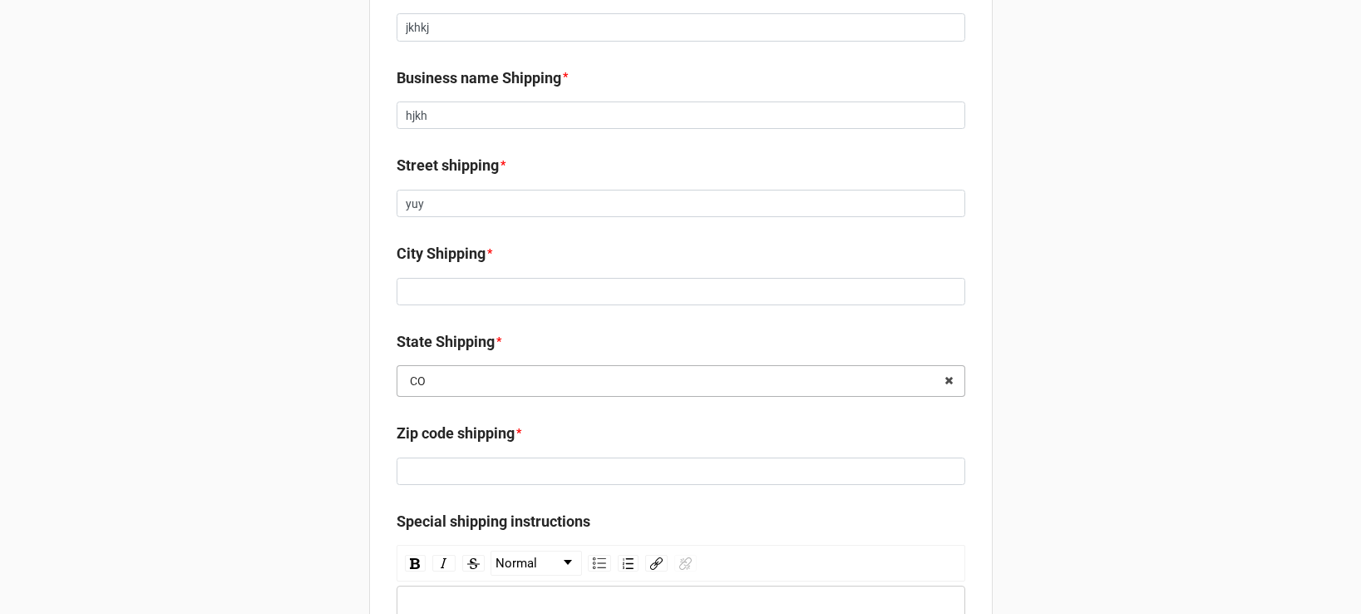
click at [461, 374] on input "text" at bounding box center [681, 381] width 567 height 30
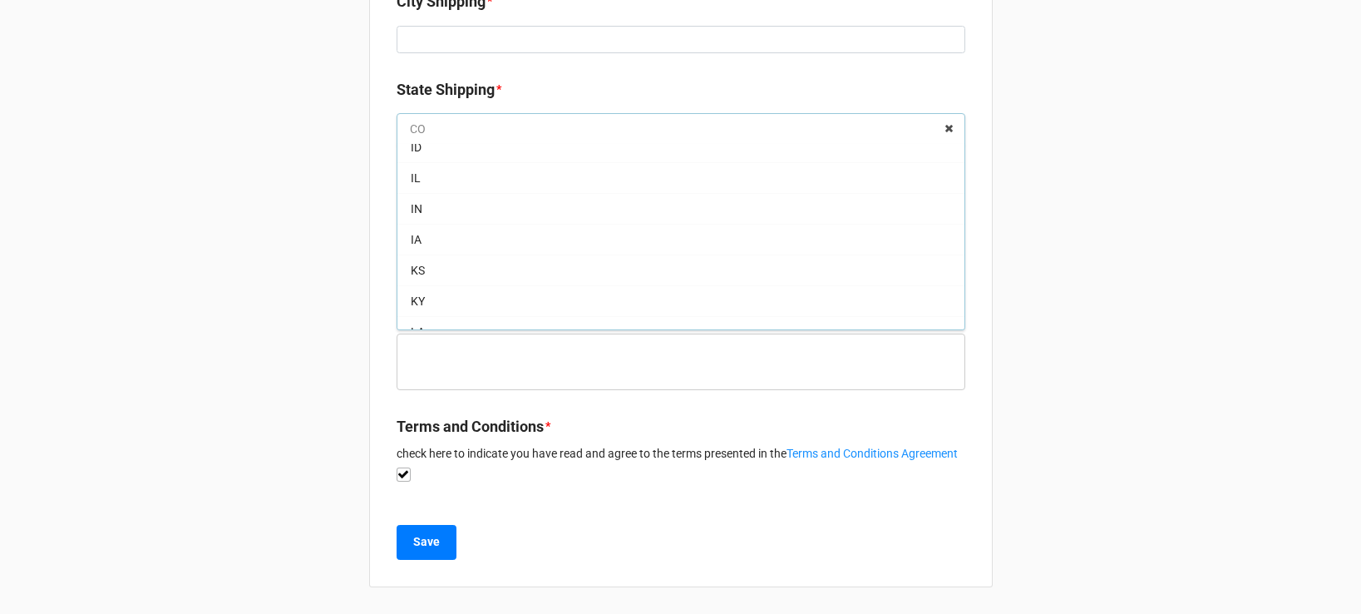
scroll to position [0, 0]
click at [436, 116] on input "text" at bounding box center [681, 129] width 567 height 30
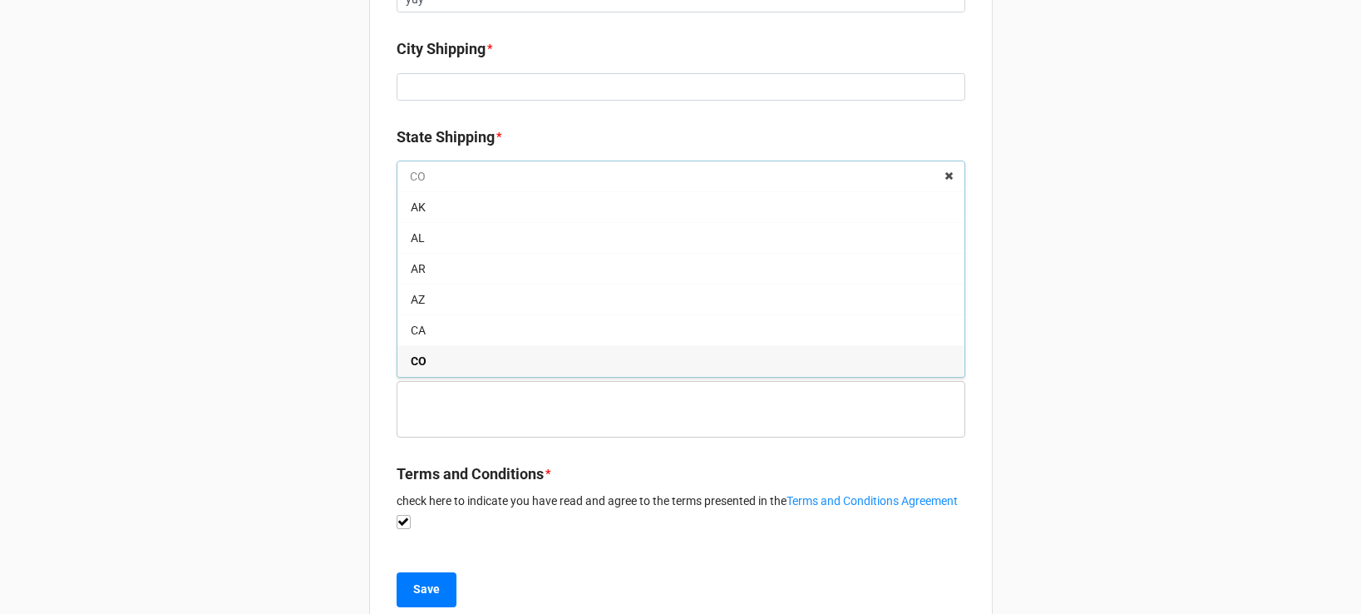
scroll to position [966, 0]
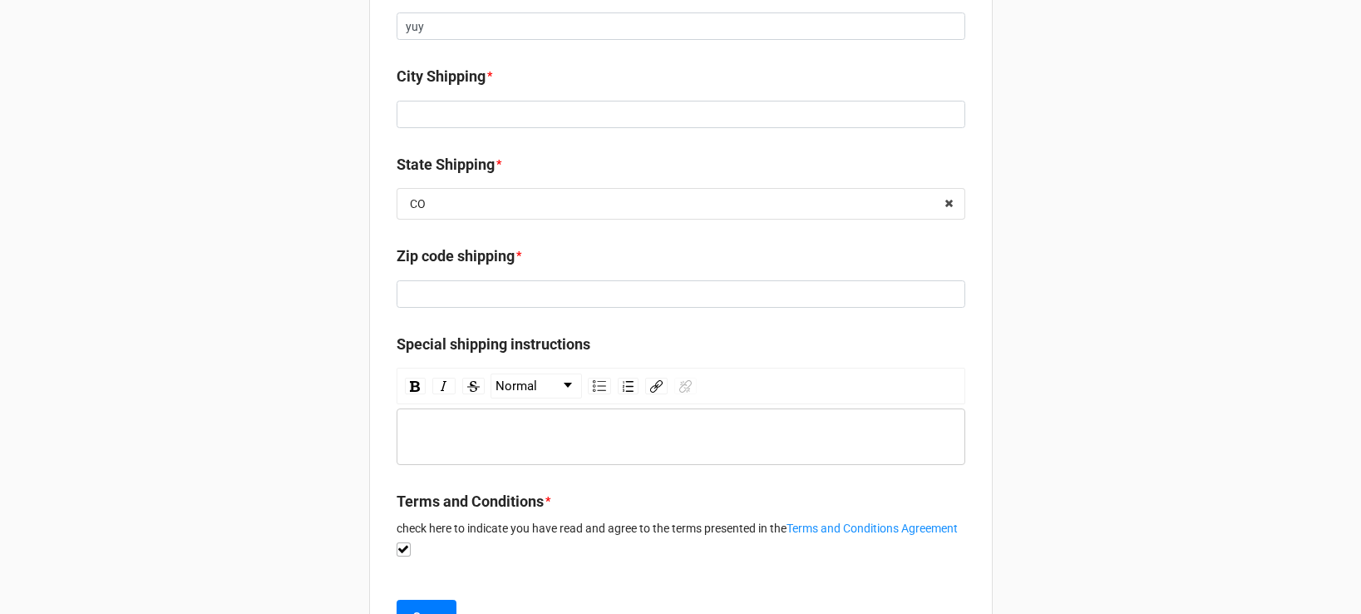
click at [426, 156] on label "State Shipping" at bounding box center [446, 164] width 98 height 23
click at [942, 205] on icon at bounding box center [949, 204] width 26 height 31
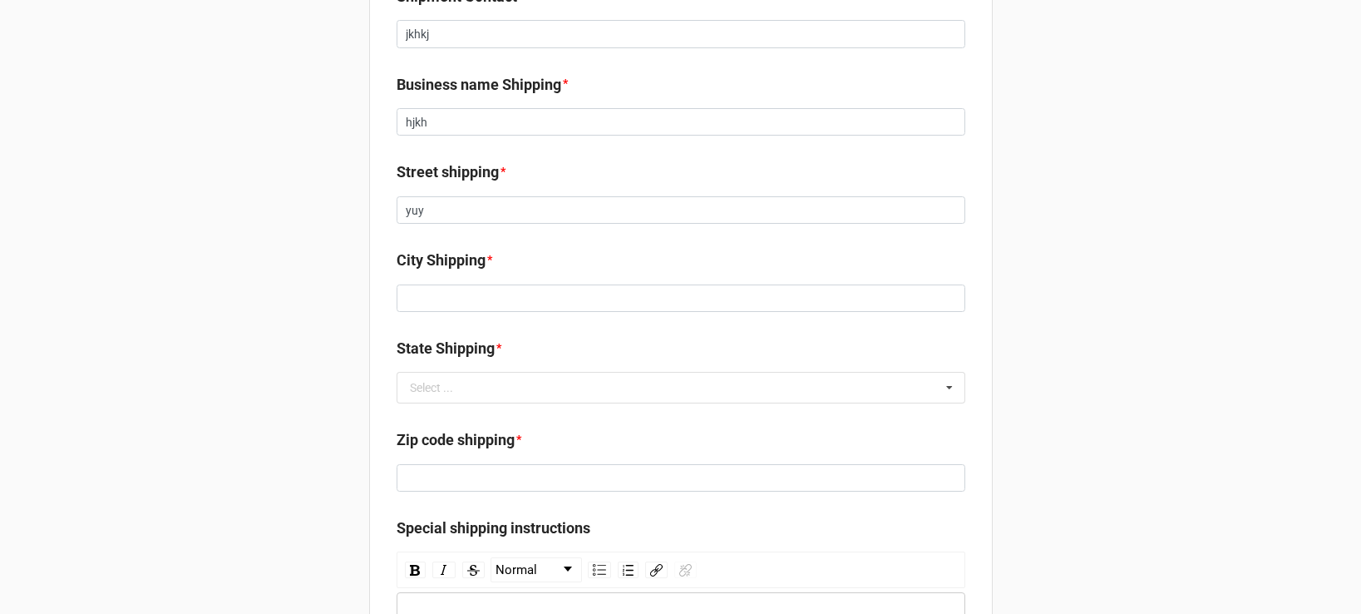
scroll to position [755, 0]
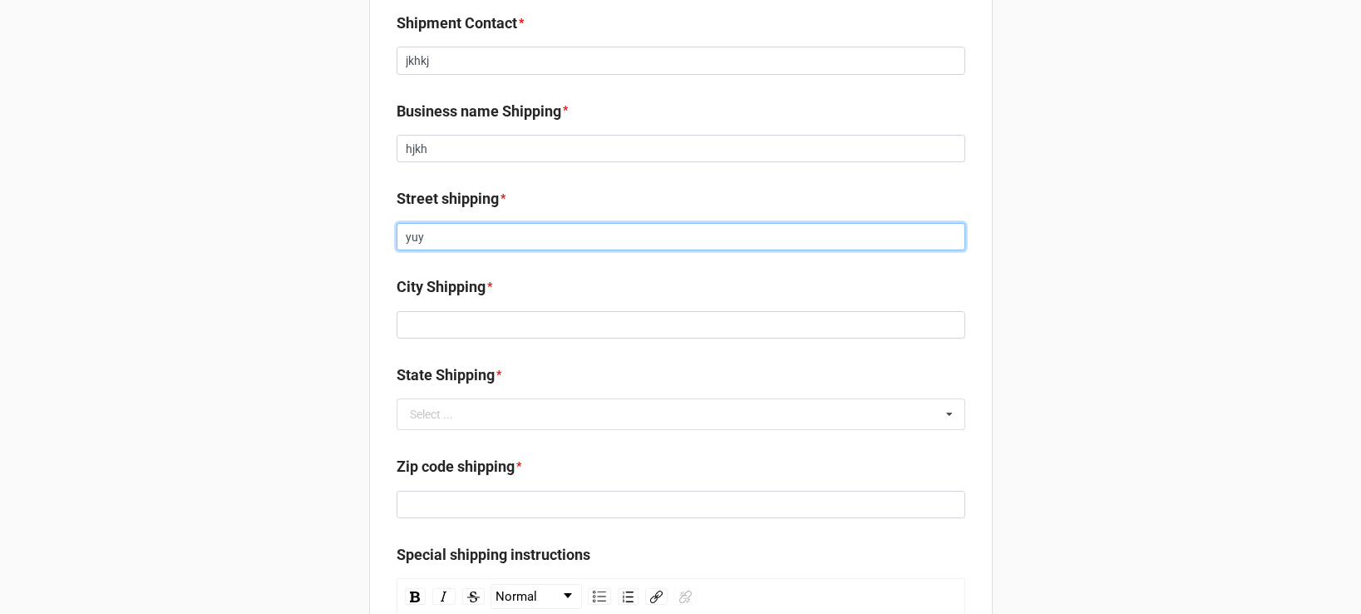
click at [477, 233] on input "yuy" at bounding box center [681, 237] width 569 height 28
click at [477, 234] on input "yuy" at bounding box center [681, 237] width 569 height 28
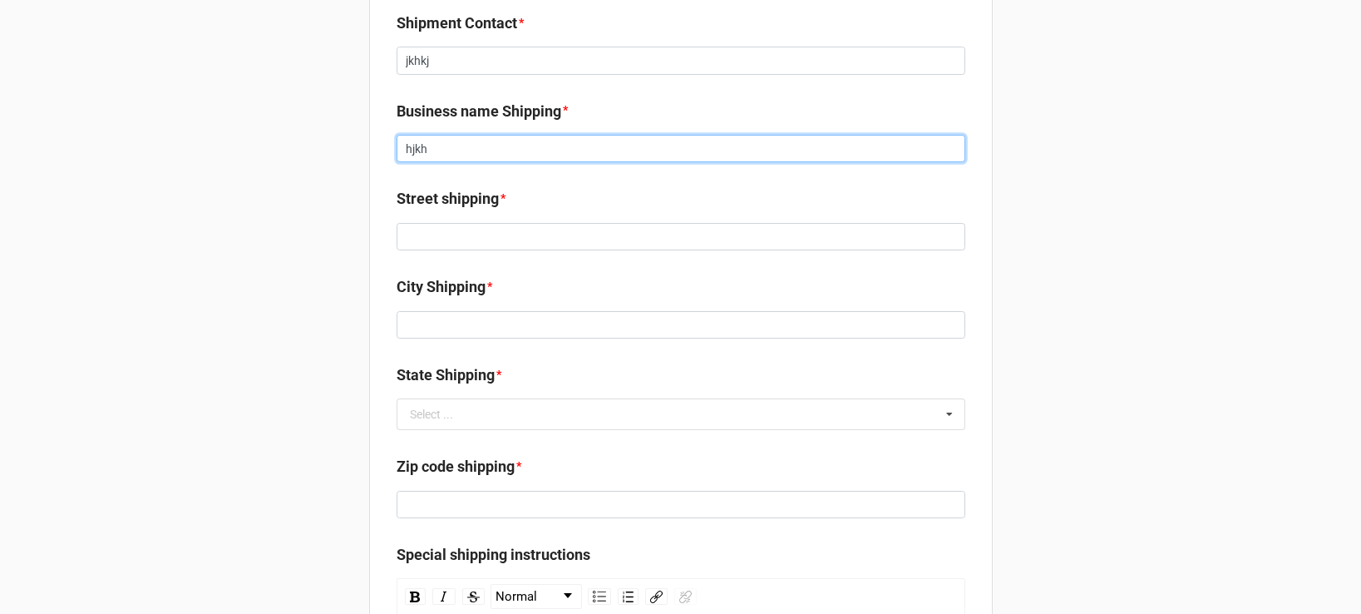
click at [450, 153] on input "hjkh" at bounding box center [681, 149] width 569 height 28
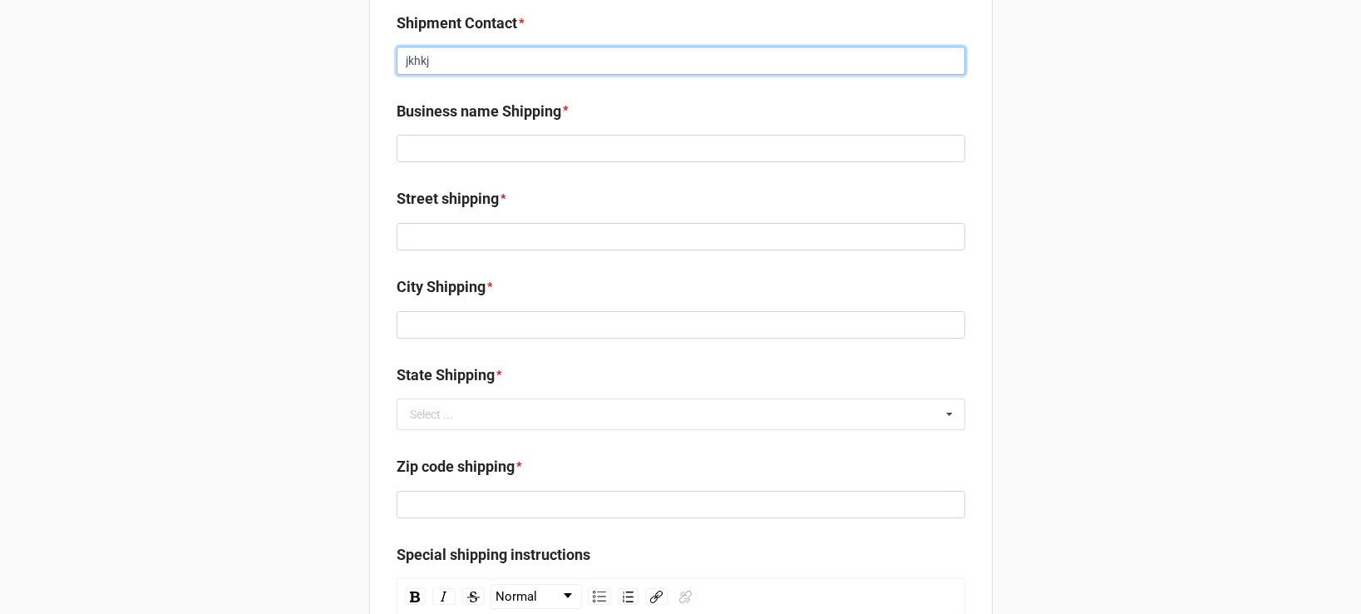
click at [455, 51] on input "jkhkj" at bounding box center [681, 61] width 569 height 28
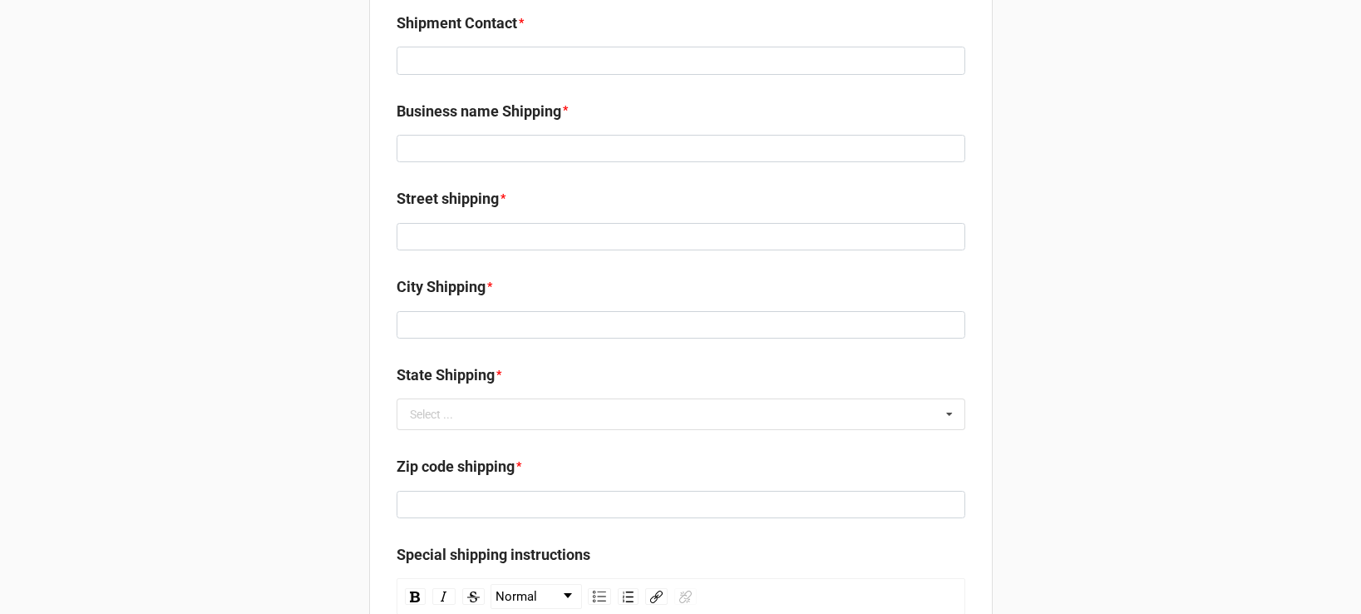
click at [299, 123] on div "Confirm your selection date here: Contact Name Randy Treadwell Company Name Gau…" at bounding box center [680, 72] width 1361 height 1654
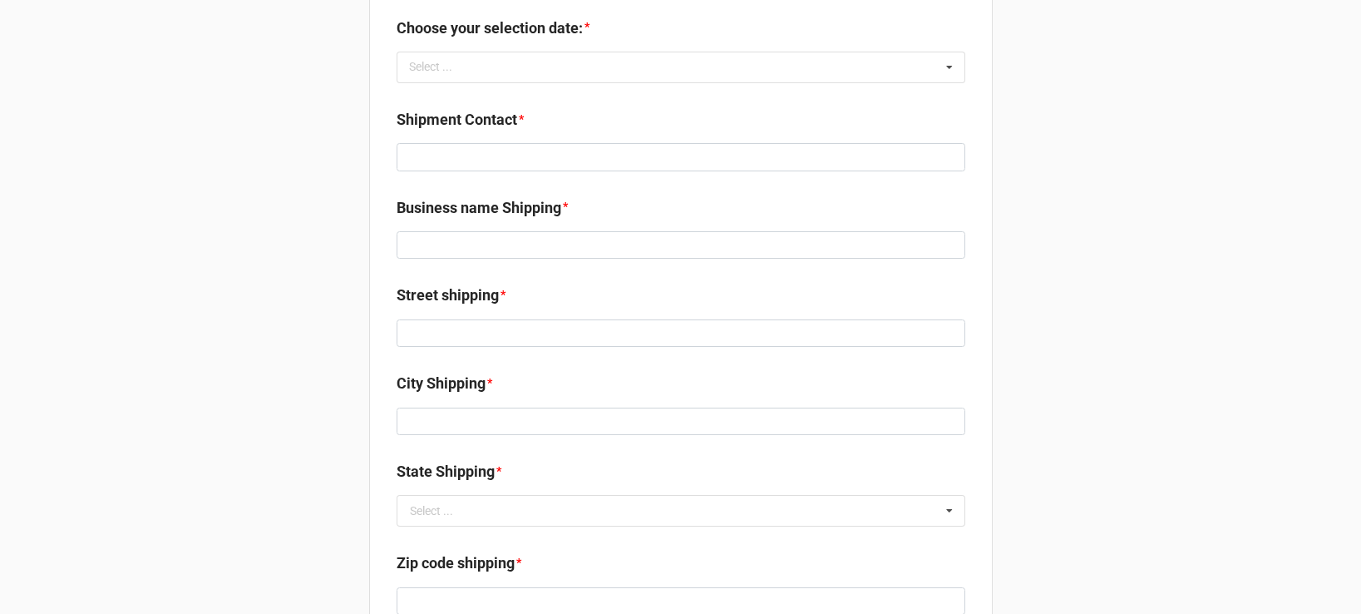
scroll to position [1056, 0]
